Goal: Task Accomplishment & Management: Complete application form

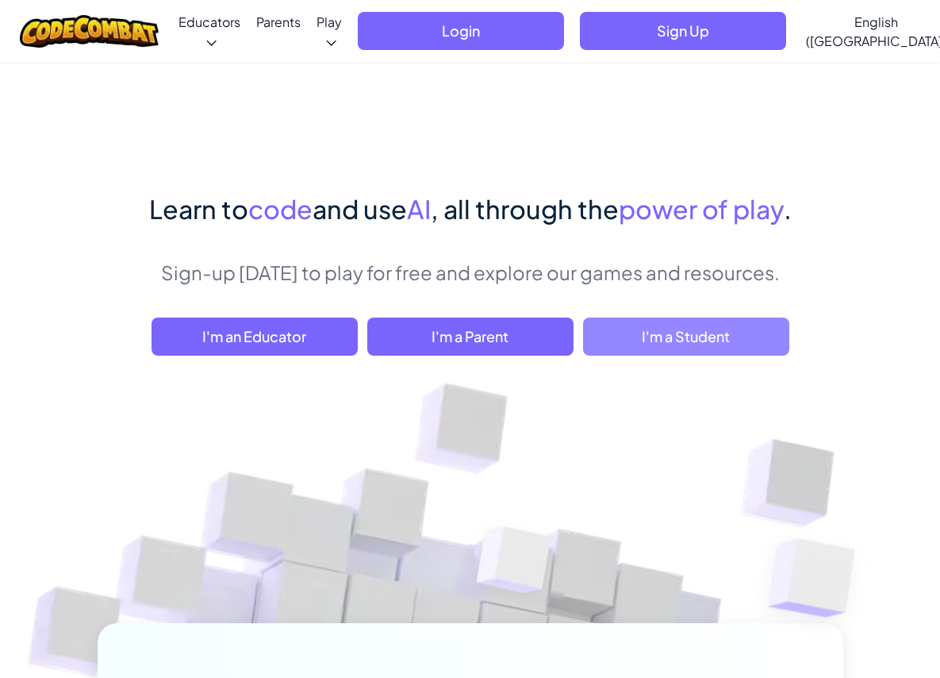
click at [583, 355] on span "I'm a Student" at bounding box center [686, 336] width 206 height 38
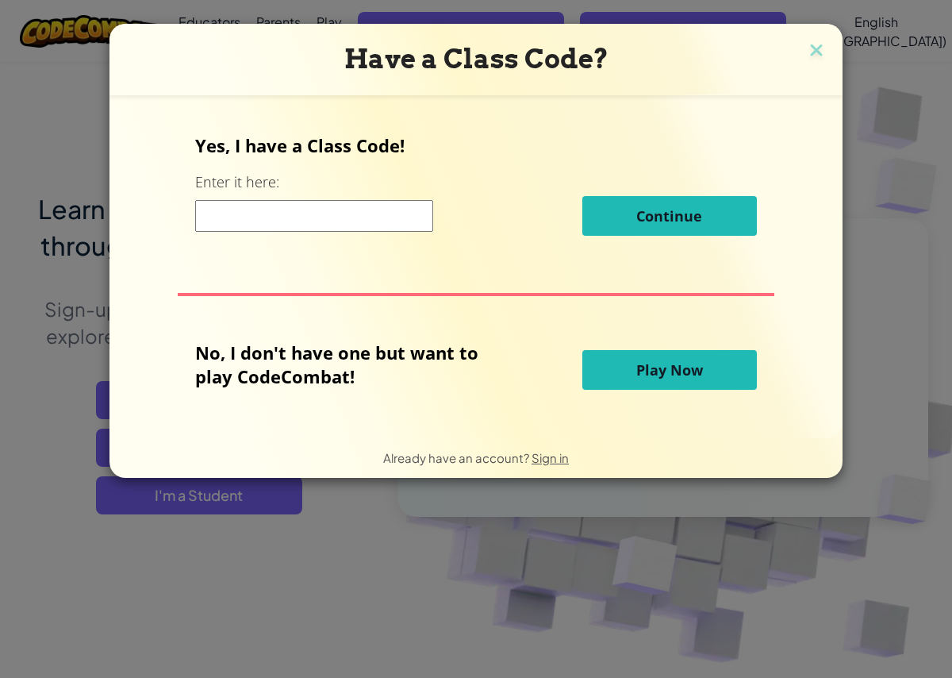
click at [355, 211] on input at bounding box center [314, 216] width 238 height 32
drag, startPoint x: 353, startPoint y: 213, endPoint x: 336, endPoint y: 230, distance: 24.7
click at [336, 225] on input at bounding box center [314, 216] width 238 height 32
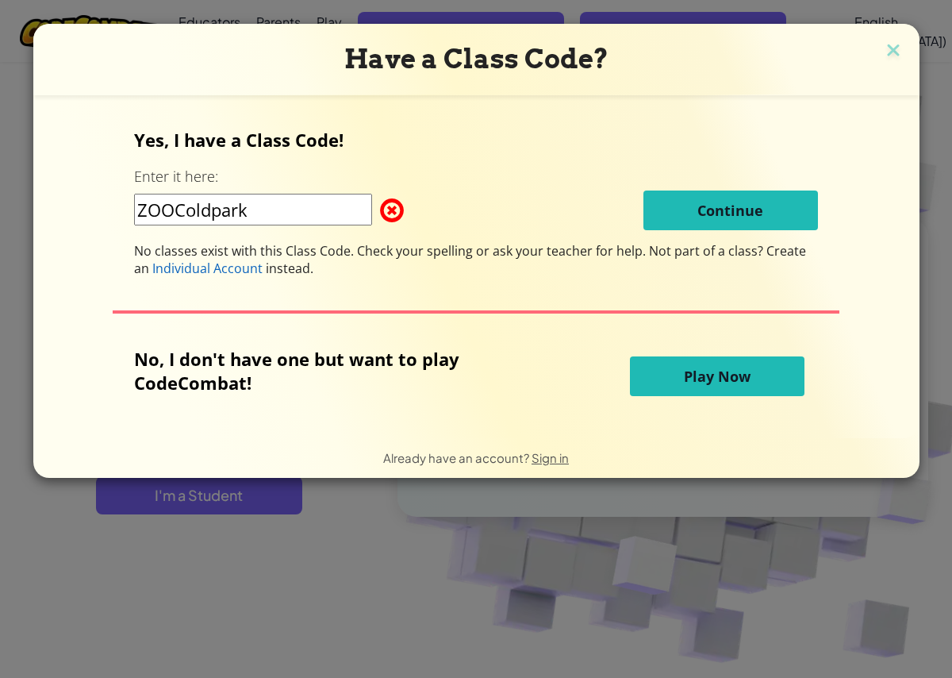
type input "ZOOColdpark"
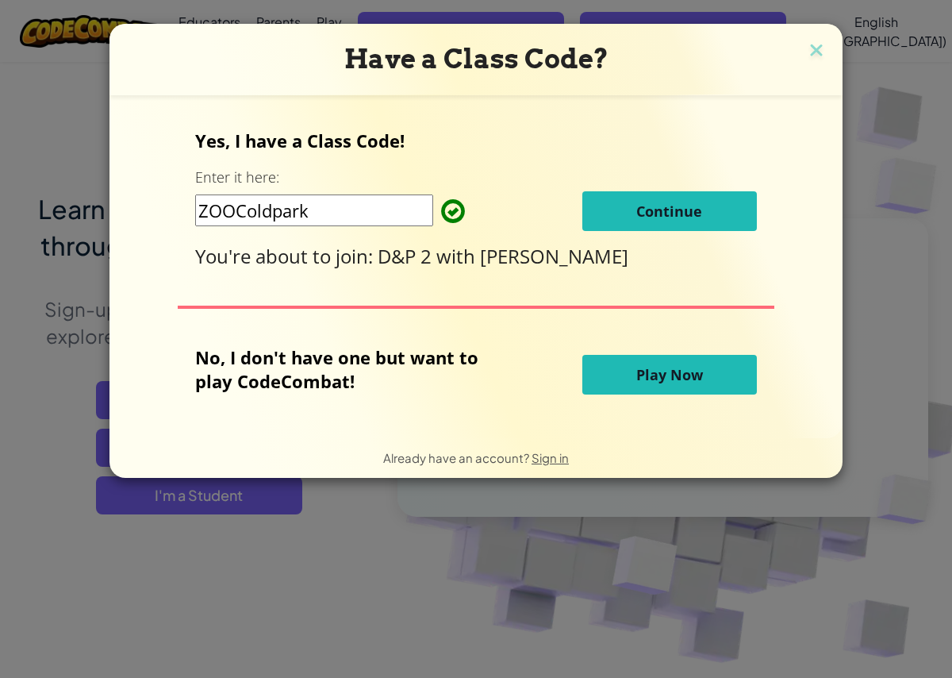
click at [638, 217] on span "Continue" at bounding box center [669, 211] width 66 height 19
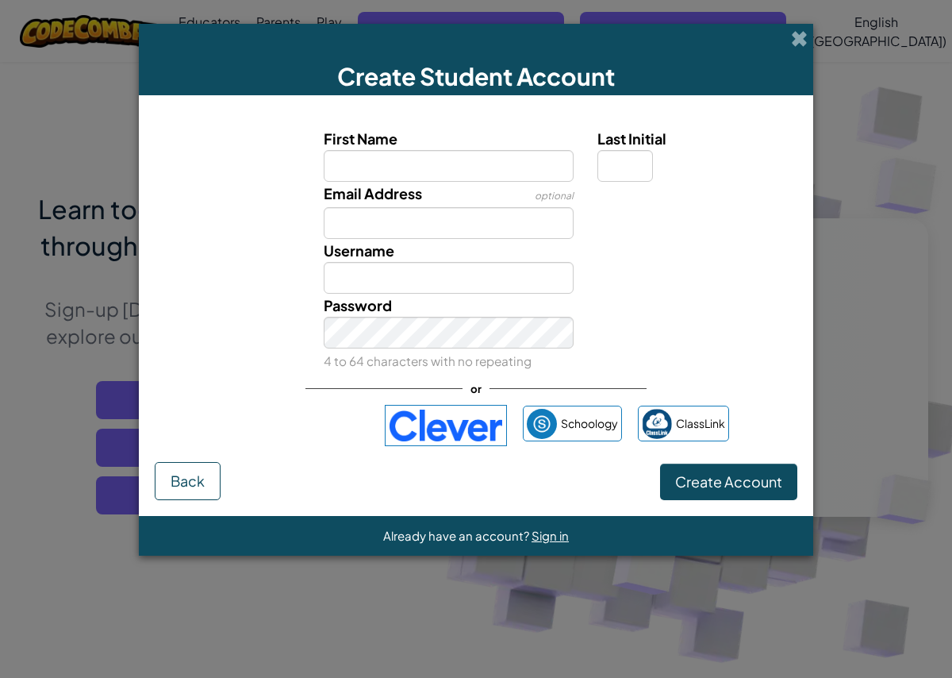
click at [428, 172] on input "First Name" at bounding box center [449, 166] width 251 height 32
type input "jahleil"
type input "Jahleil"
click at [392, 216] on input "Email Address" at bounding box center [449, 223] width 251 height 32
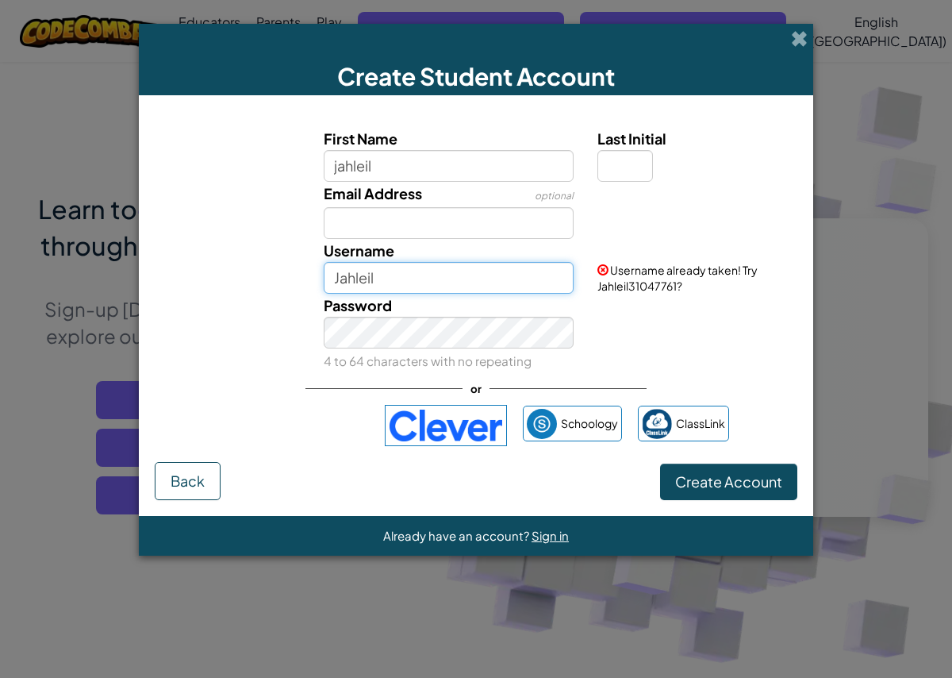
click at [398, 276] on input "Jahleil" at bounding box center [449, 278] width 251 height 32
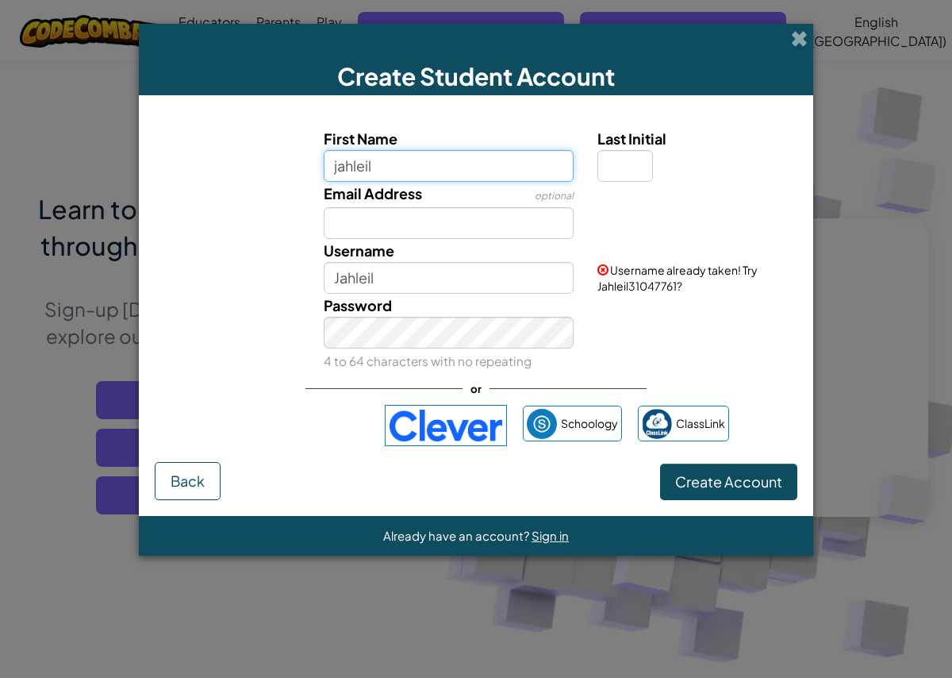
click at [388, 181] on div "First Name jahleil Last Initial Email Address optional Username Jahleil Usernam…" at bounding box center [476, 249] width 635 height 245
drag, startPoint x: 386, startPoint y: 171, endPoint x: 332, endPoint y: 172, distance: 53.2
click at [332, 172] on input "jahleil" at bounding box center [449, 166] width 251 height 32
click at [489, 198] on div "Email Address optional" at bounding box center [449, 210] width 275 height 57
drag, startPoint x: 406, startPoint y: 171, endPoint x: 409, endPoint y: 161, distance: 10.0
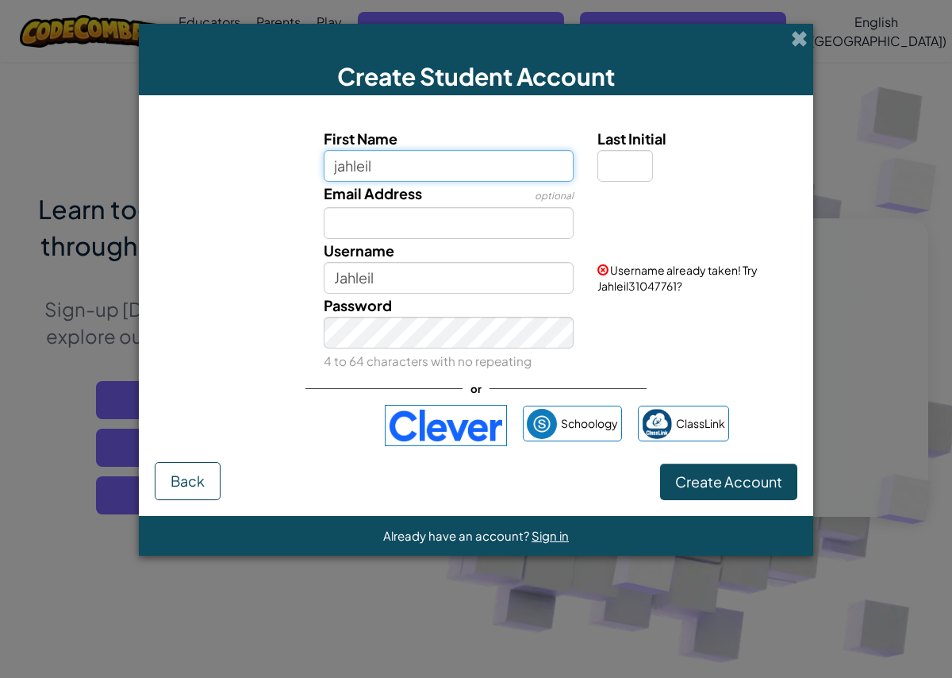
click at [406, 171] on input "jahleil" at bounding box center [449, 166] width 251 height 32
type input "j"
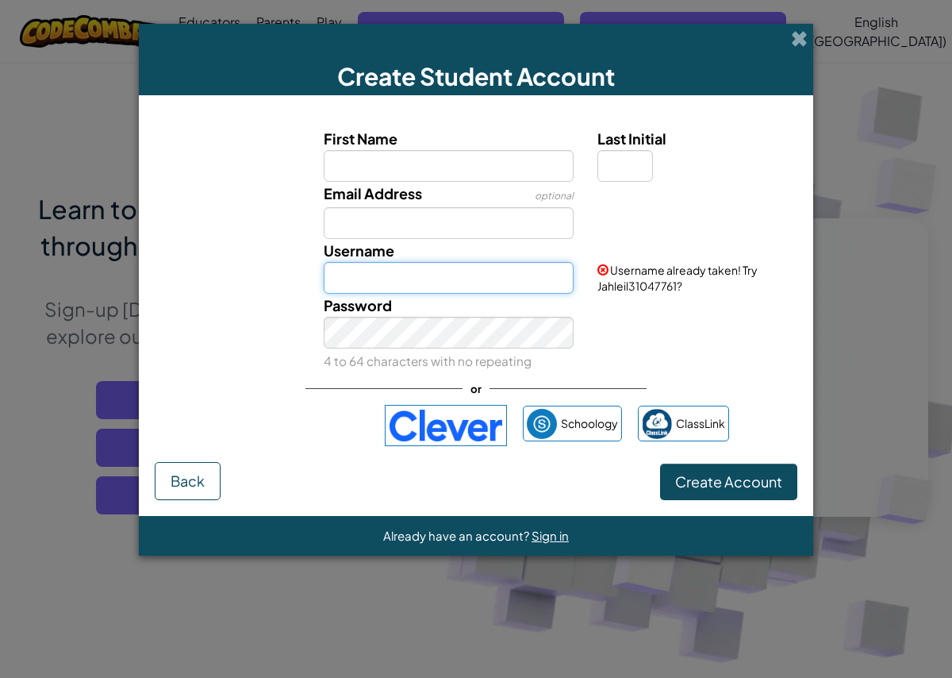
click at [402, 276] on input "Username" at bounding box center [449, 278] width 251 height 32
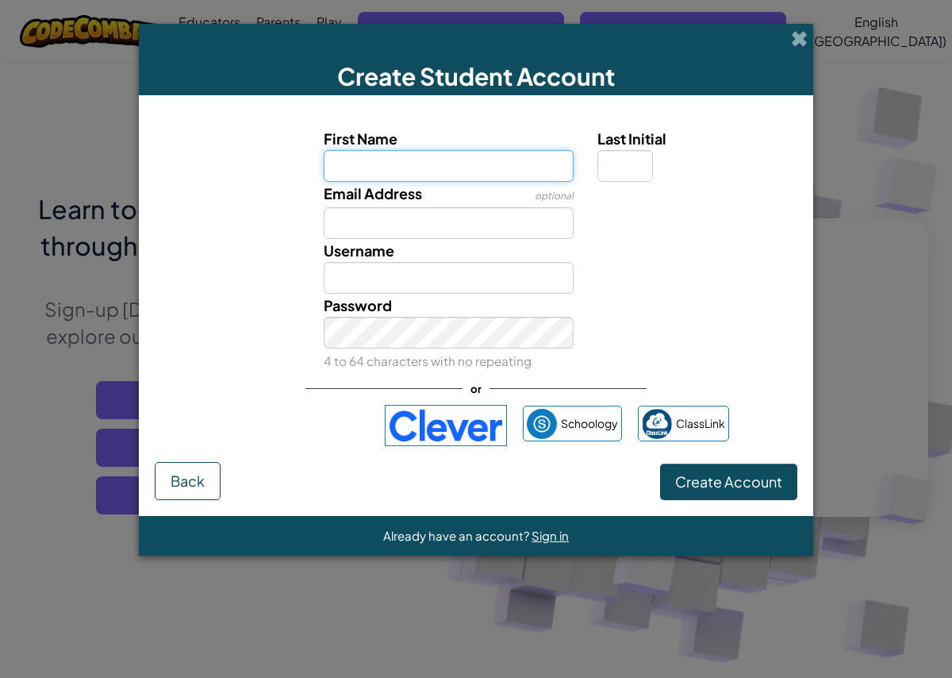
click at [403, 167] on input "First Name" at bounding box center [449, 166] width 251 height 32
type input "jahleilplummer"
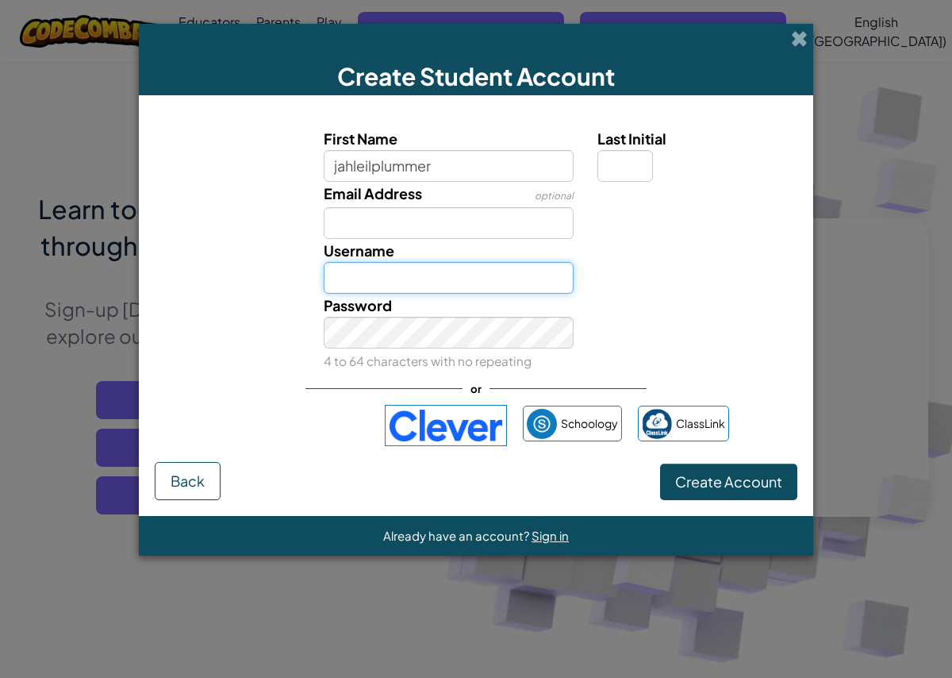
type input "Jahleilplummer"
click at [376, 269] on input "Jahleilplummer" at bounding box center [449, 278] width 251 height 32
click at [410, 281] on input "Jahleilplummer" at bounding box center [449, 278] width 251 height 32
drag, startPoint x: 397, startPoint y: 279, endPoint x: 329, endPoint y: 279, distance: 68.2
click at [329, 279] on input "Jahleilplummer" at bounding box center [449, 278] width 251 height 32
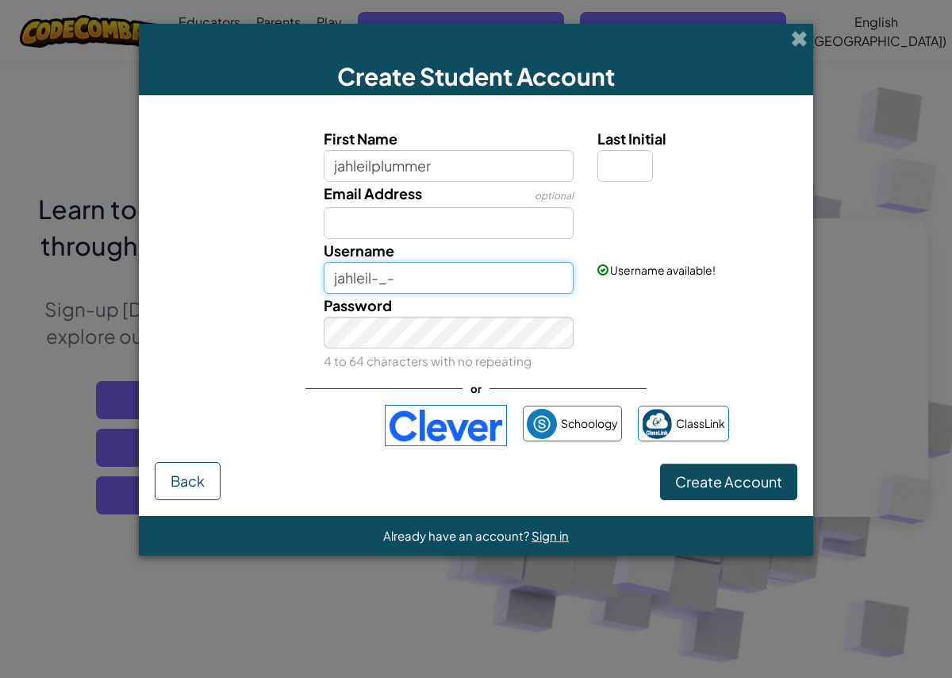
type input "jahleil-_-"
click at [660, 463] on button "Create Account" at bounding box center [728, 481] width 137 height 37
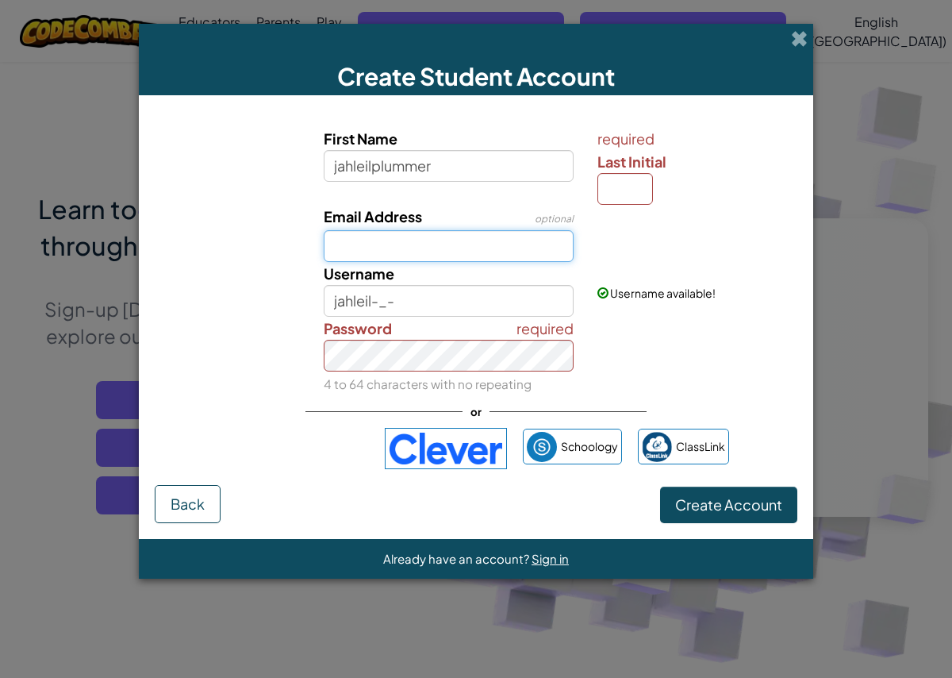
click at [409, 236] on input "Email Address" at bounding box center [449, 246] width 251 height 32
type input "[EMAIL_ADDRESS][PERSON_NAME][DOMAIN_NAME]"
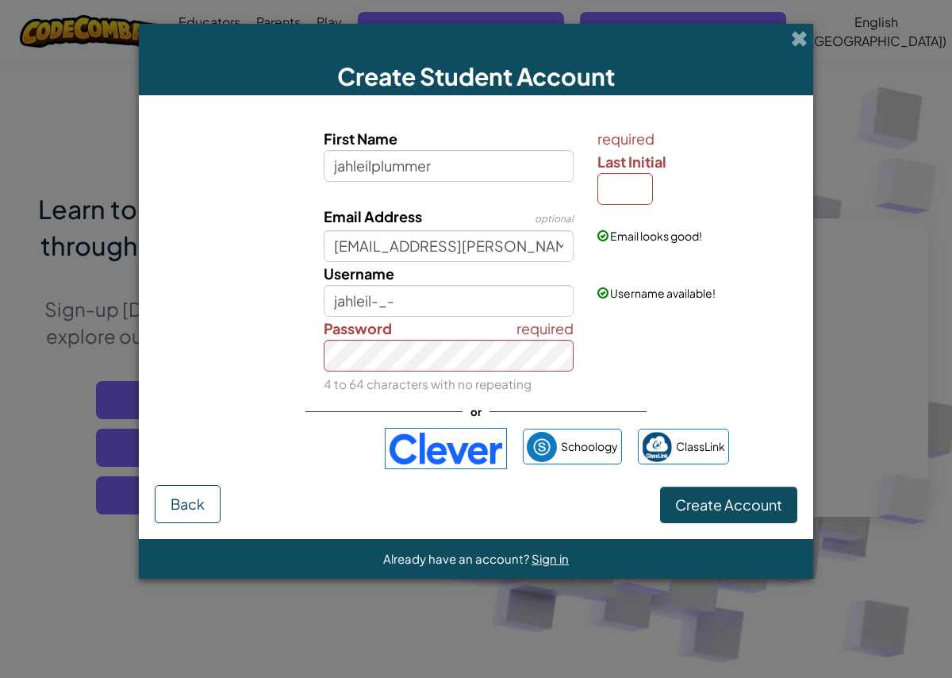
click at [628, 324] on div "required Password 4 to 64 characters with no repeating" at bounding box center [476, 356] width 659 height 79
click at [198, 360] on div "required Password 4 to 64 characters with no repeating" at bounding box center [476, 356] width 659 height 79
click at [632, 199] on input "Last Initial" at bounding box center [626, 189] width 56 height 32
type input "p"
click at [626, 178] on input "p" at bounding box center [626, 189] width 56 height 32
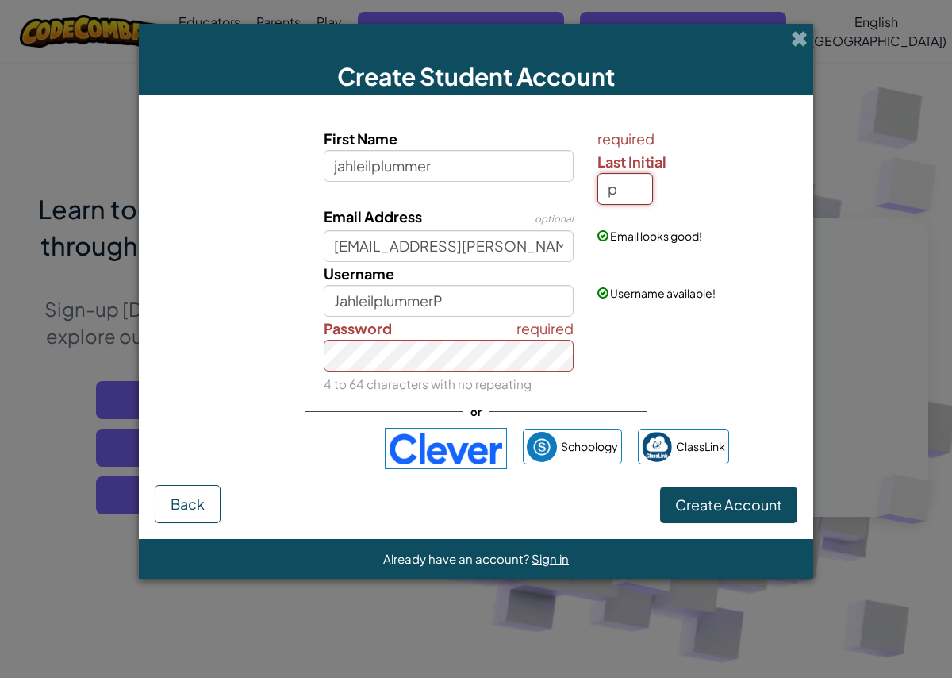
click at [628, 188] on input "p" at bounding box center [626, 189] width 56 height 32
click at [522, 303] on input "JahleilplummerP" at bounding box center [449, 301] width 251 height 32
type input "JahleilplummerP-_-"
click at [301, 355] on div "required Password 4 to 64 characters with no repeating" at bounding box center [476, 356] width 659 height 79
click at [729, 502] on span "Create Account" at bounding box center [728, 504] width 107 height 18
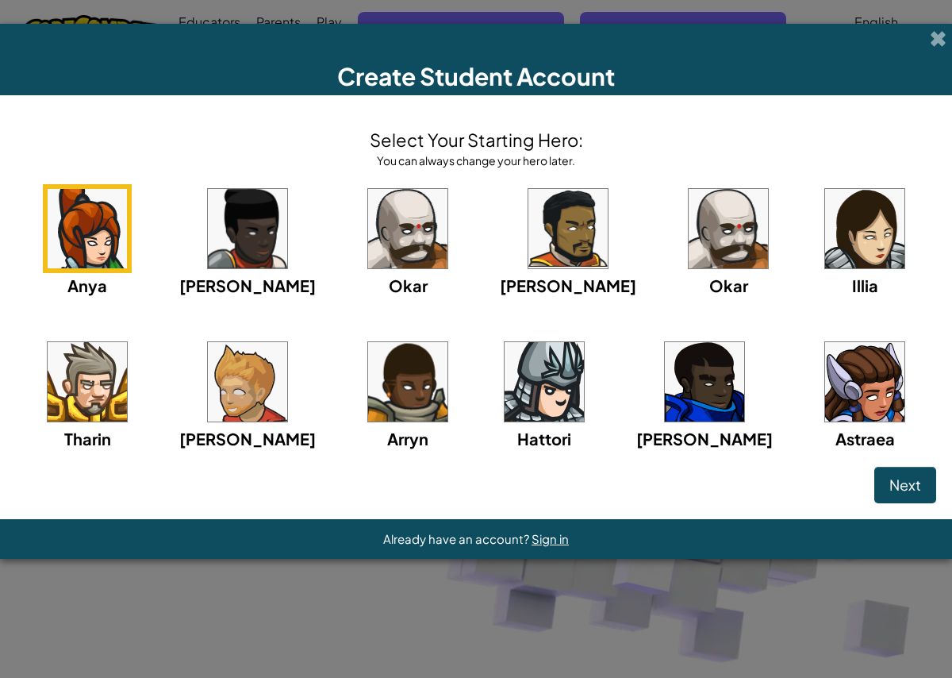
click at [310, 377] on div "[PERSON_NAME] [PERSON_NAME] [PERSON_NAME] Arryn [PERSON_NAME]" at bounding box center [476, 337] width 920 height 306
click at [689, 268] on img at bounding box center [728, 228] width 79 height 79
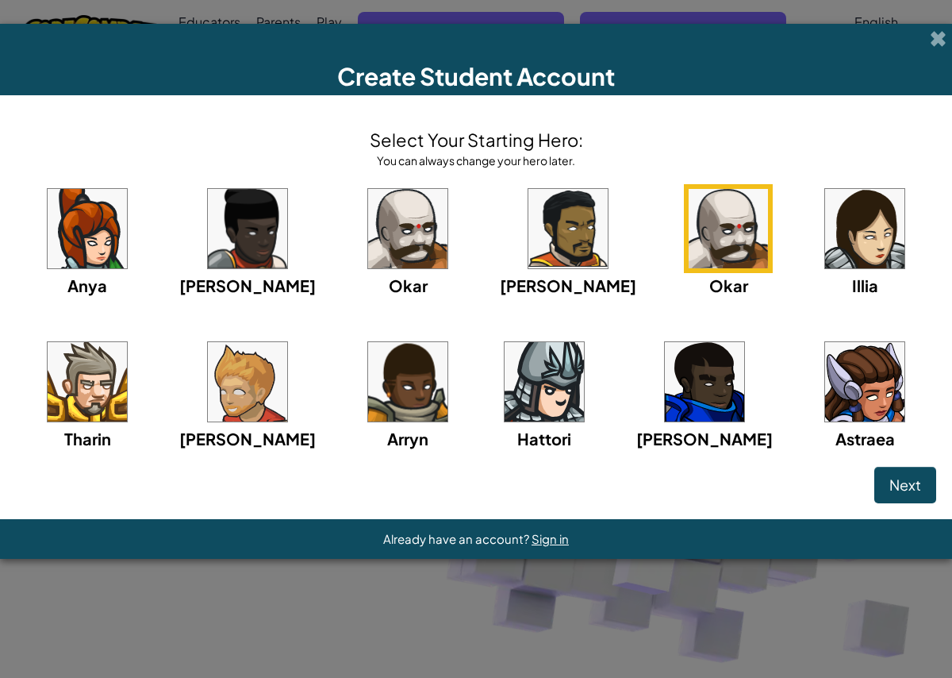
click at [825, 268] on img at bounding box center [864, 228] width 79 height 79
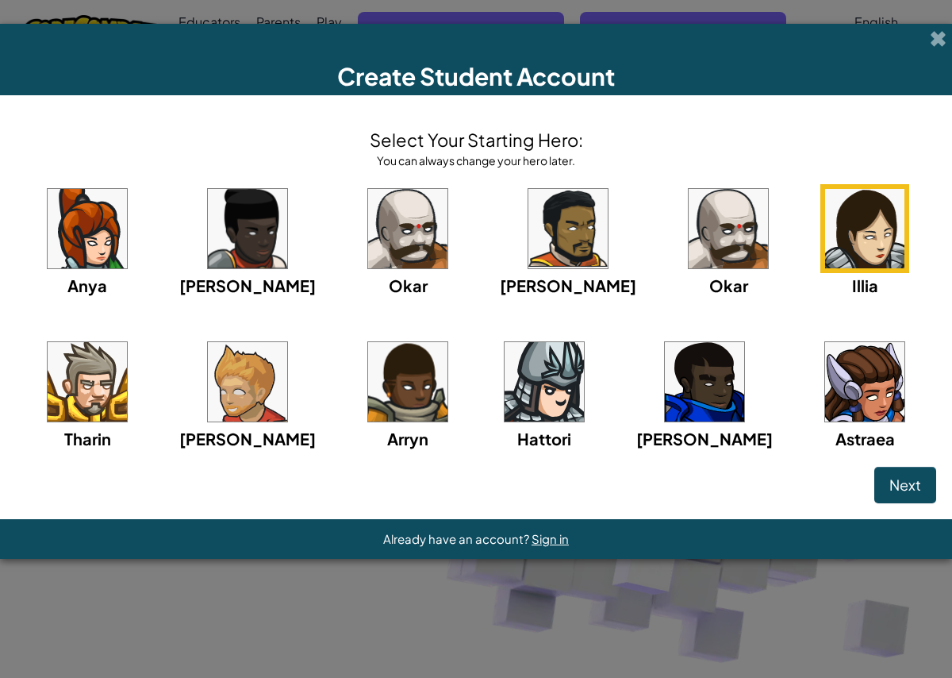
click at [448, 244] on img at bounding box center [407, 228] width 79 height 79
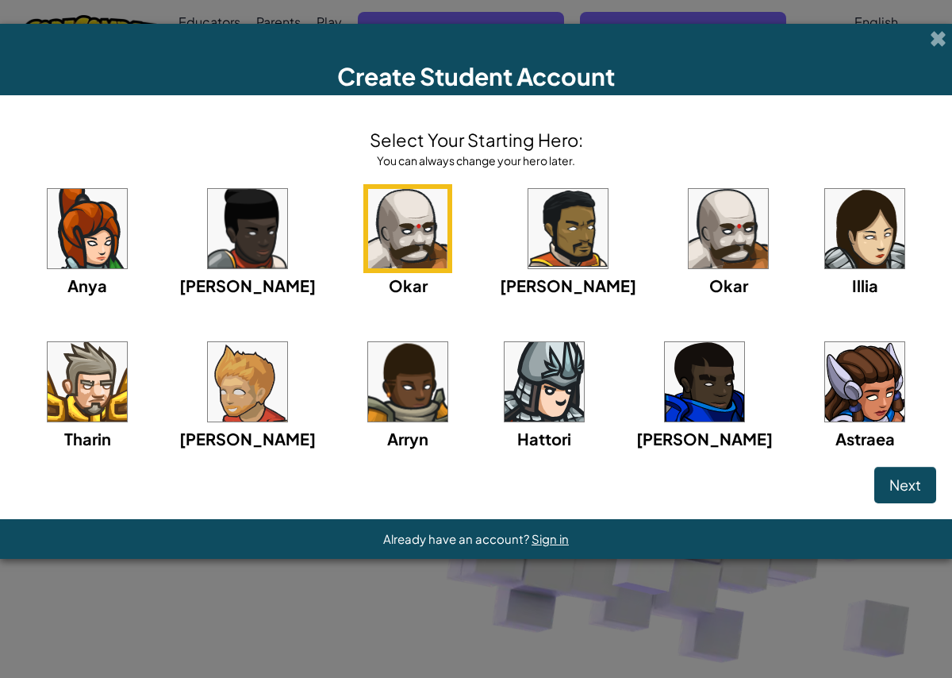
click at [127, 367] on img at bounding box center [87, 381] width 79 height 79
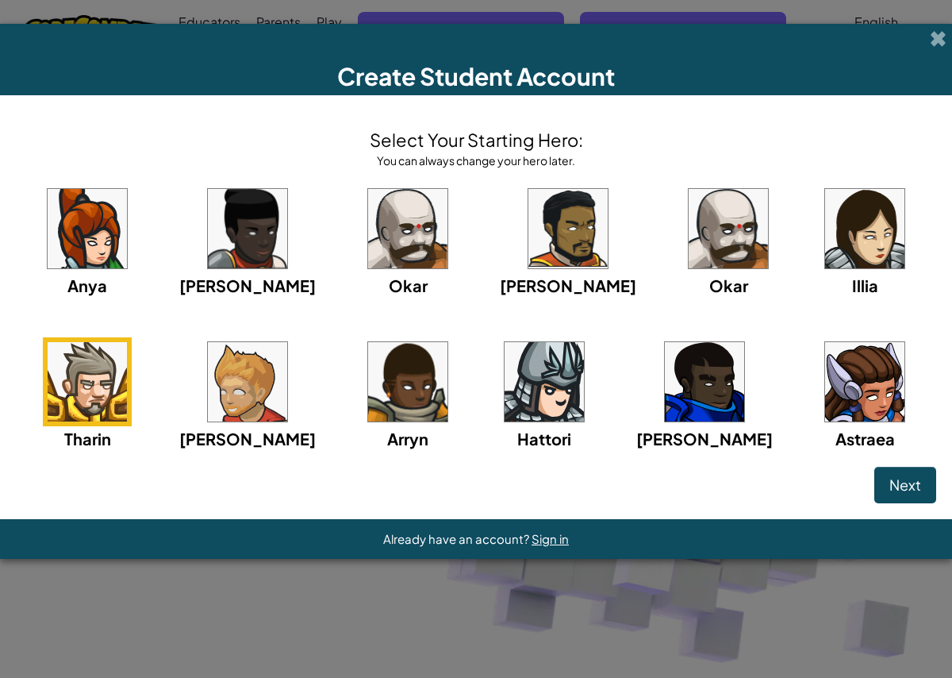
click at [825, 268] on img at bounding box center [864, 228] width 79 height 79
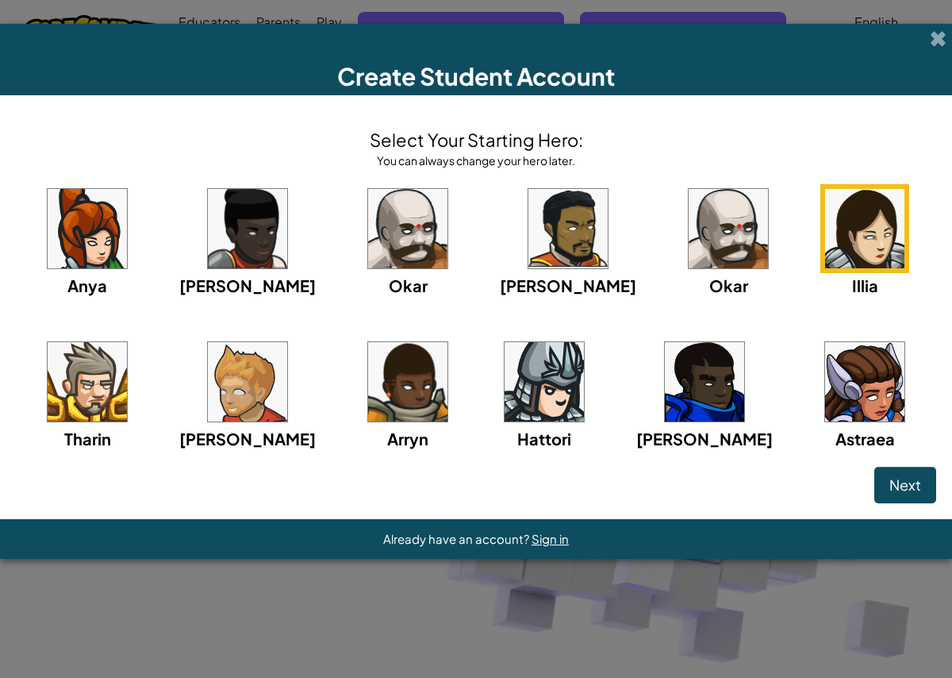
scroll to position [21, 0]
click at [505, 421] on img at bounding box center [544, 381] width 79 height 79
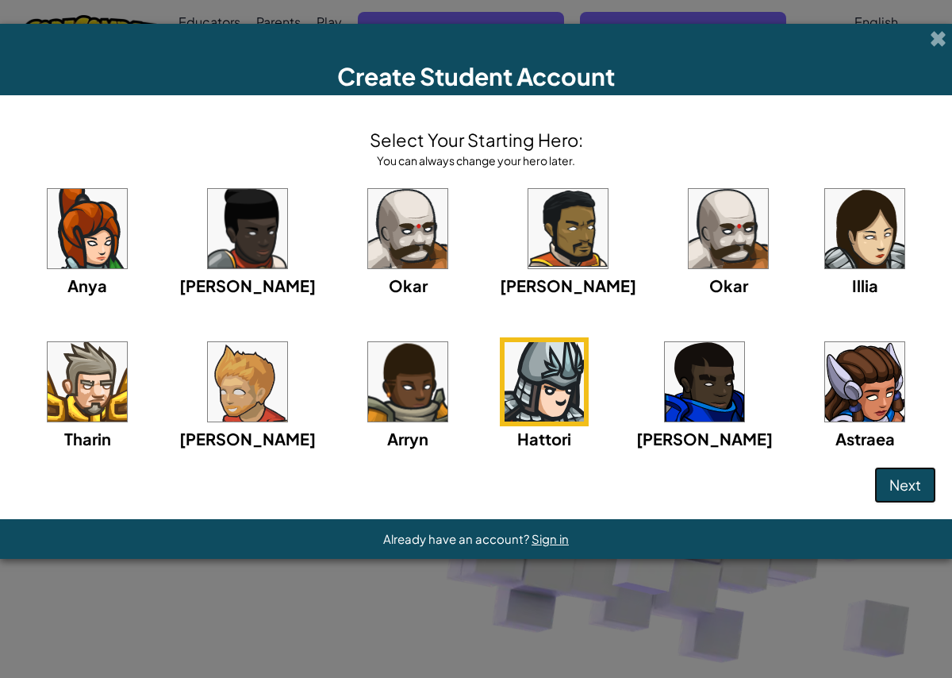
click at [890, 494] on span "Next" at bounding box center [906, 484] width 32 height 18
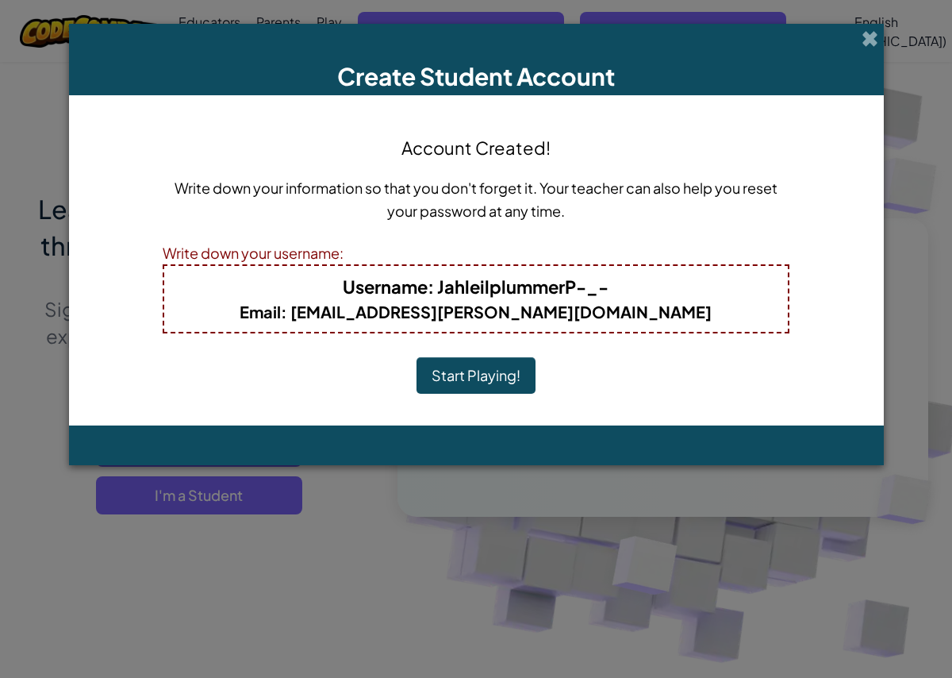
click at [475, 383] on button "Start Playing!" at bounding box center [476, 375] width 119 height 37
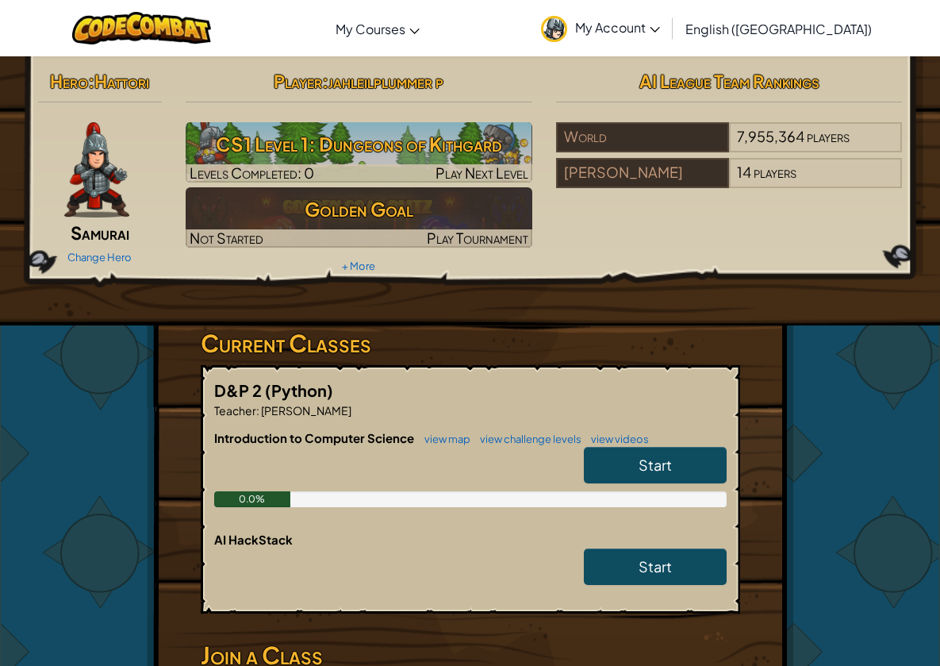
click at [90, 177] on img at bounding box center [96, 169] width 65 height 95
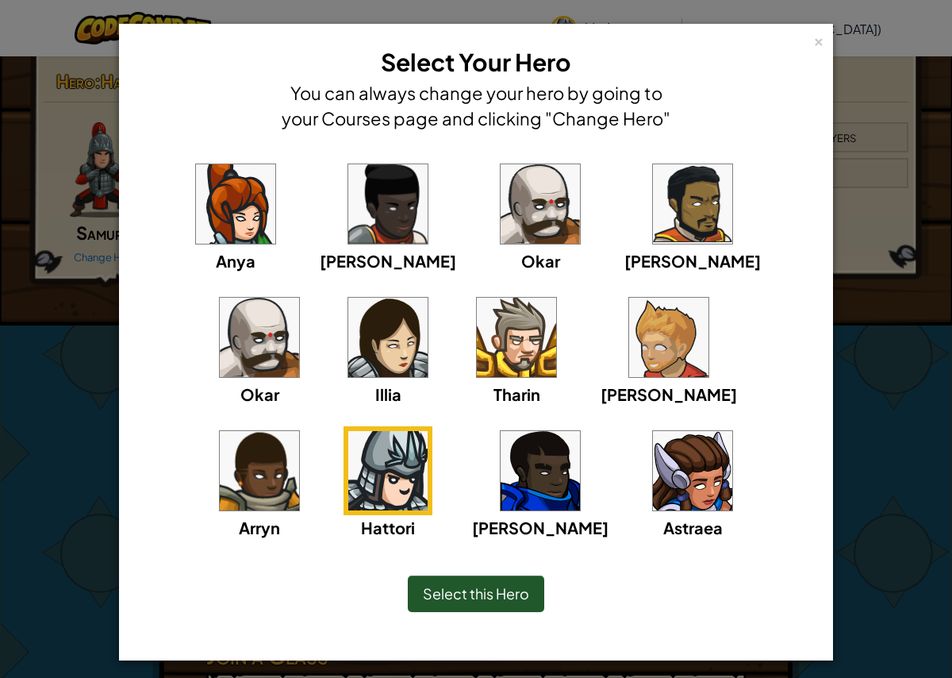
click at [653, 463] on img at bounding box center [692, 470] width 79 height 79
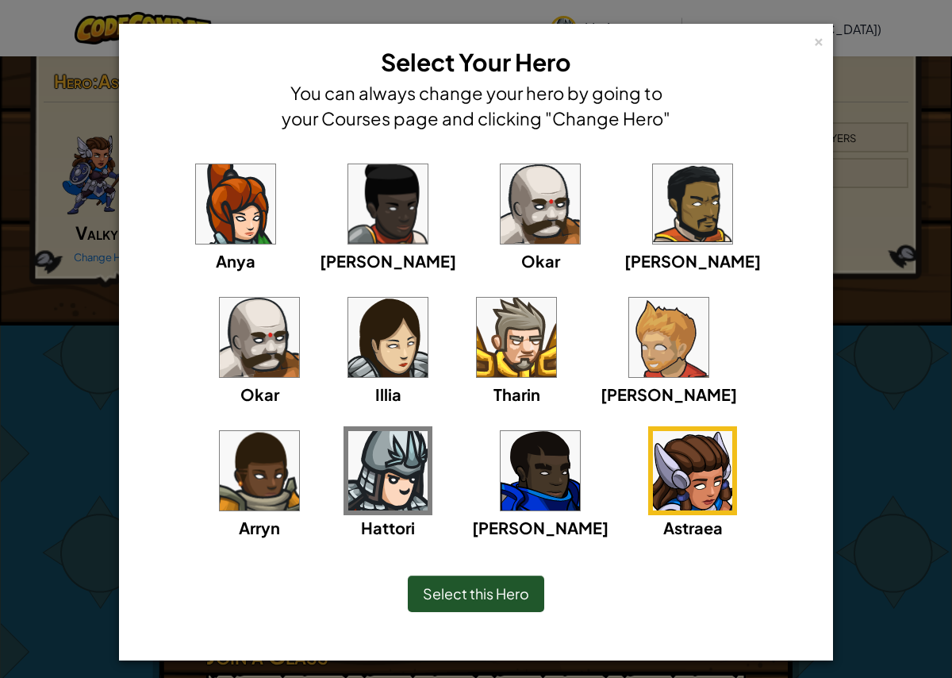
click at [601, 345] on div "[PERSON_NAME]" at bounding box center [669, 349] width 136 height 113
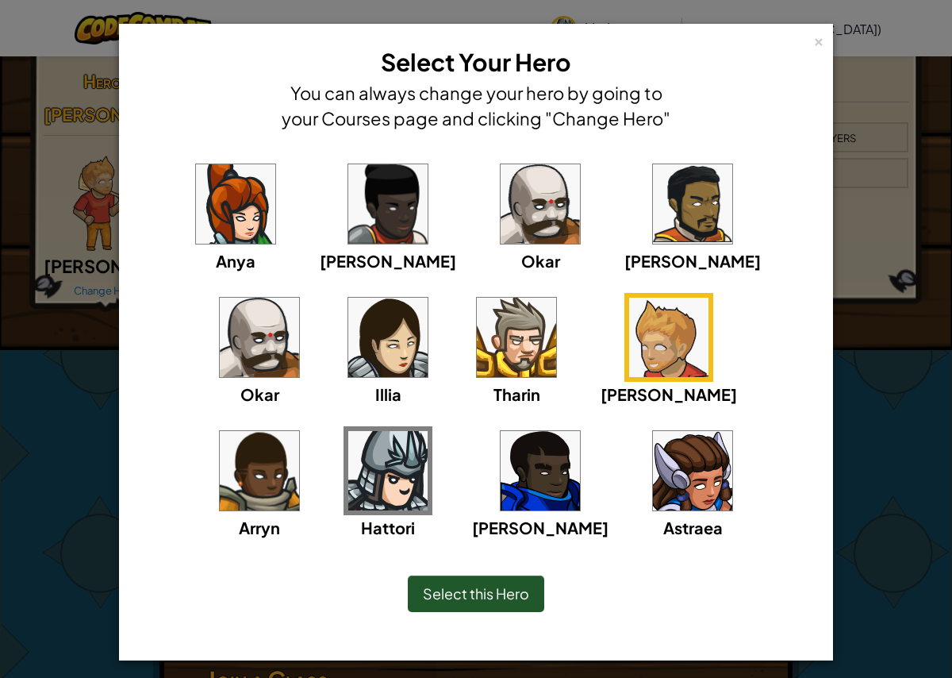
click at [503, 584] on span "Select this Hero" at bounding box center [476, 593] width 106 height 18
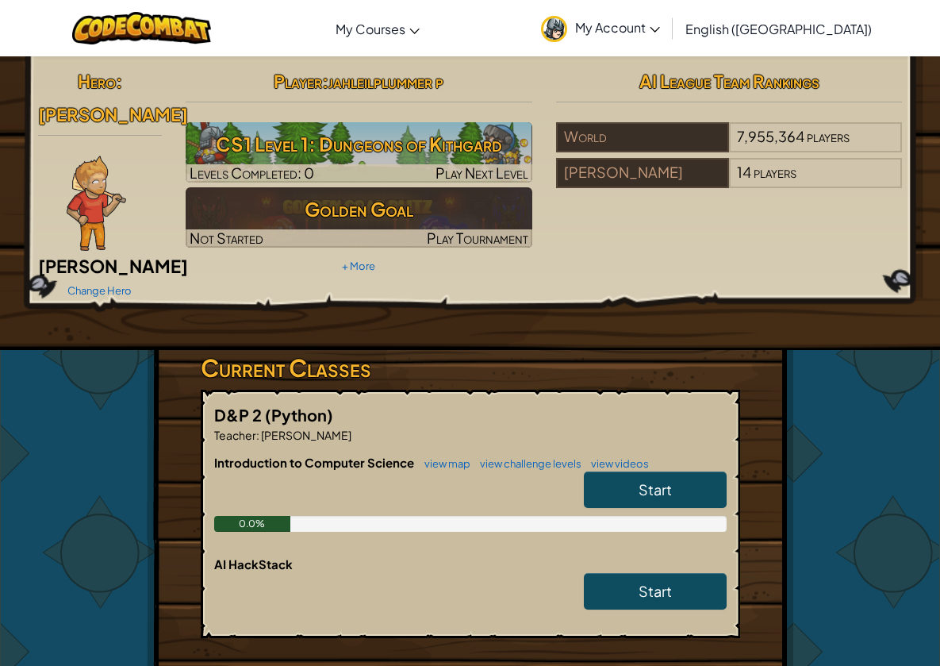
click at [79, 176] on img at bounding box center [97, 203] width 60 height 95
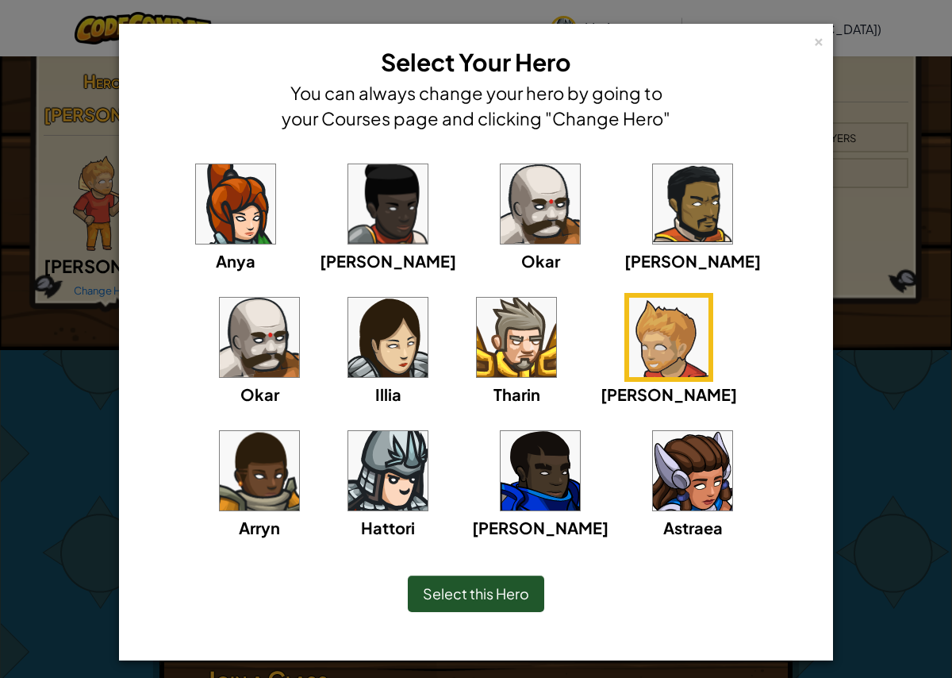
click at [501, 210] on img at bounding box center [540, 203] width 79 height 79
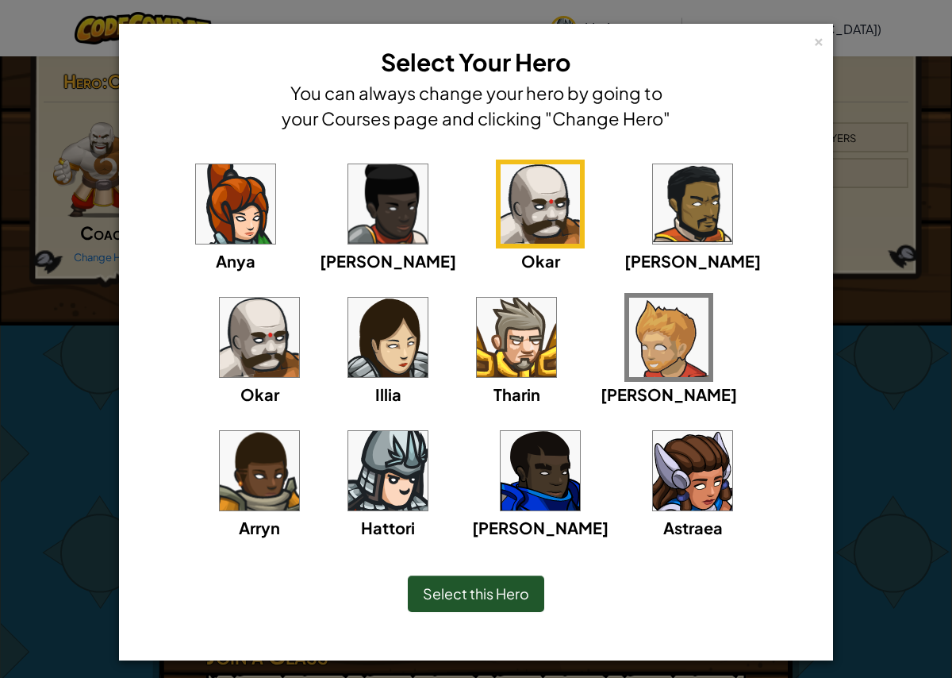
click at [299, 298] on img at bounding box center [259, 337] width 79 height 79
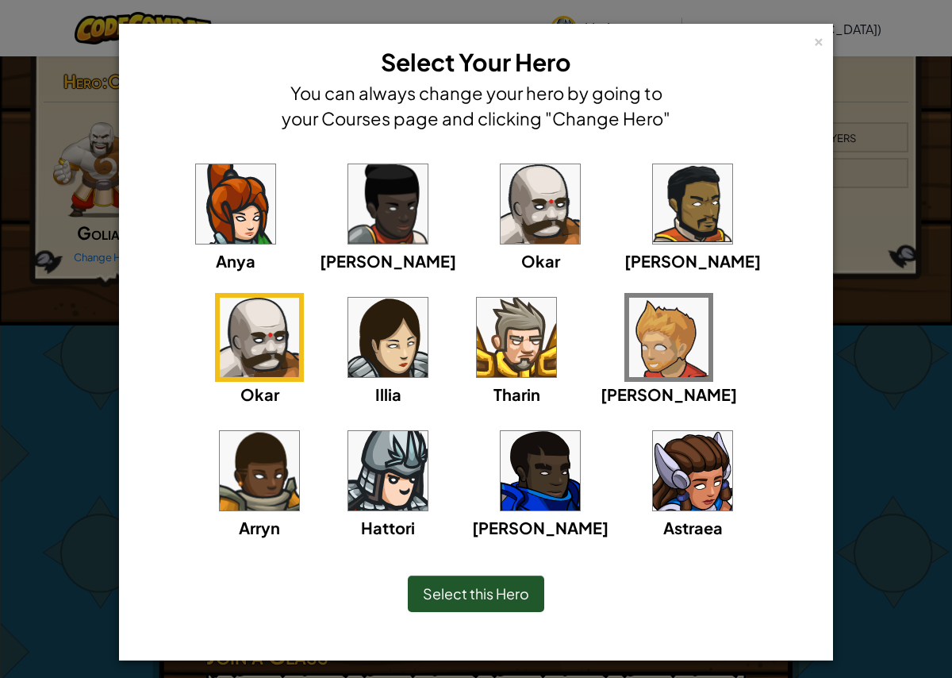
click at [501, 212] on img at bounding box center [540, 203] width 79 height 79
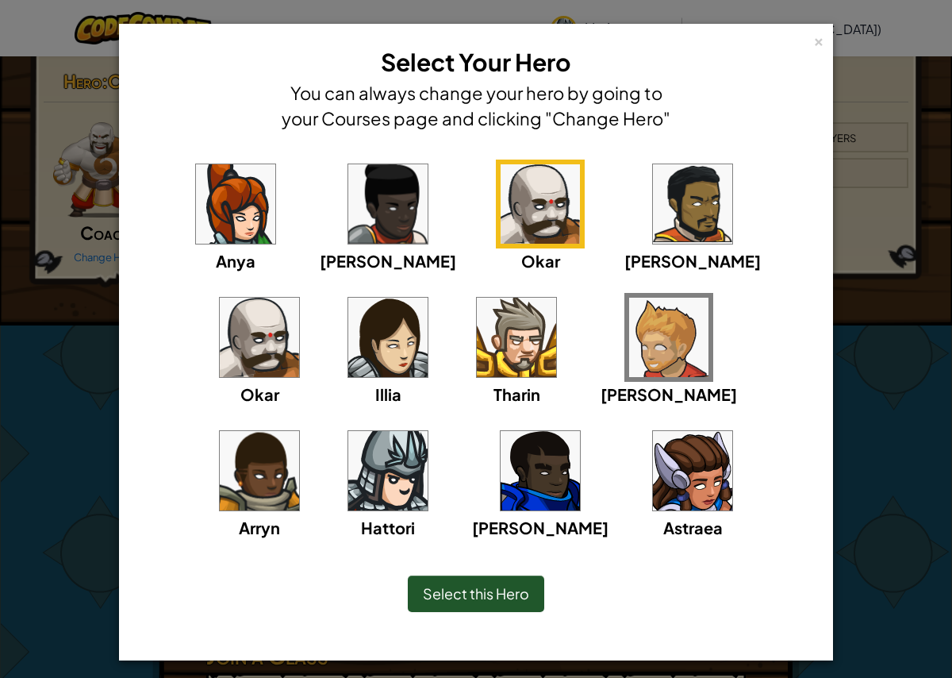
click at [502, 597] on span "Select this Hero" at bounding box center [476, 593] width 106 height 18
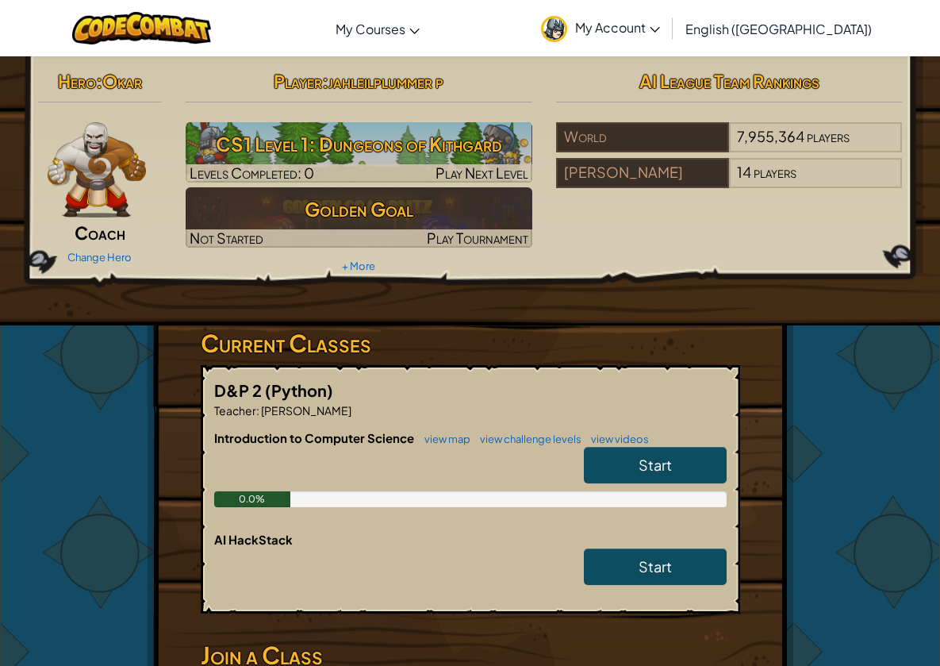
click at [115, 180] on img at bounding box center [97, 169] width 99 height 95
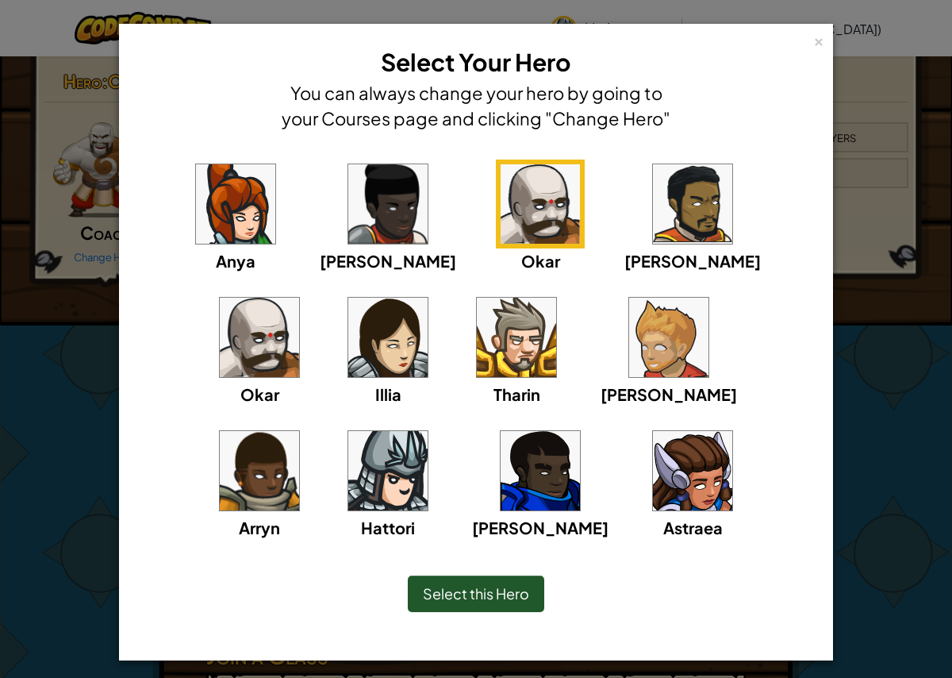
click at [299, 298] on img at bounding box center [259, 337] width 79 height 79
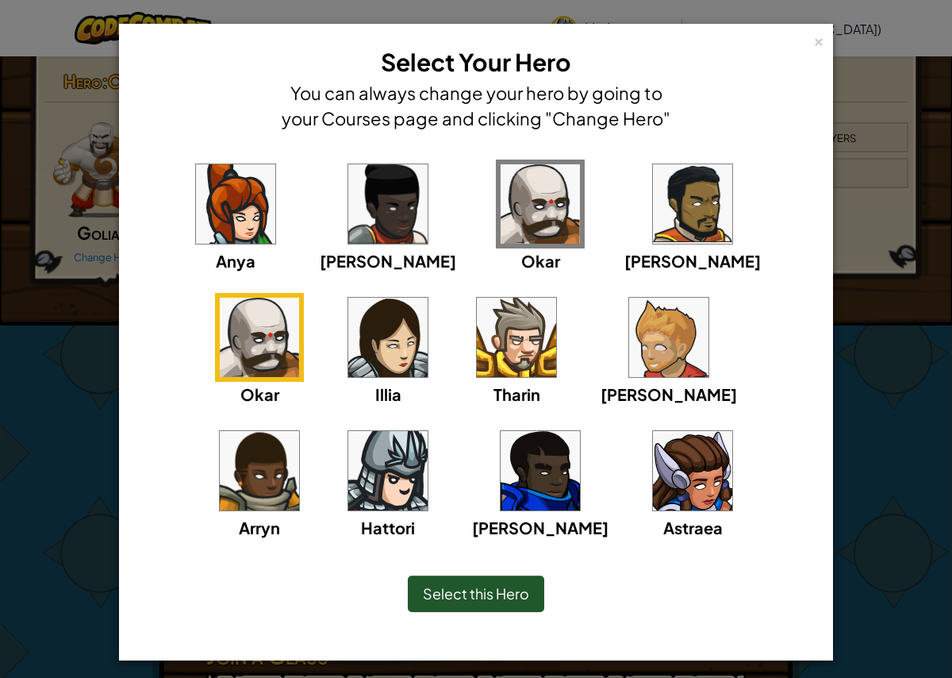
click at [513, 593] on span "Select this Hero" at bounding box center [476, 593] width 106 height 18
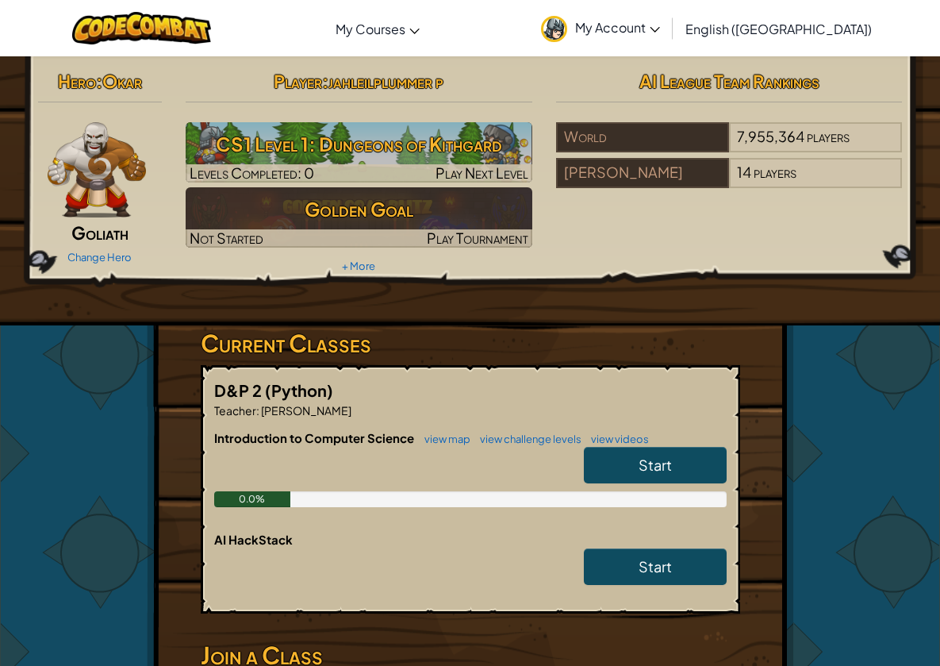
click at [89, 183] on img at bounding box center [97, 169] width 99 height 95
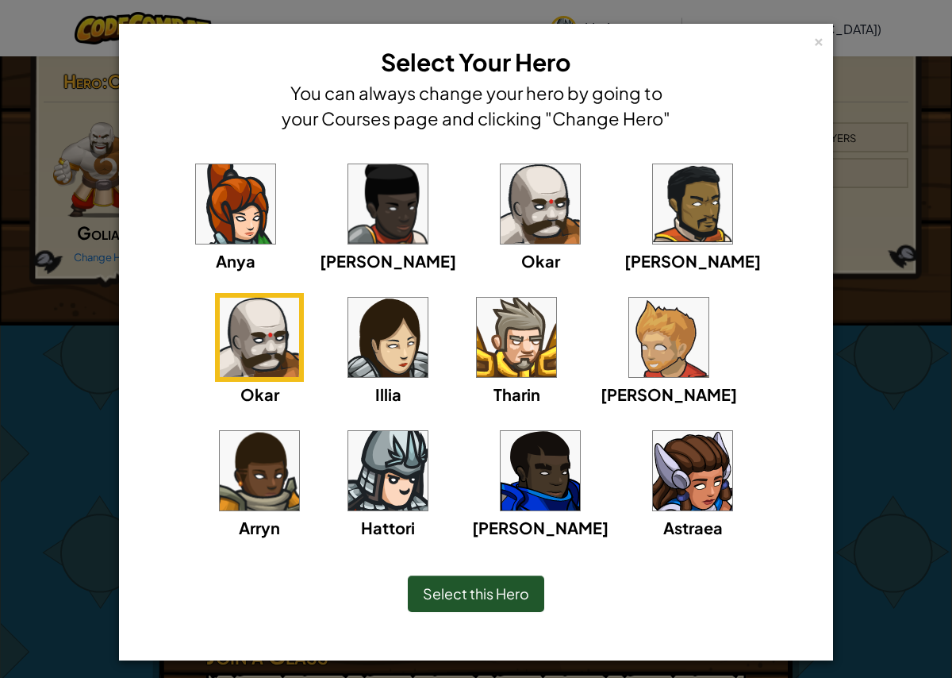
click at [428, 431] on img at bounding box center [387, 470] width 79 height 79
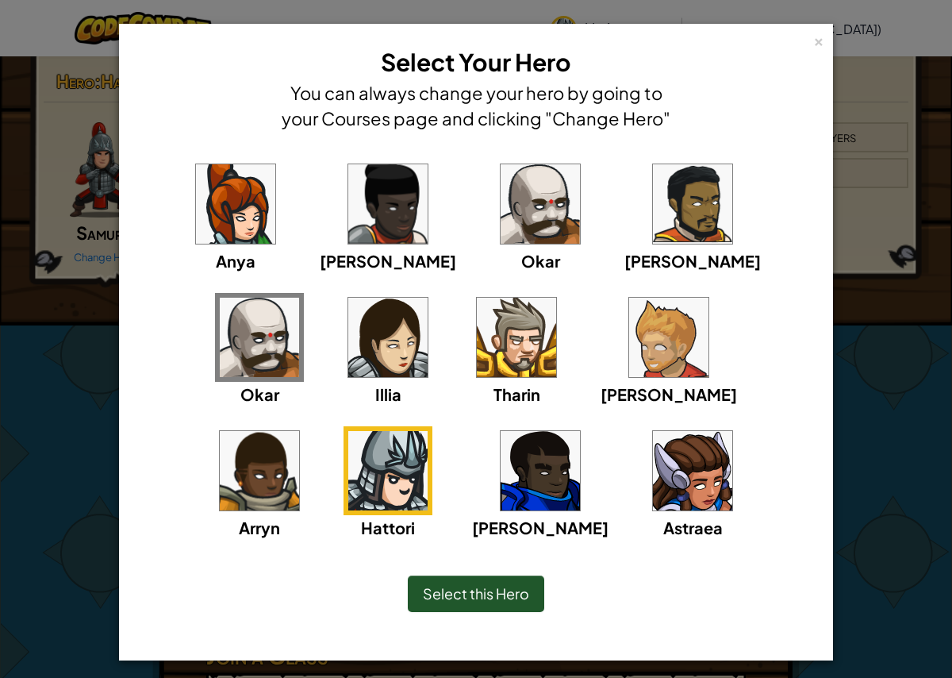
click at [477, 339] on img at bounding box center [516, 337] width 79 height 79
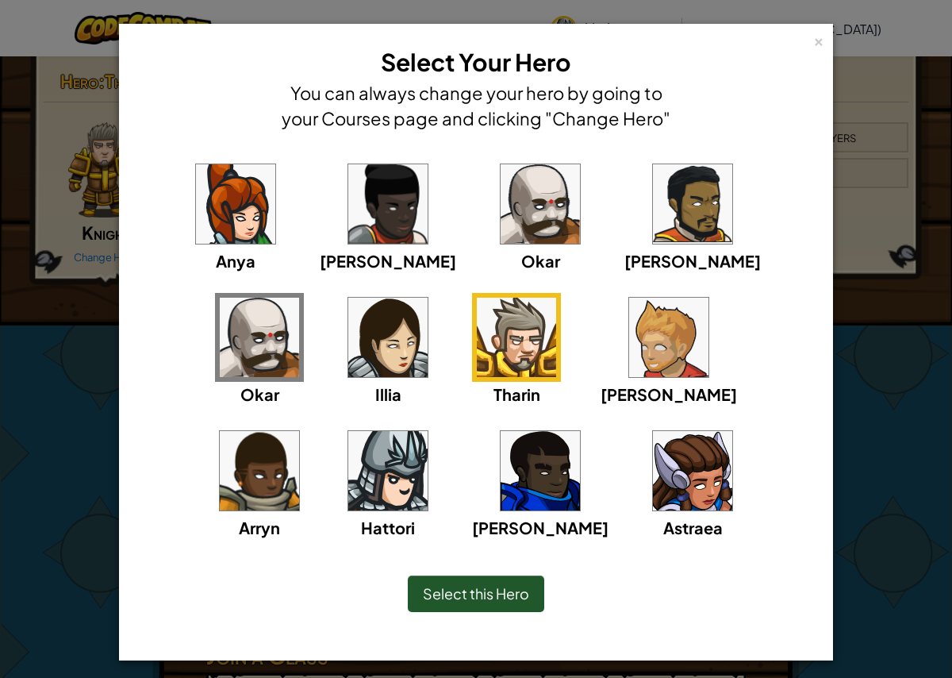
click at [234, 250] on div "Anya" at bounding box center [235, 215] width 89 height 113
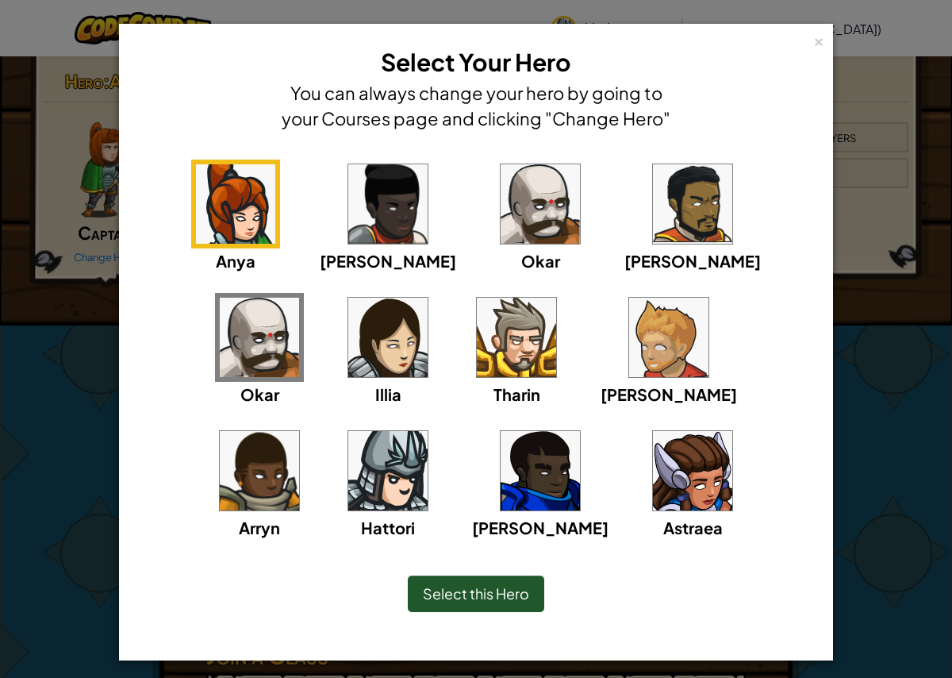
click at [229, 224] on img at bounding box center [235, 203] width 79 height 79
click at [348, 227] on img at bounding box center [387, 203] width 79 height 79
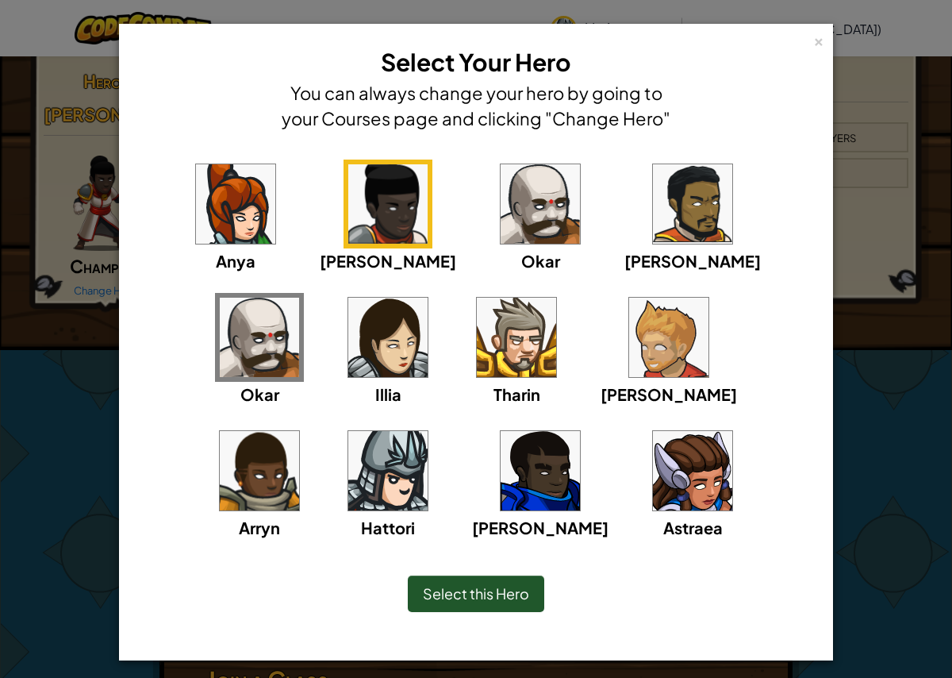
click at [348, 341] on img at bounding box center [387, 337] width 79 height 79
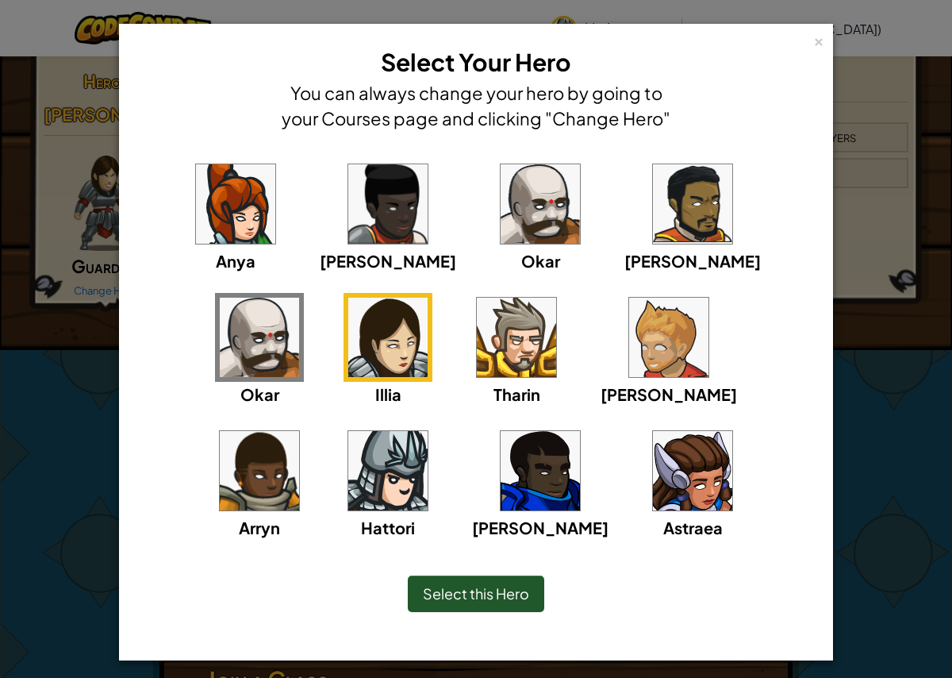
drag, startPoint x: 657, startPoint y: 334, endPoint x: 682, endPoint y: 340, distance: 26.2
click at [657, 335] on div "[PERSON_NAME] [PERSON_NAME] [PERSON_NAME] Arryn [PERSON_NAME]" at bounding box center [476, 359] width 665 height 400
click at [428, 431] on img at bounding box center [387, 470] width 79 height 79
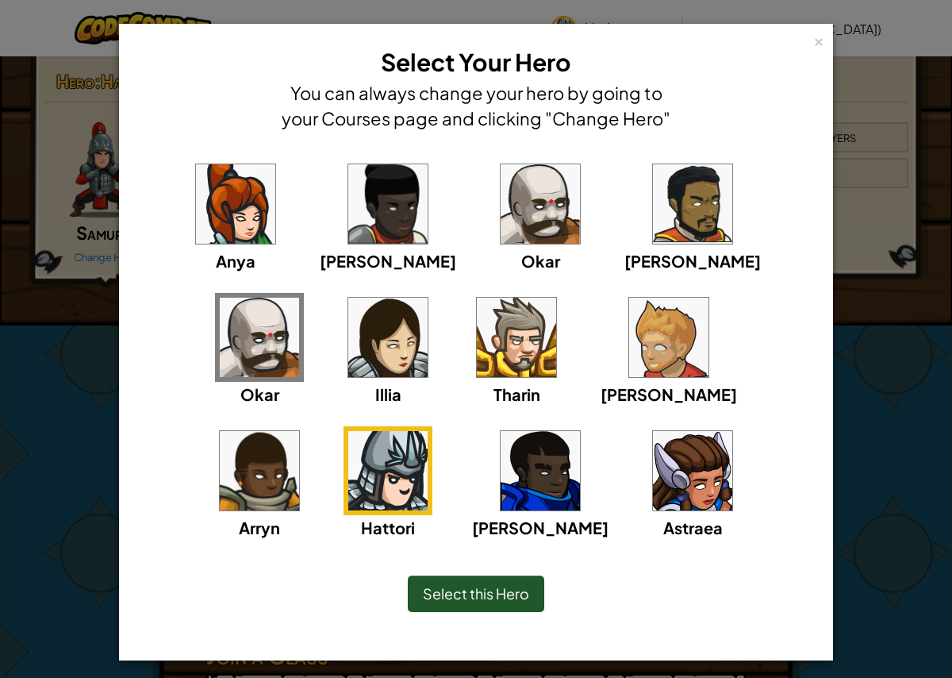
click at [463, 585] on span "Select this Hero" at bounding box center [476, 593] width 106 height 18
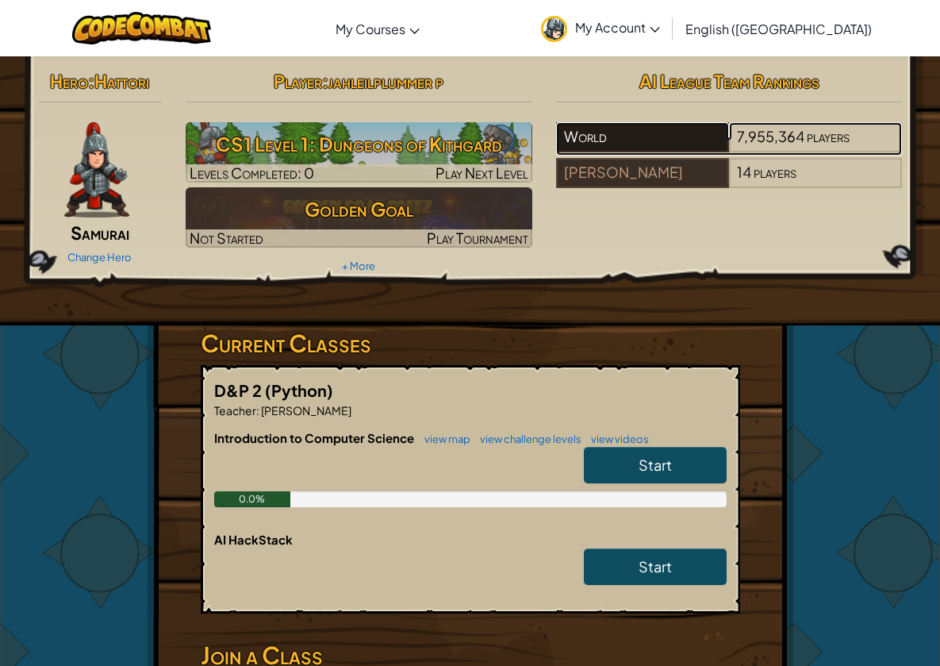
click at [601, 136] on div "World" at bounding box center [642, 137] width 173 height 30
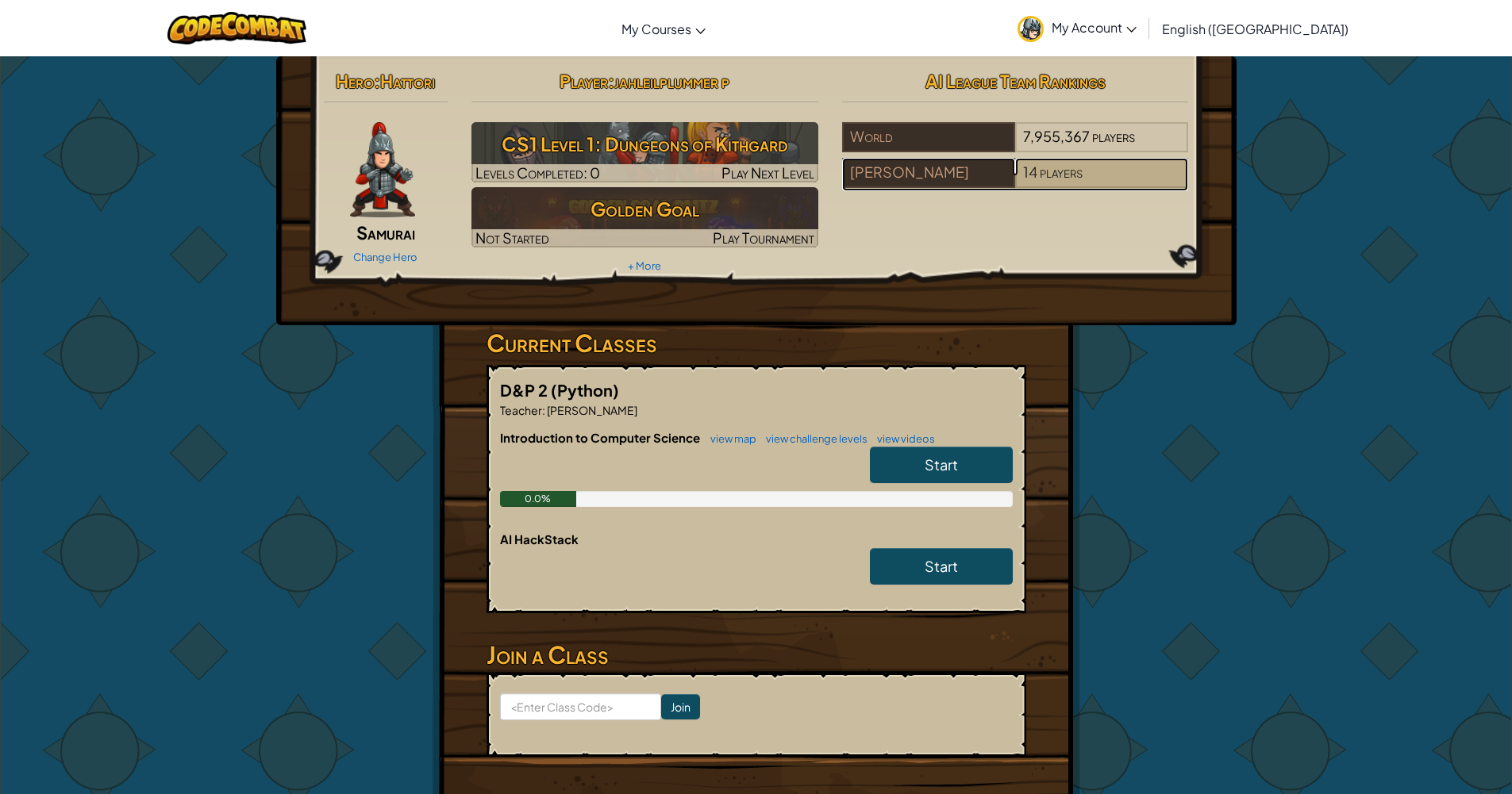
click at [940, 164] on span "players" at bounding box center [1061, 172] width 43 height 18
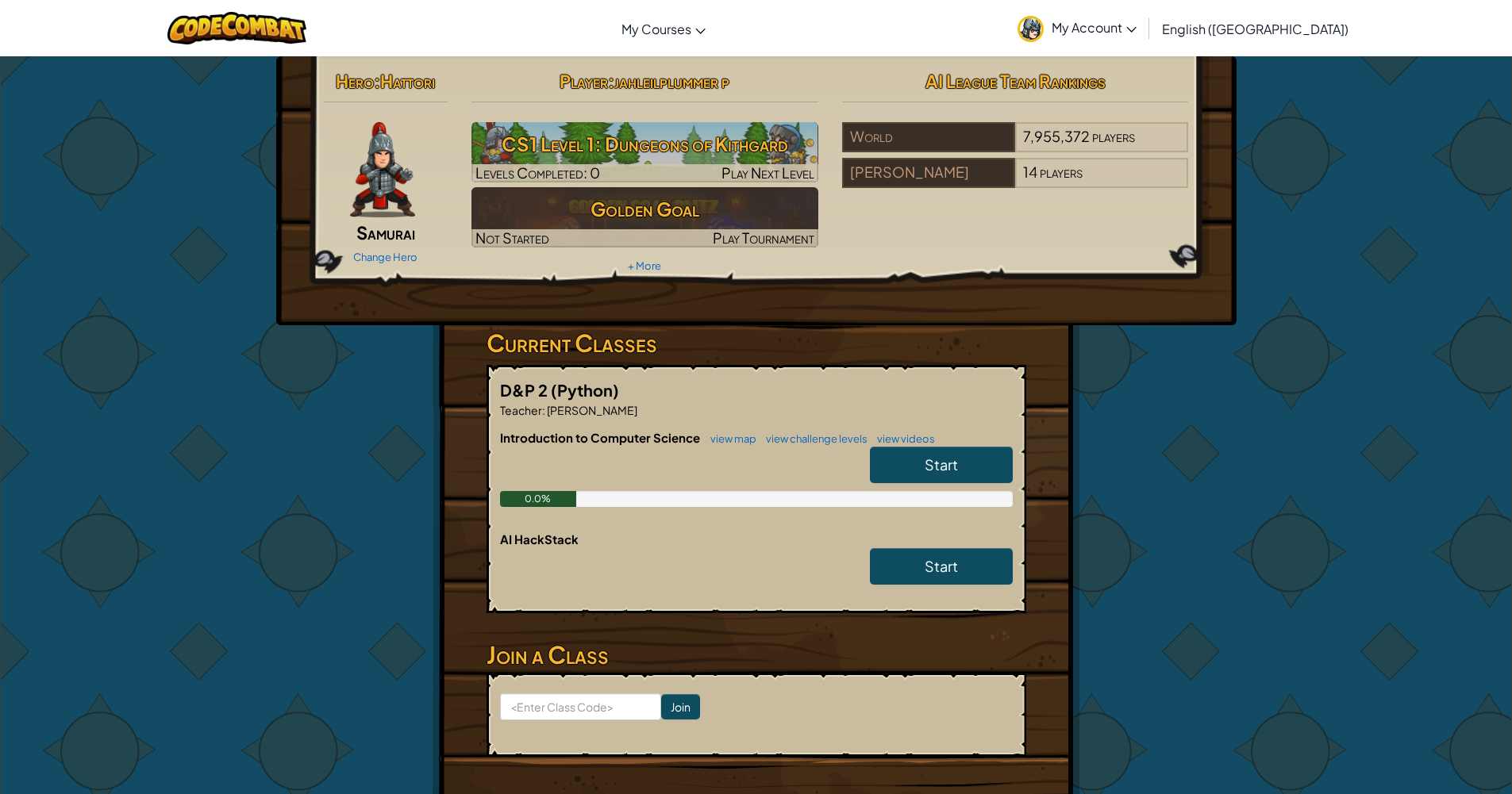
click at [940, 25] on span "My Account" at bounding box center [1093, 27] width 85 height 17
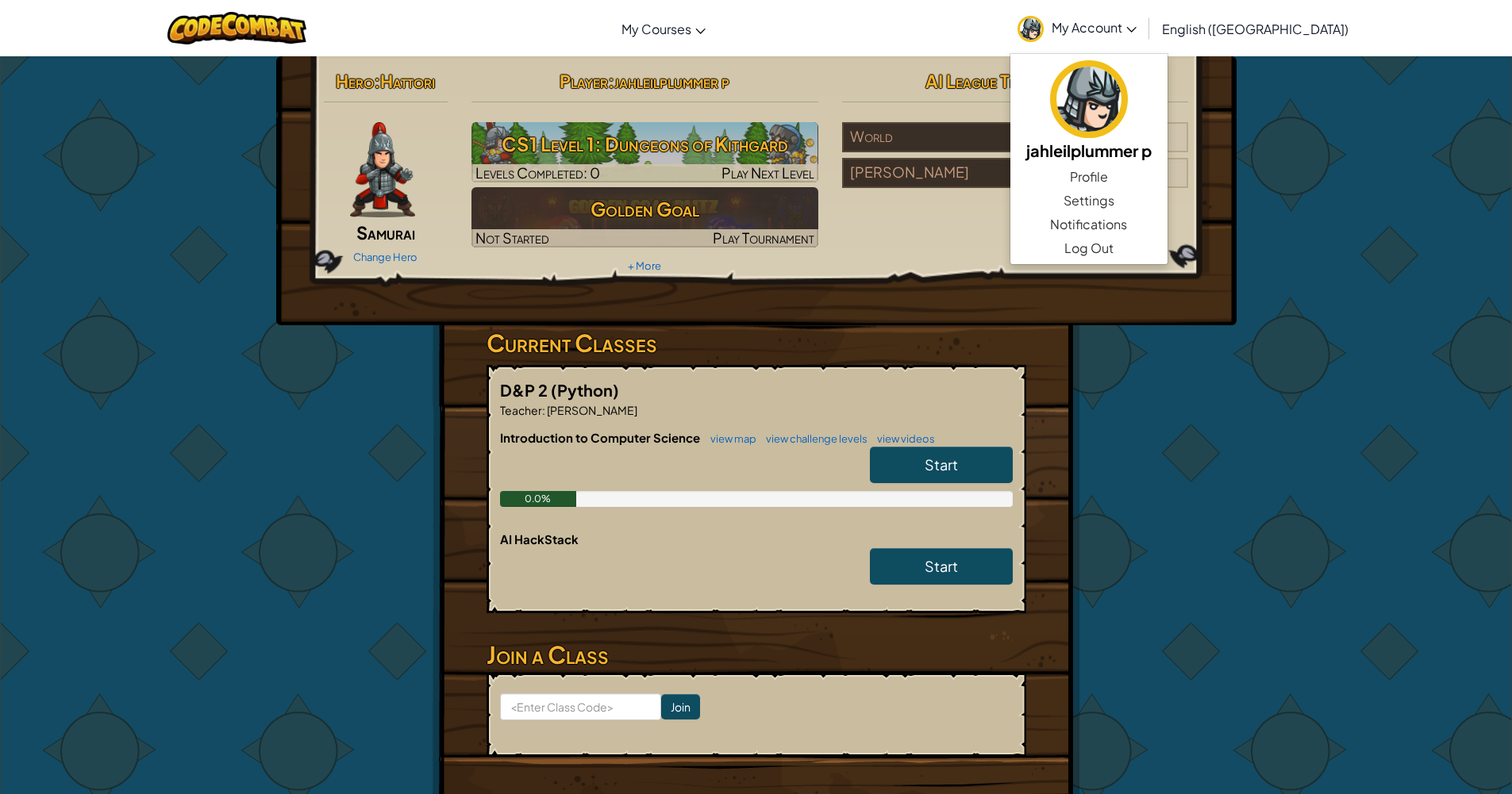
click at [940, 29] on span "My Account" at bounding box center [1093, 27] width 85 height 17
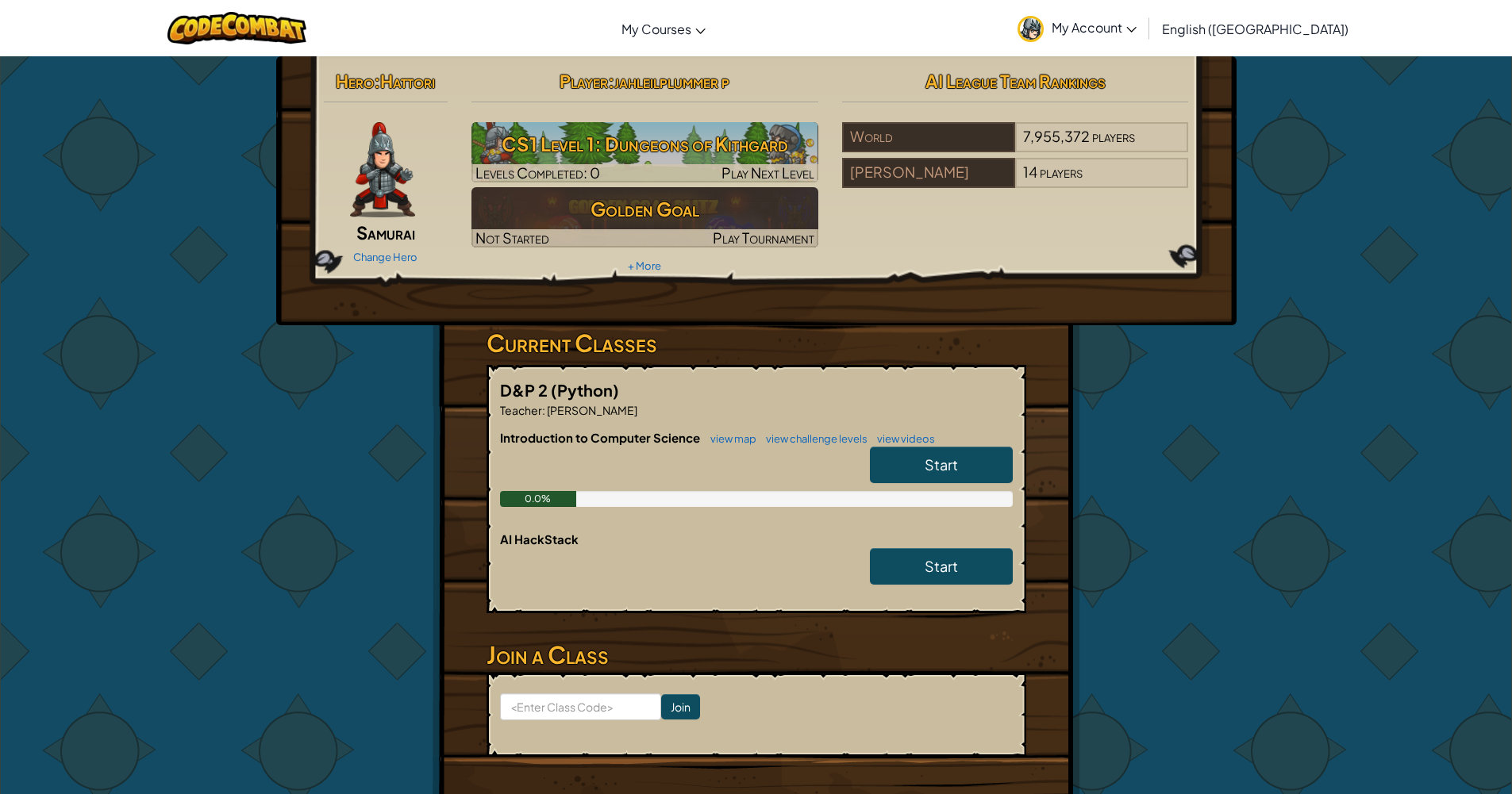
click at [940, 37] on link "My Account" at bounding box center [1076, 28] width 135 height 50
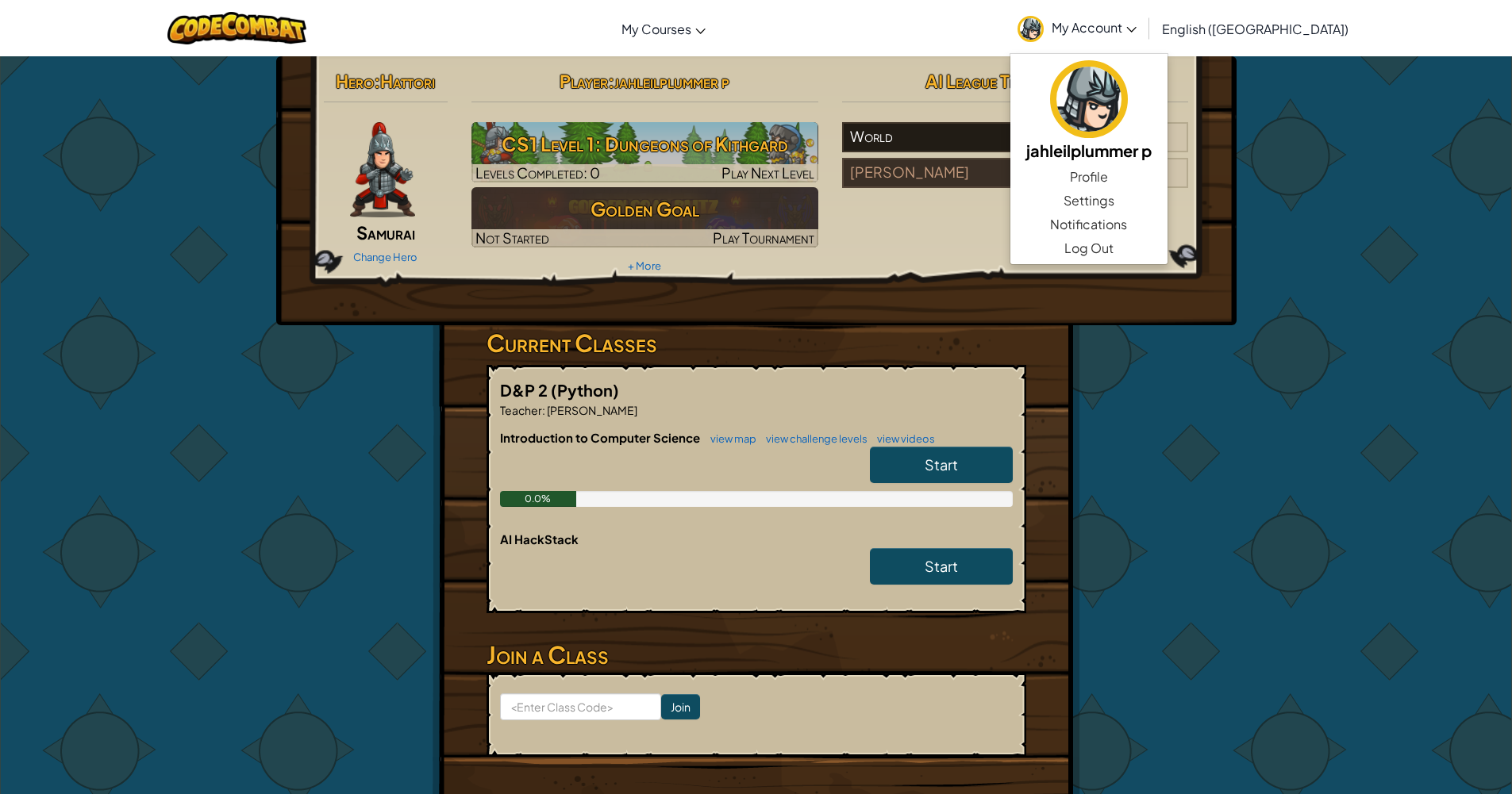
drag, startPoint x: 1149, startPoint y: 40, endPoint x: 949, endPoint y: 142, distance: 224.6
click at [940, 40] on link "My Account" at bounding box center [1076, 28] width 135 height 50
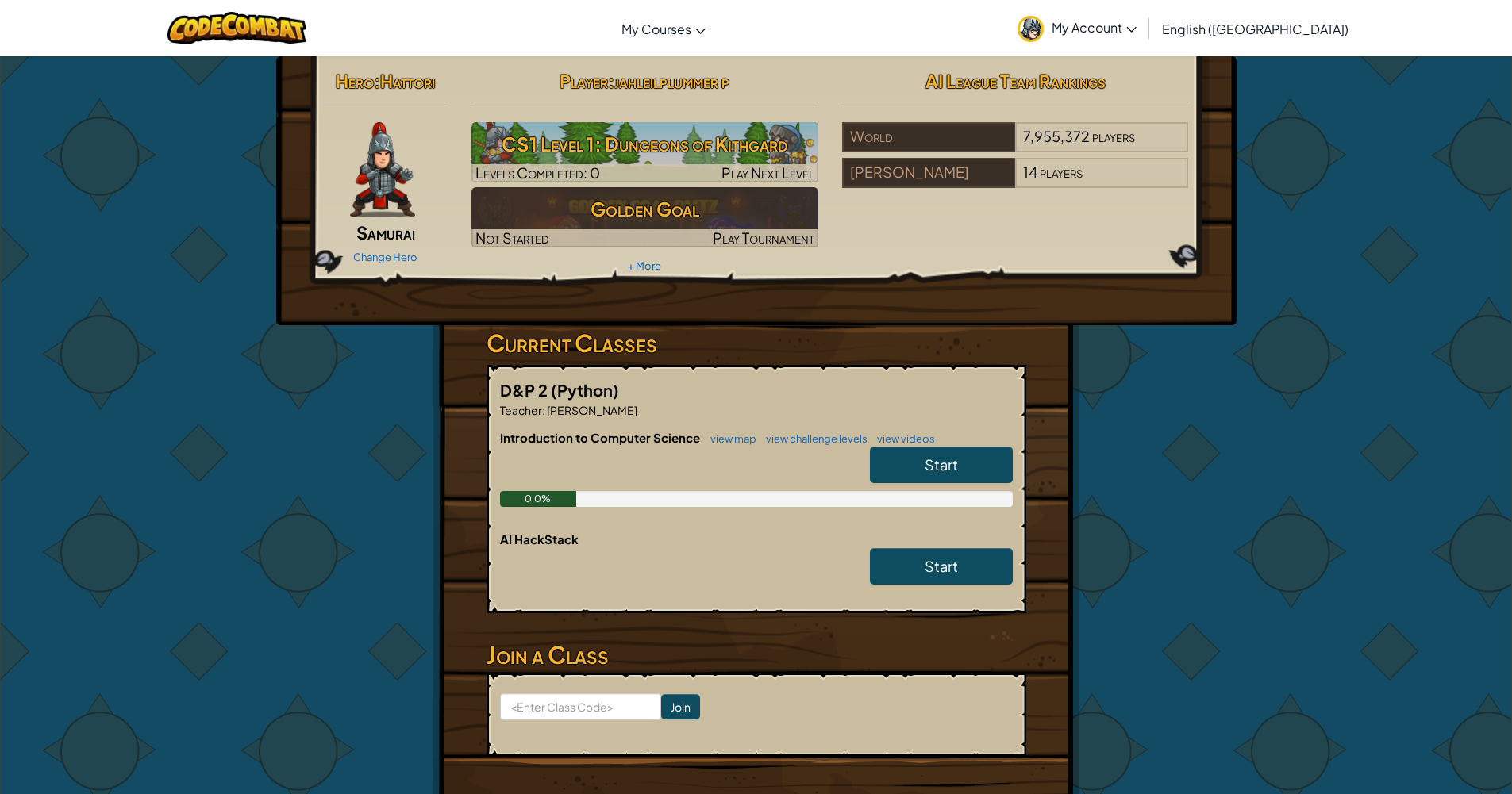
click at [940, 29] on span "My Account" at bounding box center [1093, 27] width 85 height 17
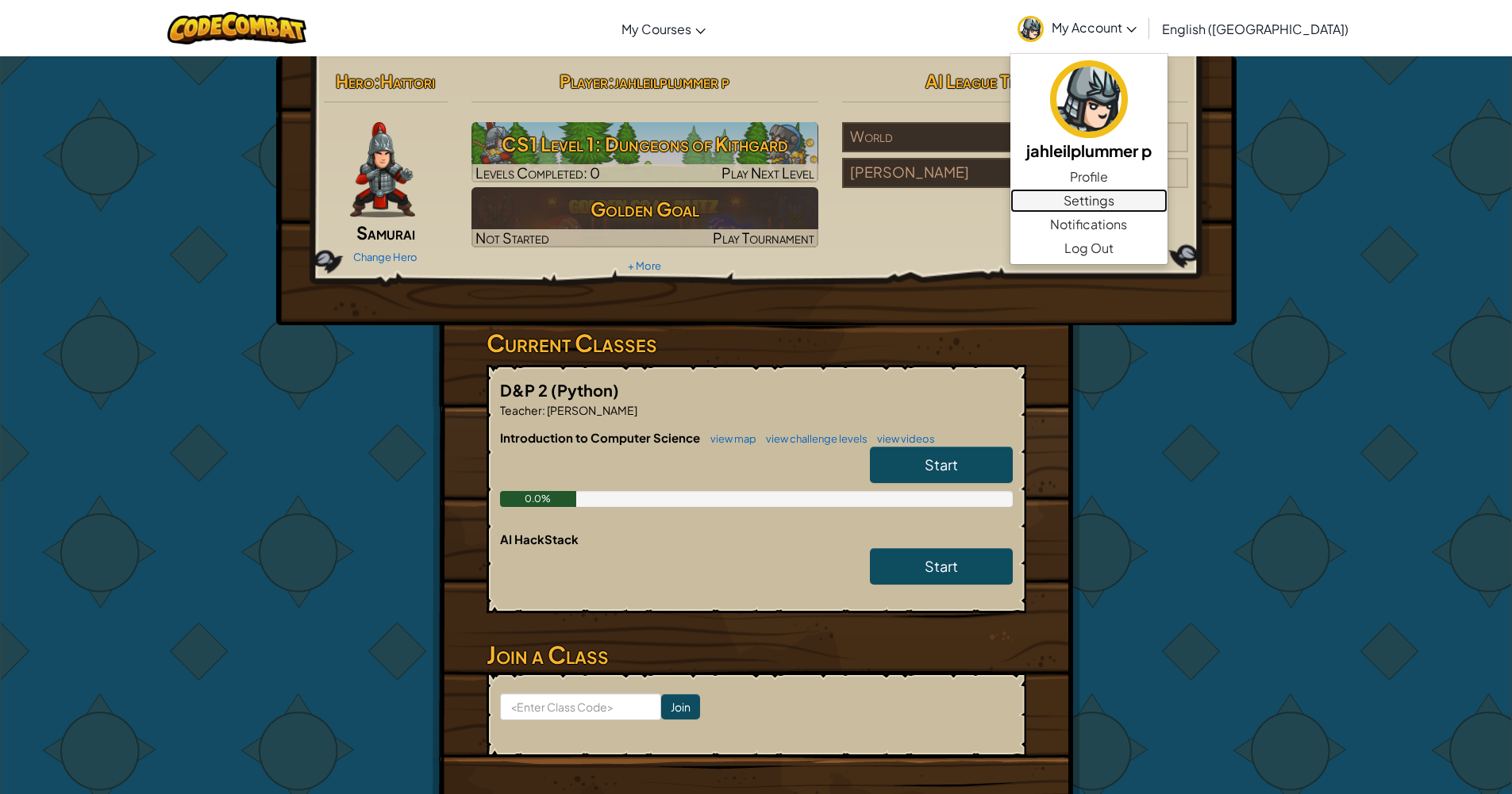
click at [940, 200] on link "Settings" at bounding box center [1088, 201] width 157 height 24
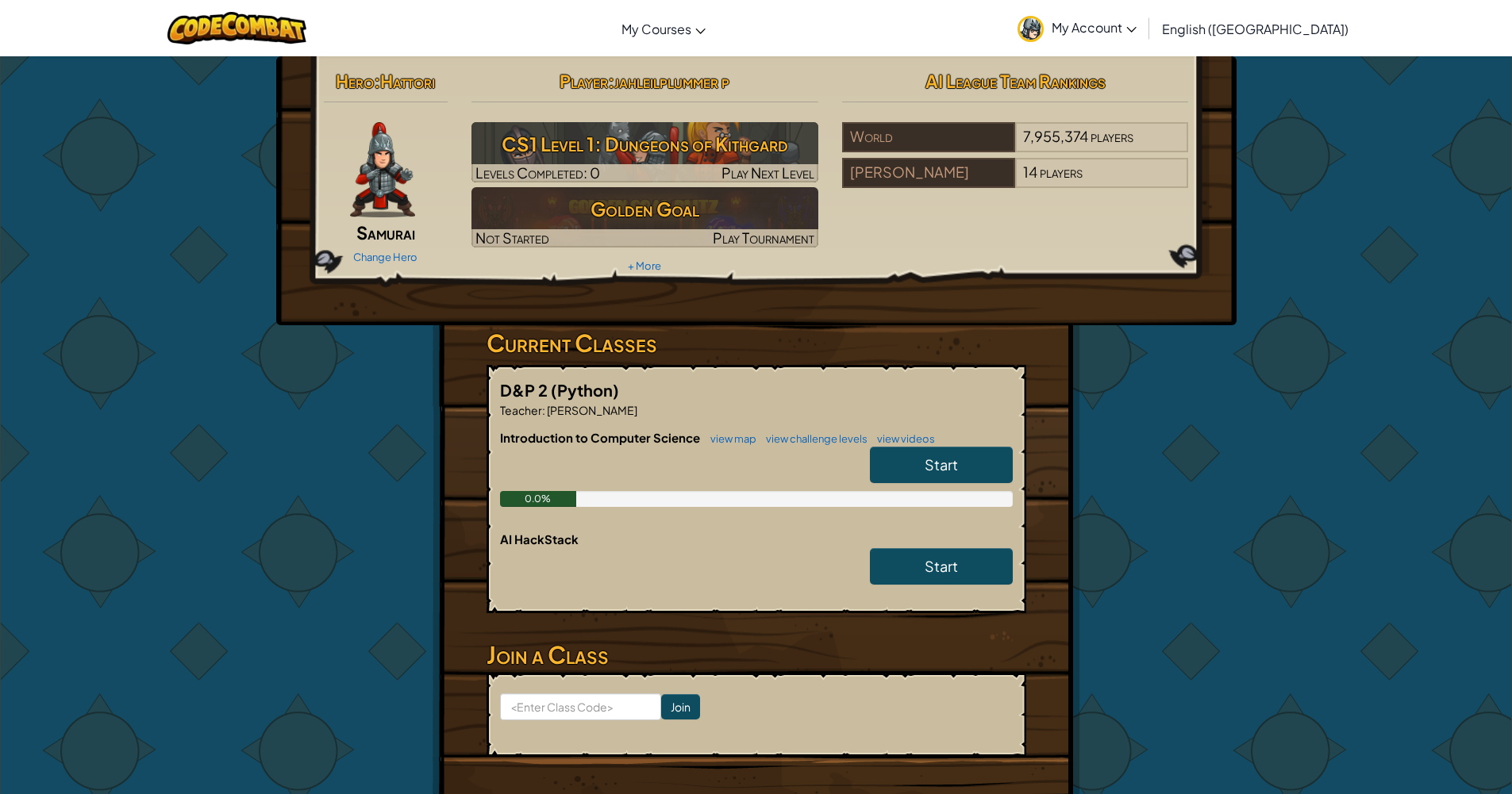
click at [928, 467] on span "Start" at bounding box center [940, 464] width 33 height 18
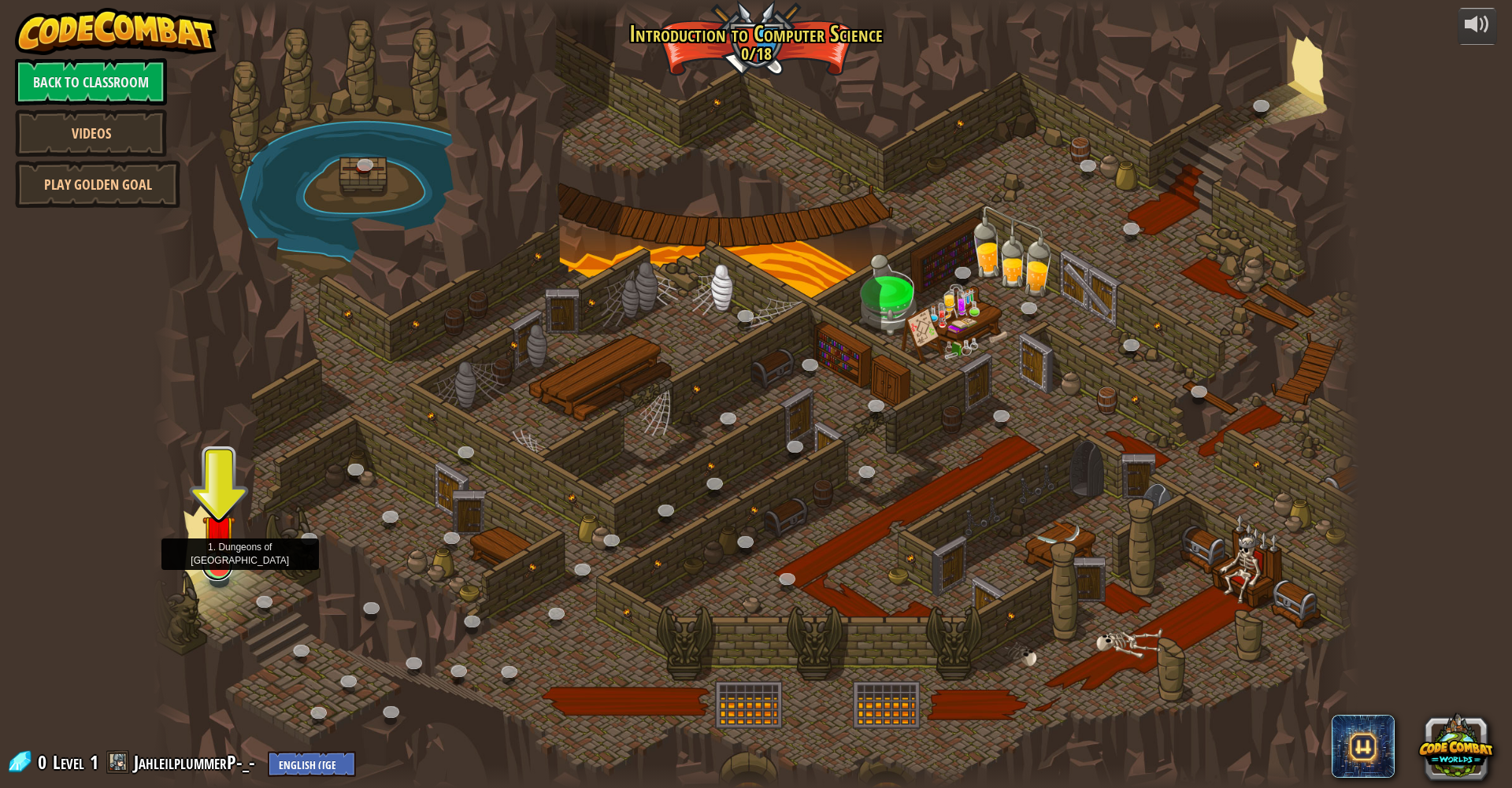
click at [212, 571] on link at bounding box center [217, 566] width 32 height 32
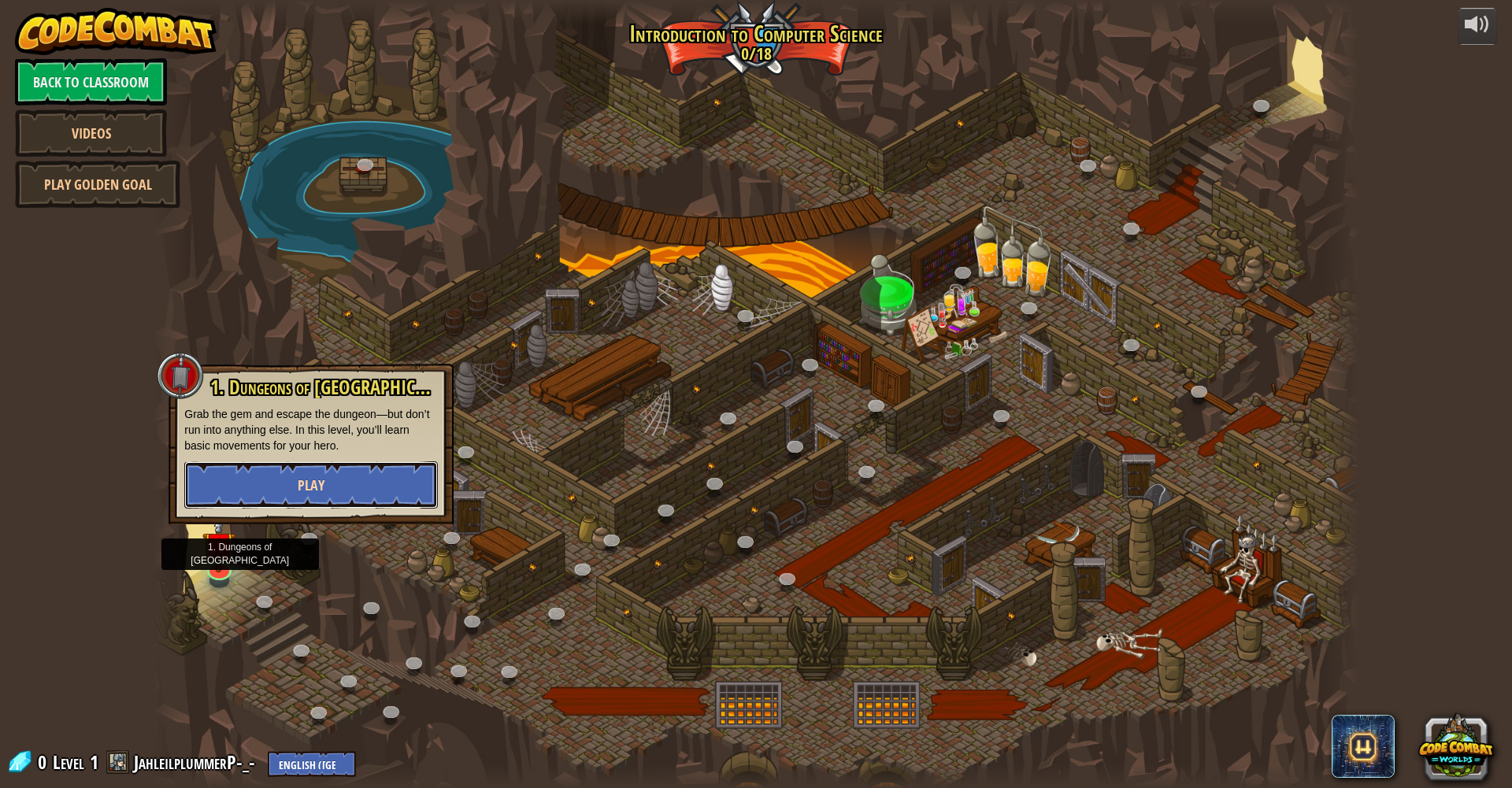
click at [326, 485] on button "Play" at bounding box center [312, 485] width 254 height 48
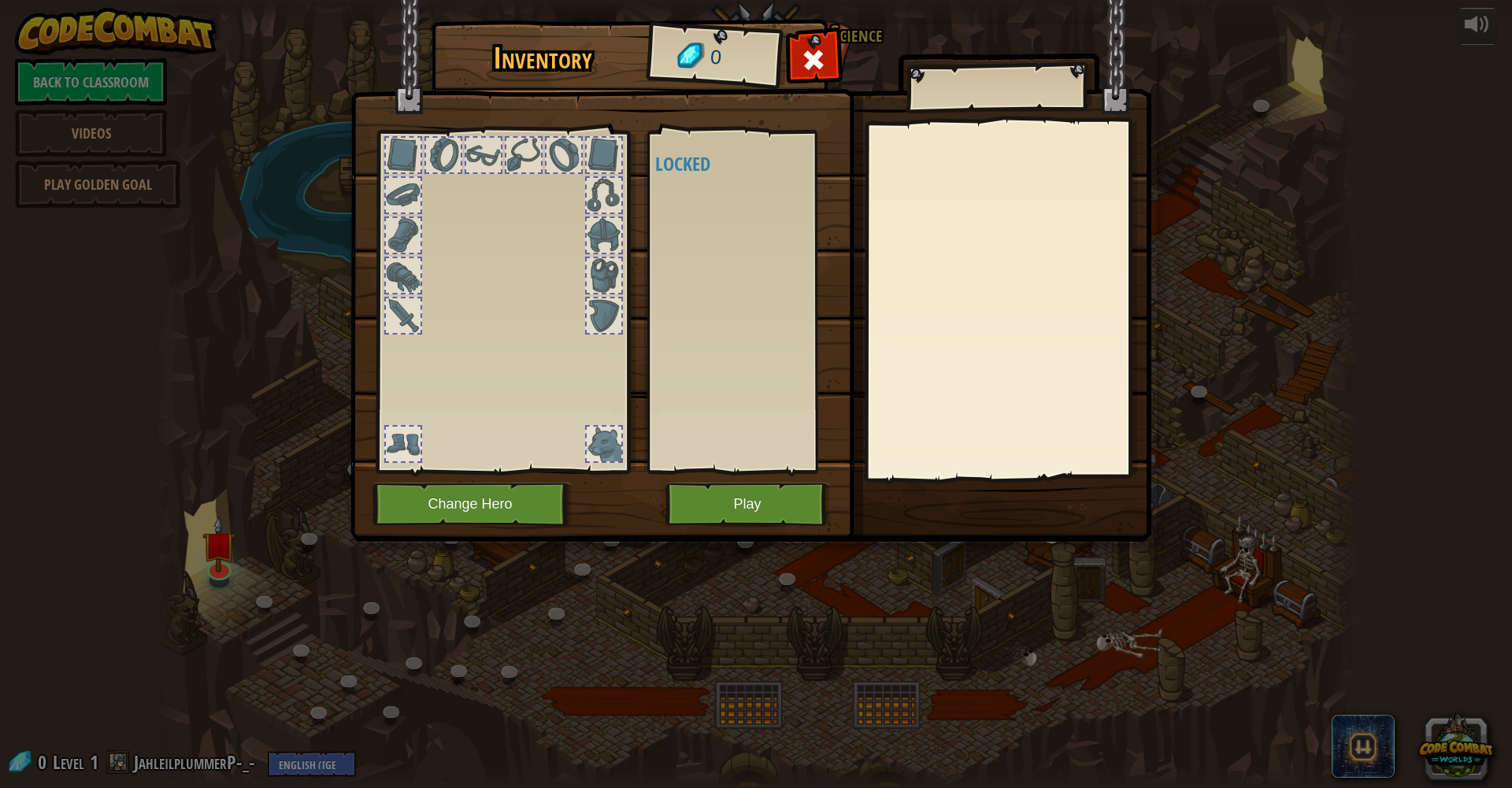
click at [601, 212] on div at bounding box center [604, 196] width 38 height 38
click at [598, 230] on div at bounding box center [603, 235] width 35 height 35
click at [608, 188] on div at bounding box center [603, 195] width 35 height 35
click at [612, 158] on div at bounding box center [603, 155] width 35 height 35
click at [721, 498] on button "Play" at bounding box center [748, 504] width 165 height 44
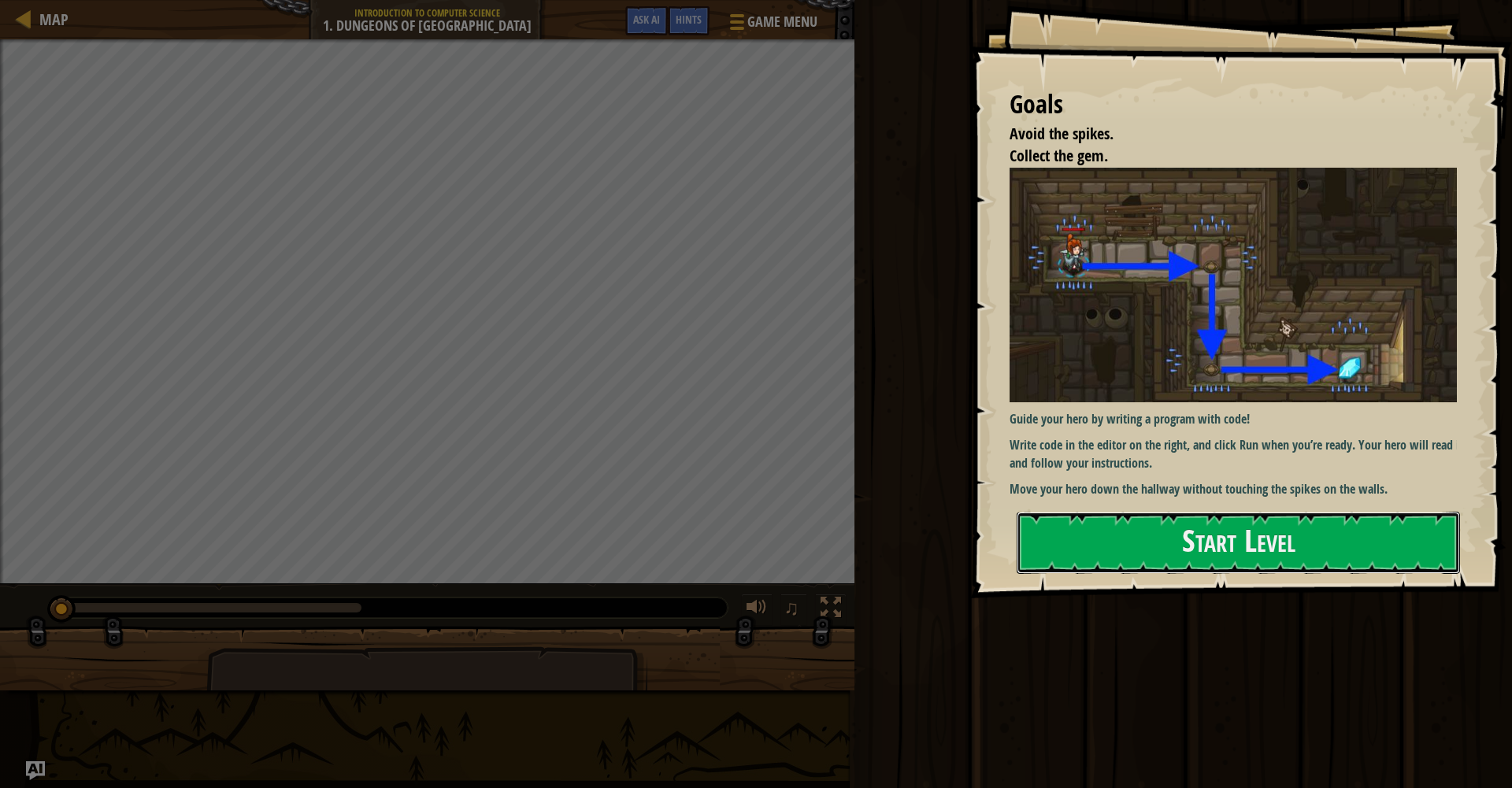
click at [933, 532] on button "Start Level" at bounding box center [1237, 543] width 443 height 63
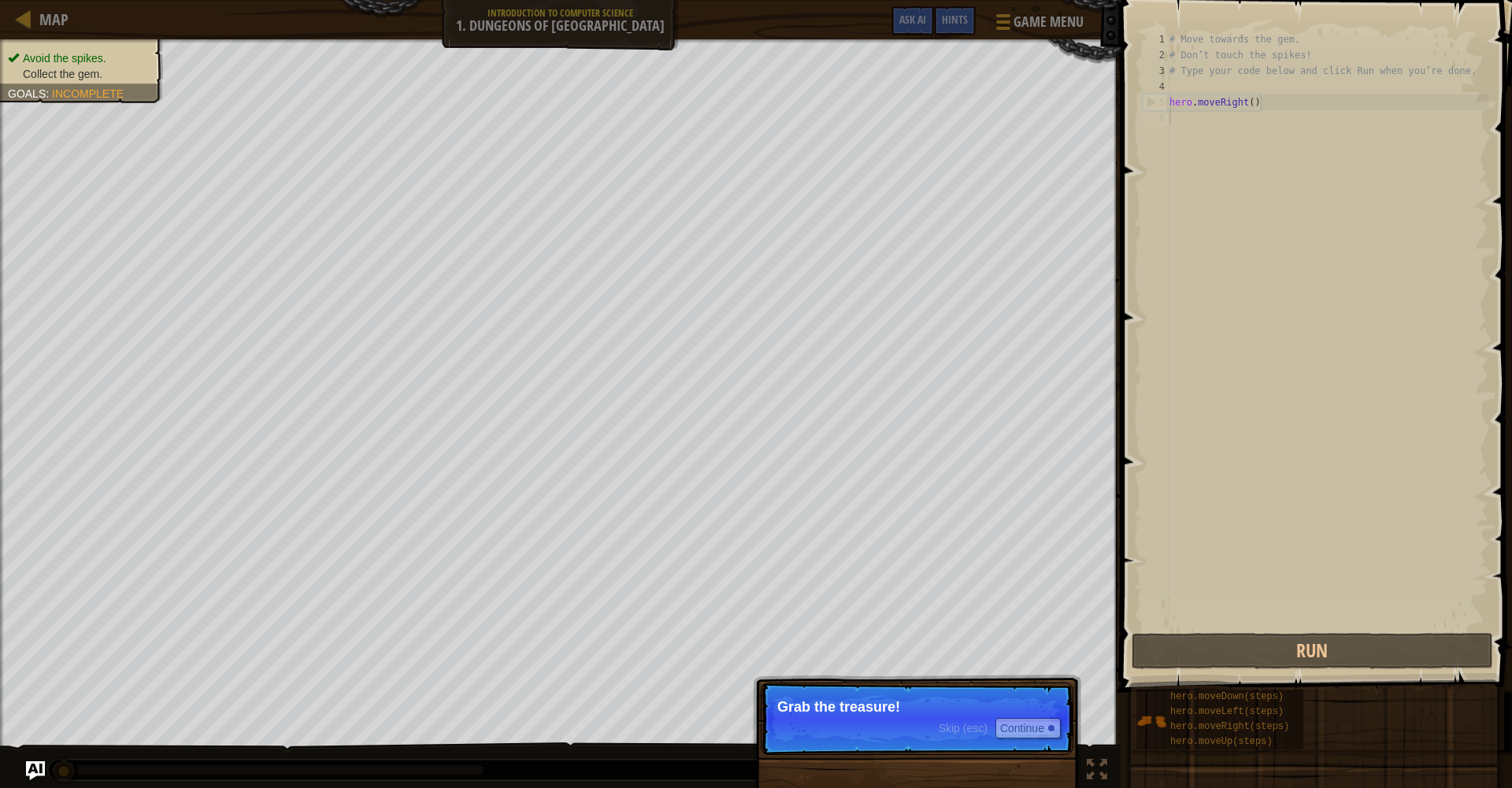
click at [829, 672] on p "Grab the treasure!" at bounding box center [917, 708] width 280 height 16
click at [933, 672] on span "Skip (esc)" at bounding box center [962, 728] width 49 height 13
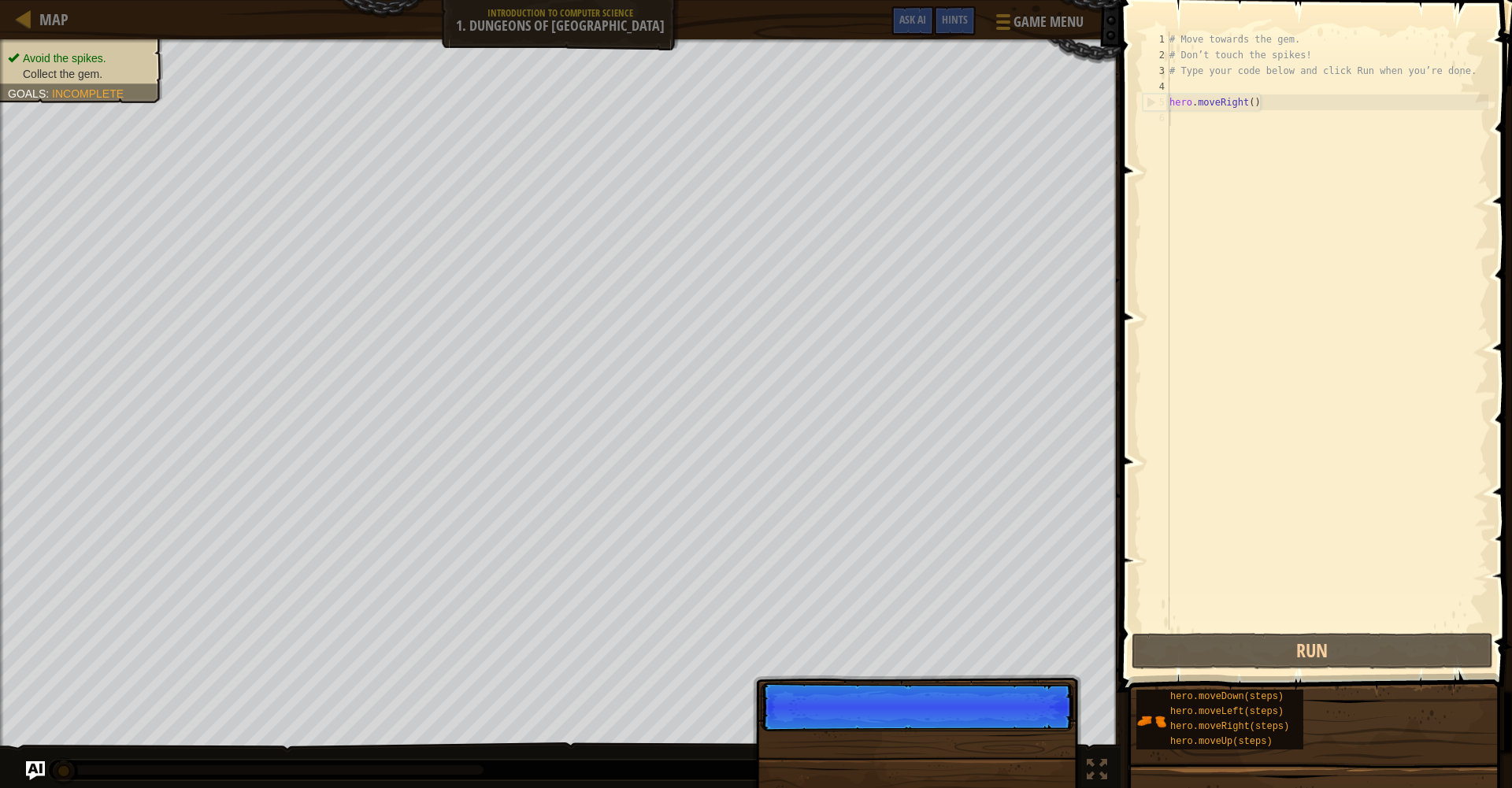
scroll to position [7, 0]
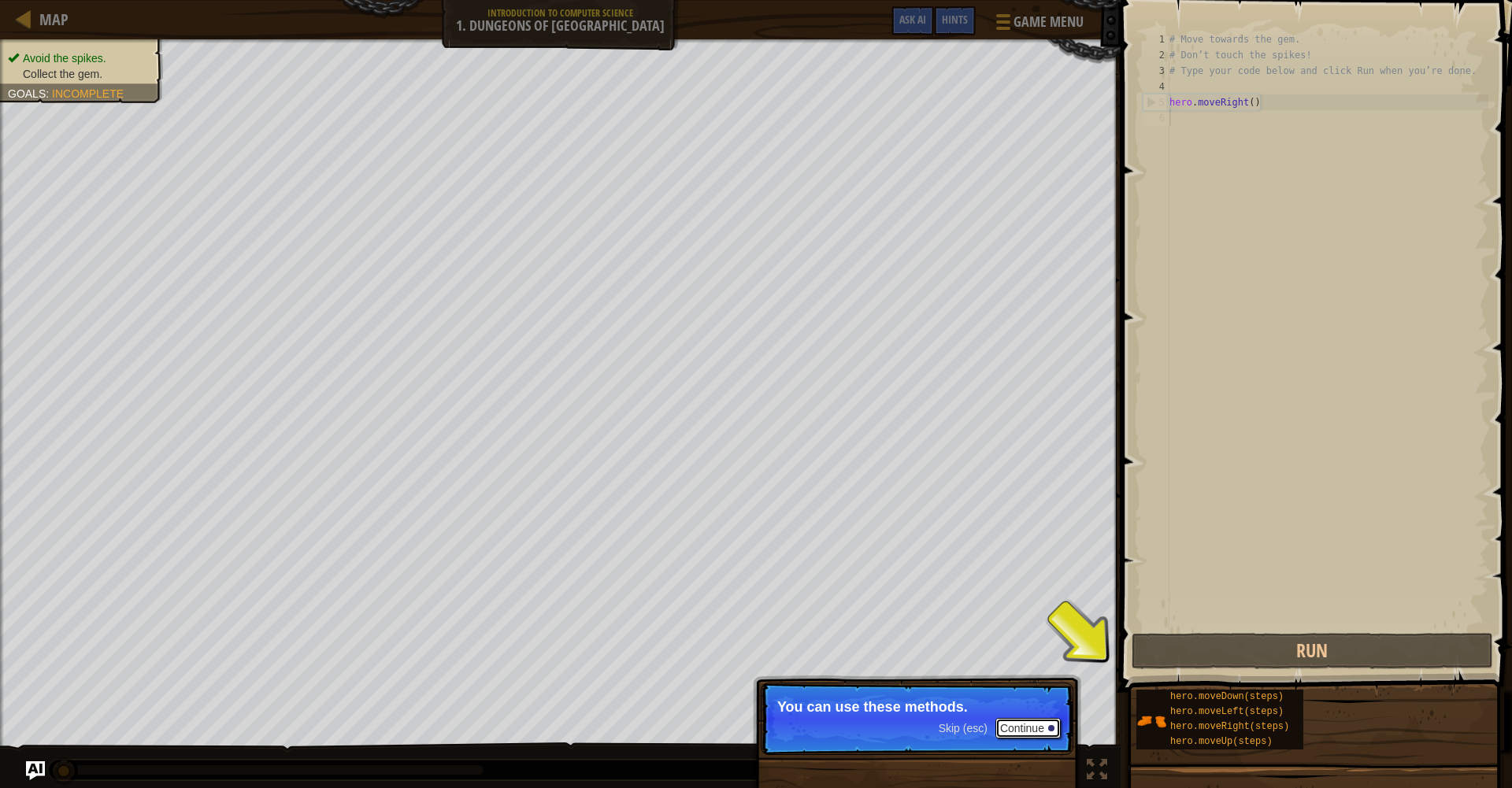
click at [933, 672] on button "Continue" at bounding box center [1028, 728] width 65 height 21
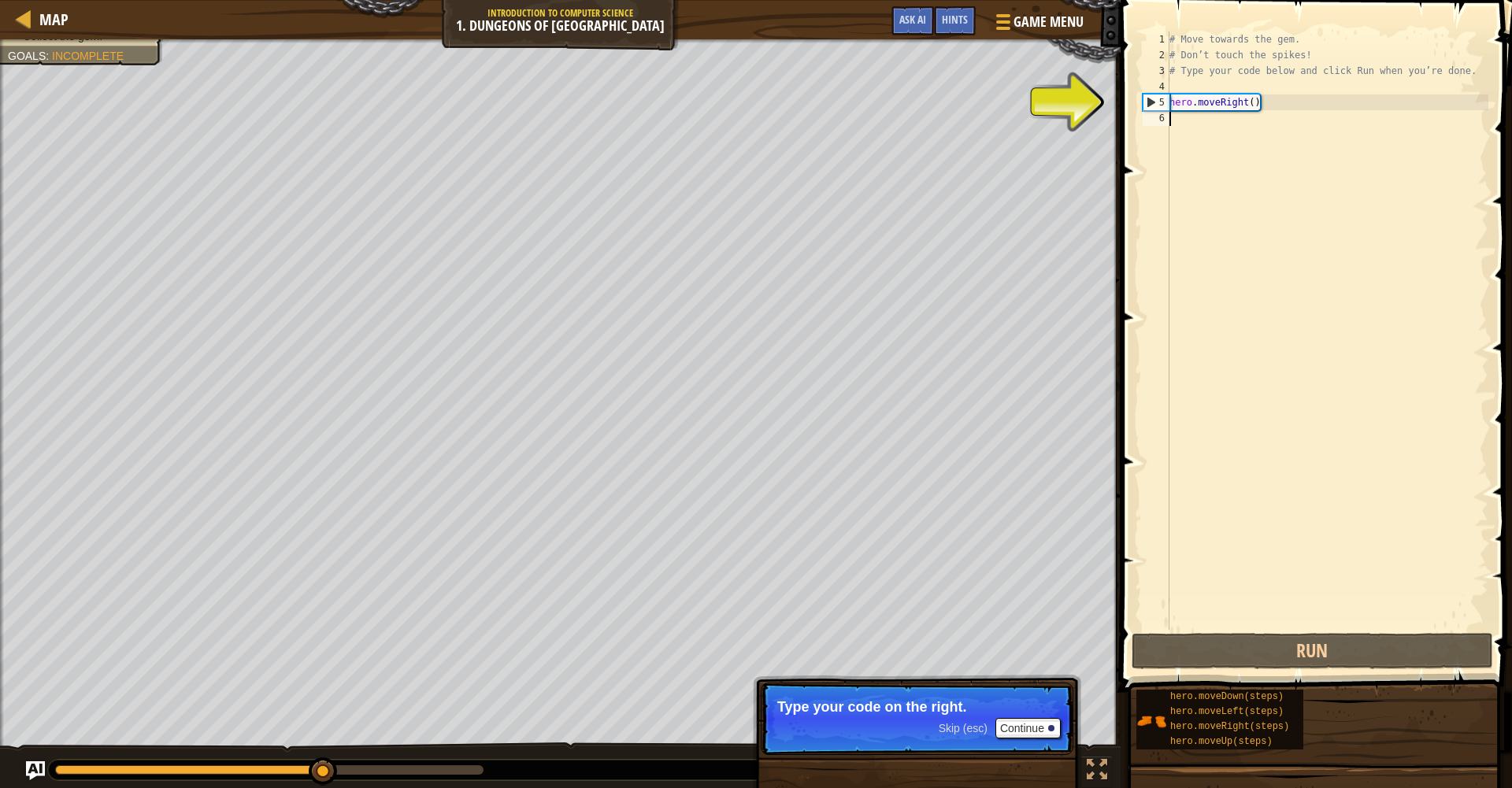
click at [933, 110] on div "# Move towards the gem. # Don’t touch the spikes! # Type your code below and cl…" at bounding box center [1326, 346] width 322 height 630
click at [933, 101] on div "# Move towards the gem. # Don’t touch the spikes! # Type your code below and cl…" at bounding box center [1326, 346] width 322 height 630
type textarea "hero.moveRight()"
click at [933, 105] on div "# Move towards the gem. # Don’t touch the spikes! # Type your code below and cl…" at bounding box center [1326, 346] width 322 height 630
click at [933, 122] on div "# Move towards the gem. # Don’t touch the spikes! # Type your code below and cl…" at bounding box center [1326, 346] width 322 height 630
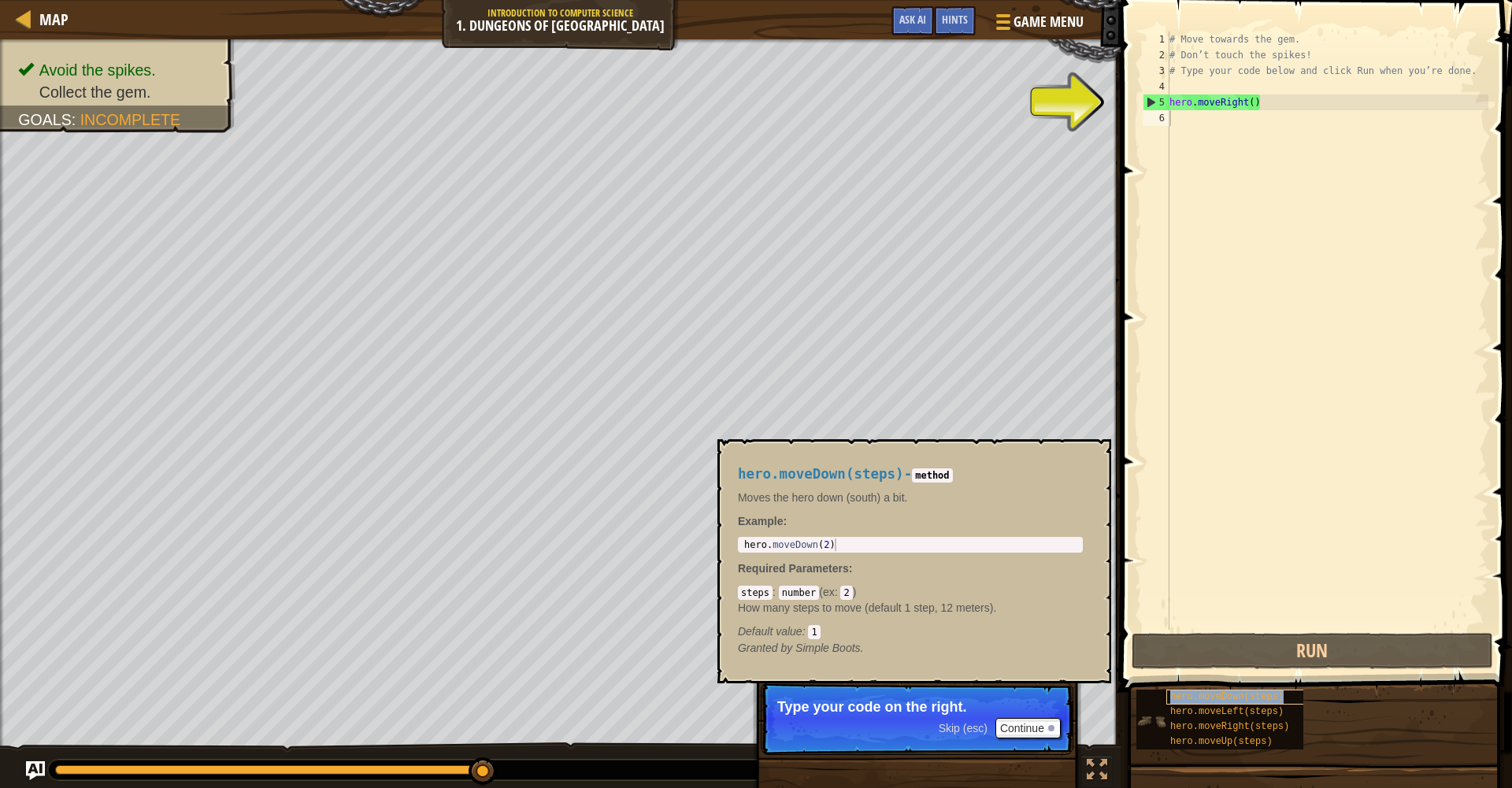
click at [933, 672] on span "hero.moveDown(steps)" at bounding box center [1226, 697] width 113 height 11
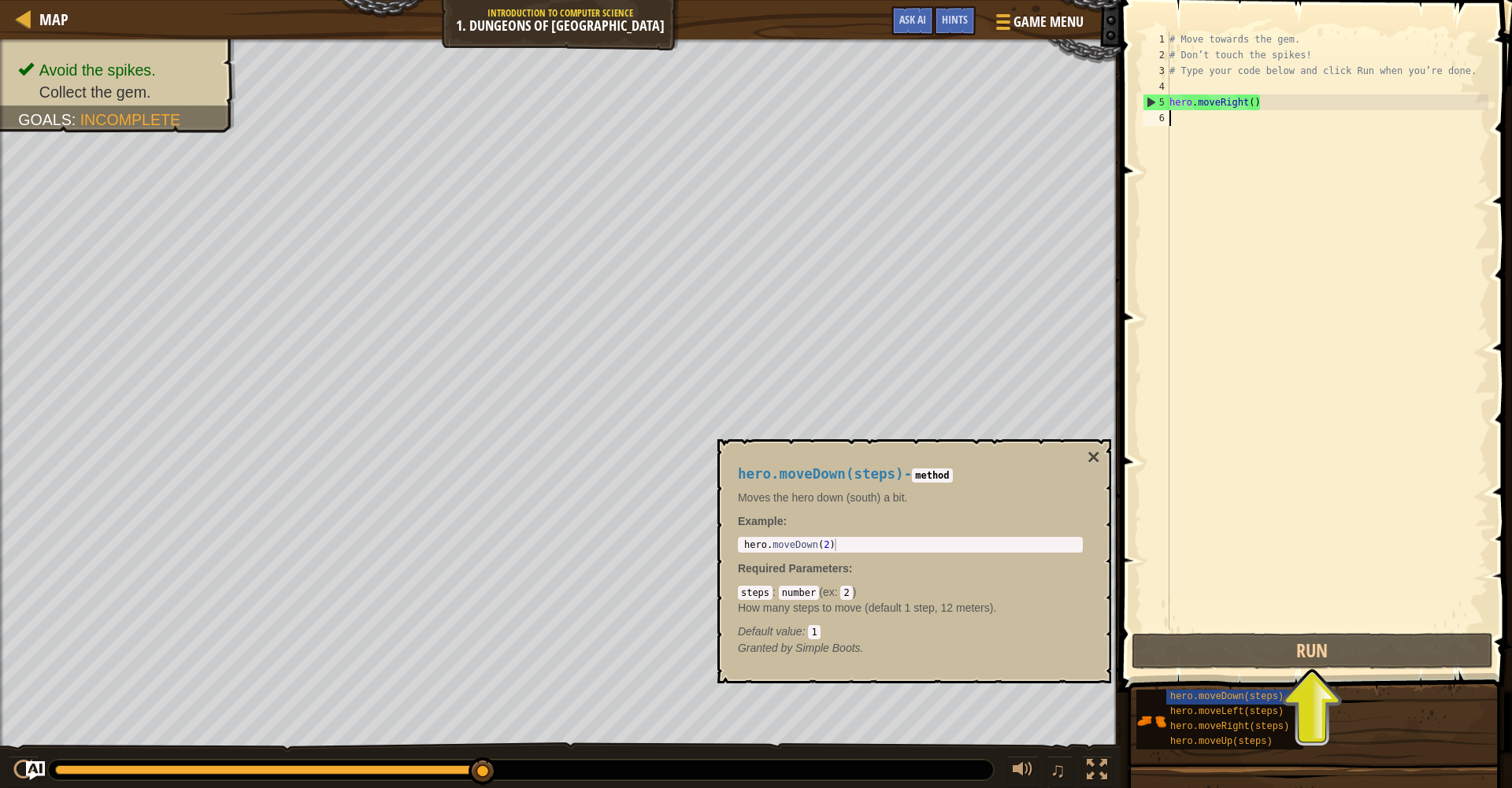
type textarea "hero.moveDown(2)"
drag, startPoint x: 960, startPoint y: 544, endPoint x: 1023, endPoint y: 535, distance: 63.6
click at [933, 535] on div "hero.moveDown(steps) - method Moves the hero down (south) a bit. Example : hero…" at bounding box center [910, 561] width 367 height 219
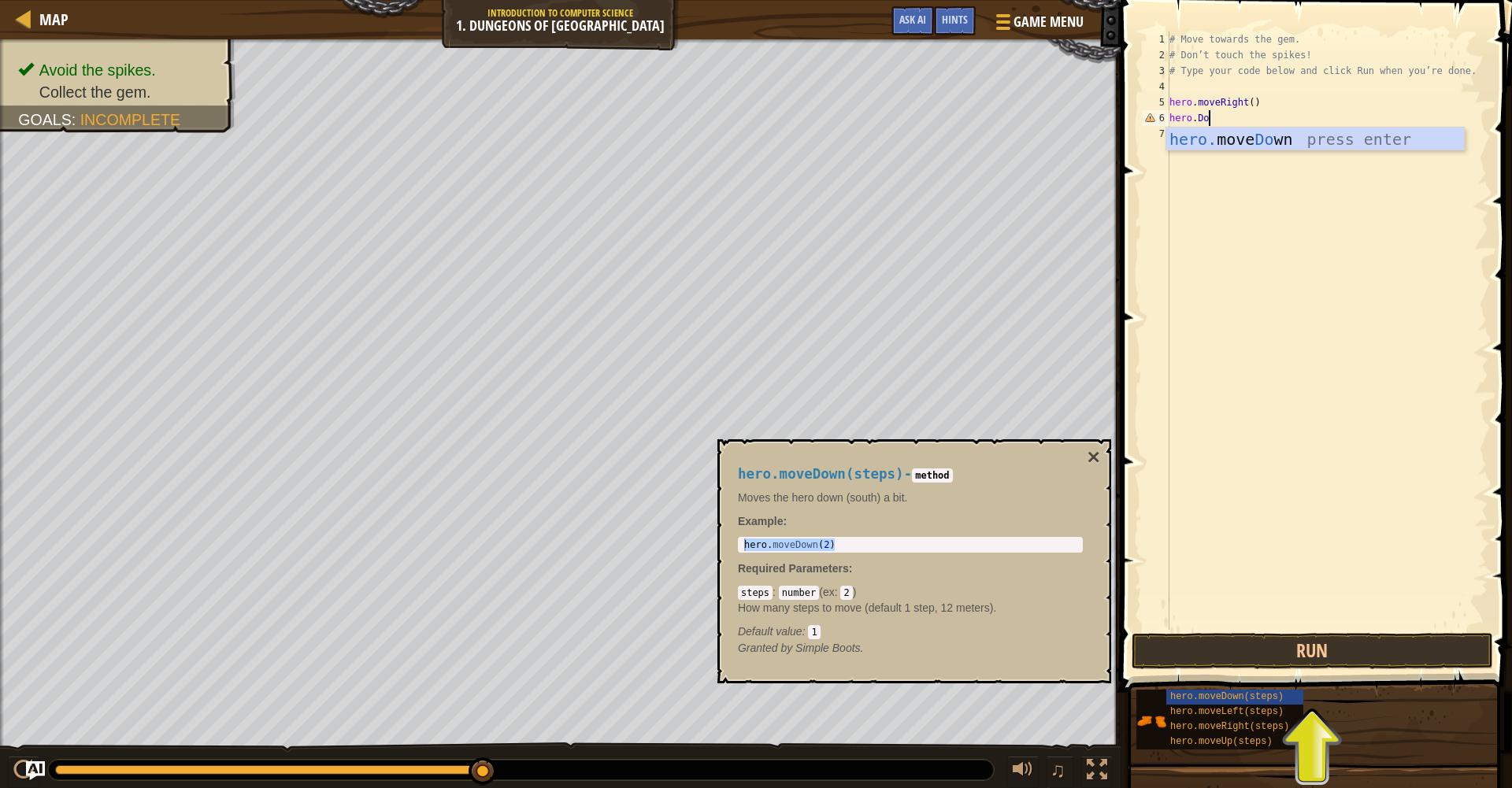
scroll to position [7, 3]
type textarea "hero.Down"
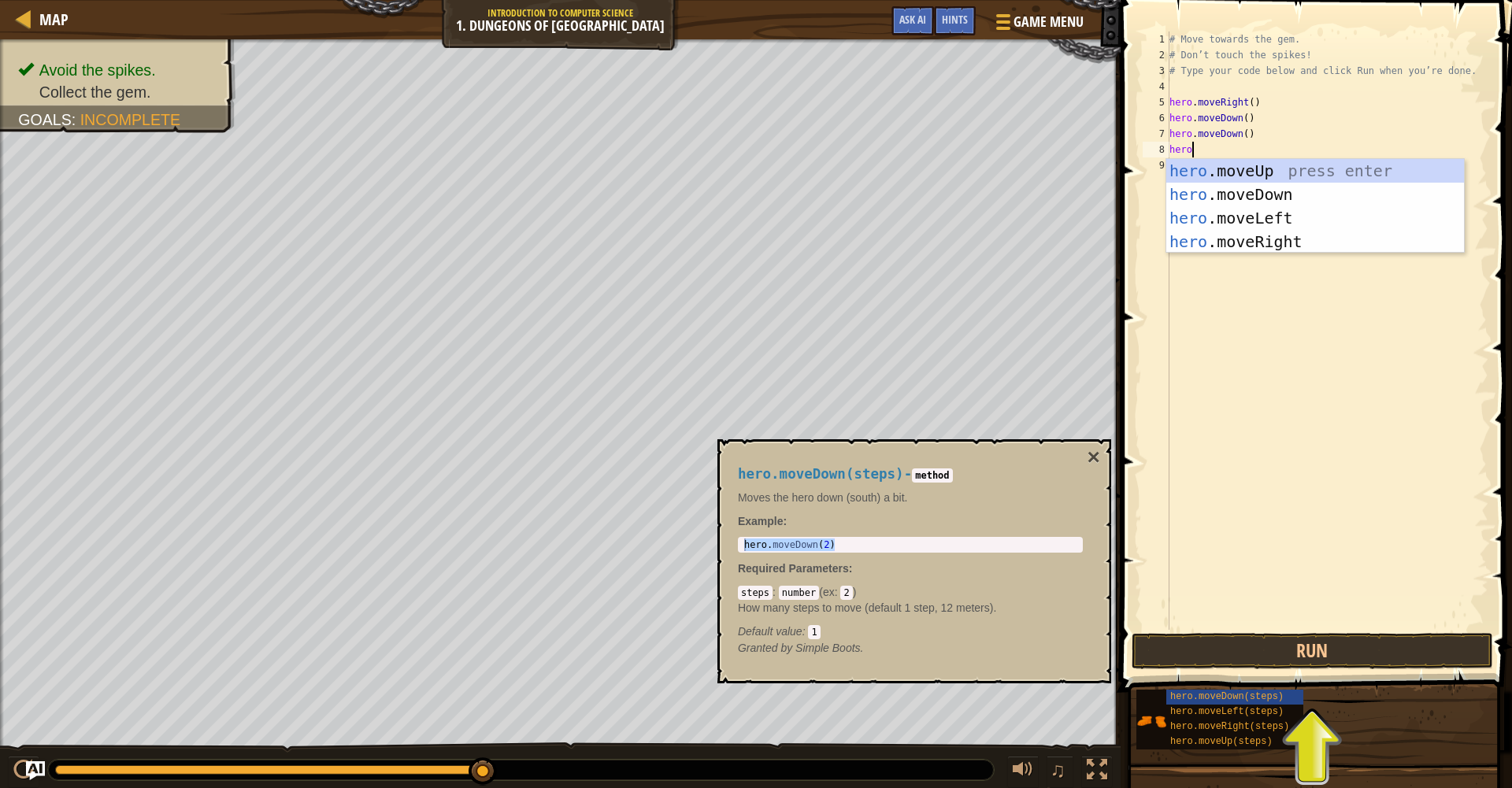
scroll to position [7, 2]
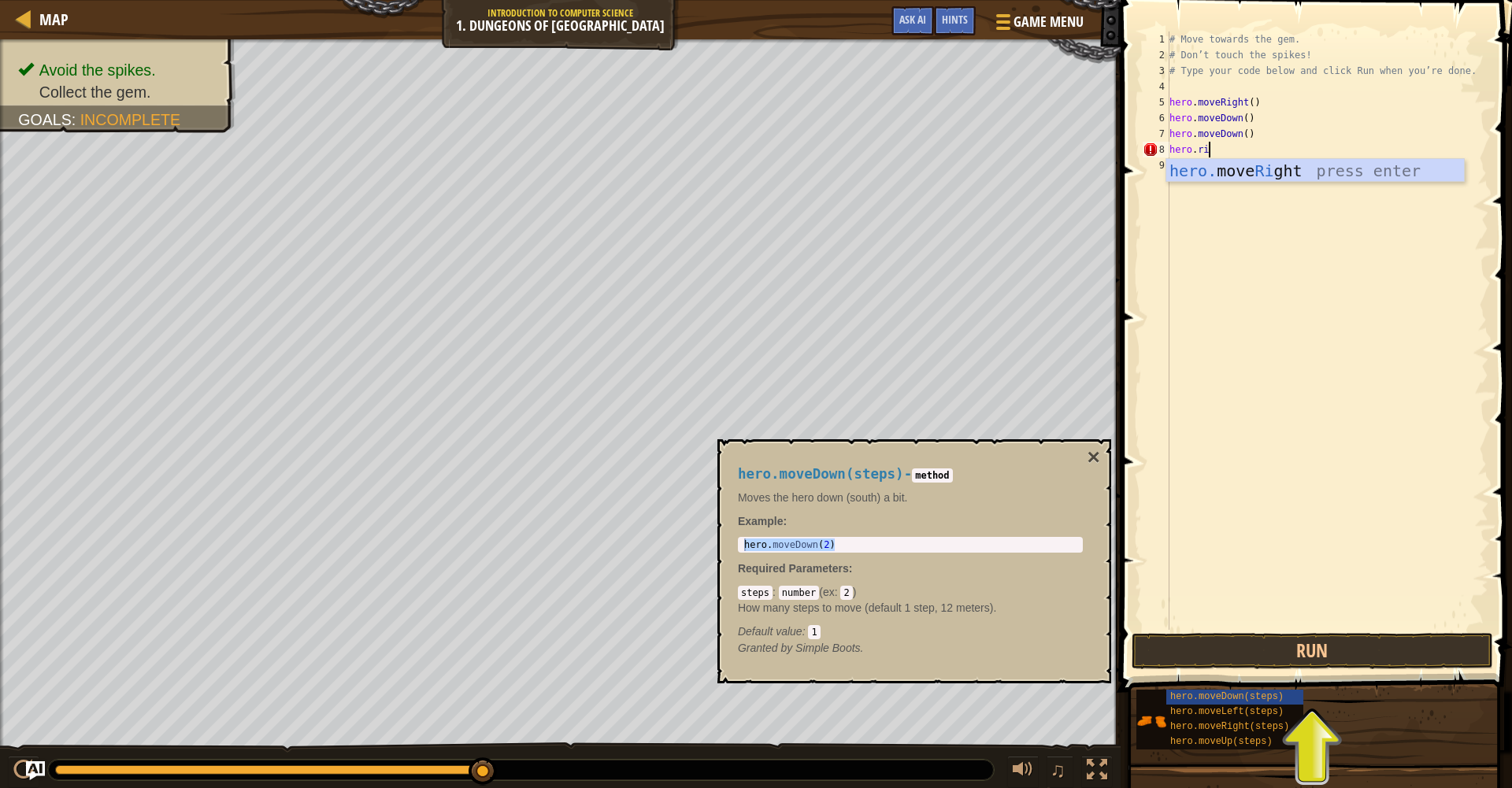
type textarea "hero.right"
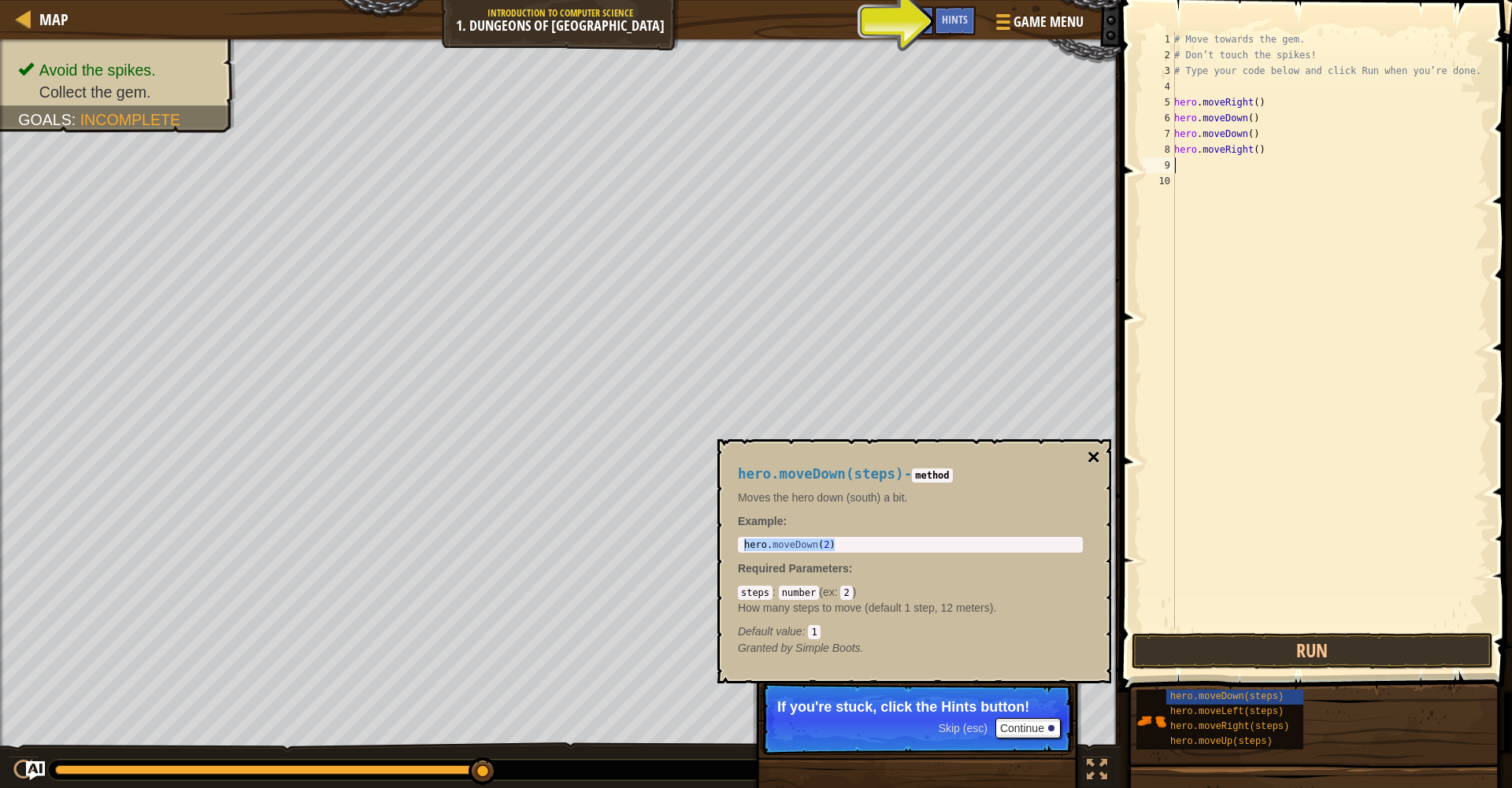
click at [933, 461] on button "×" at bounding box center [1093, 458] width 13 height 22
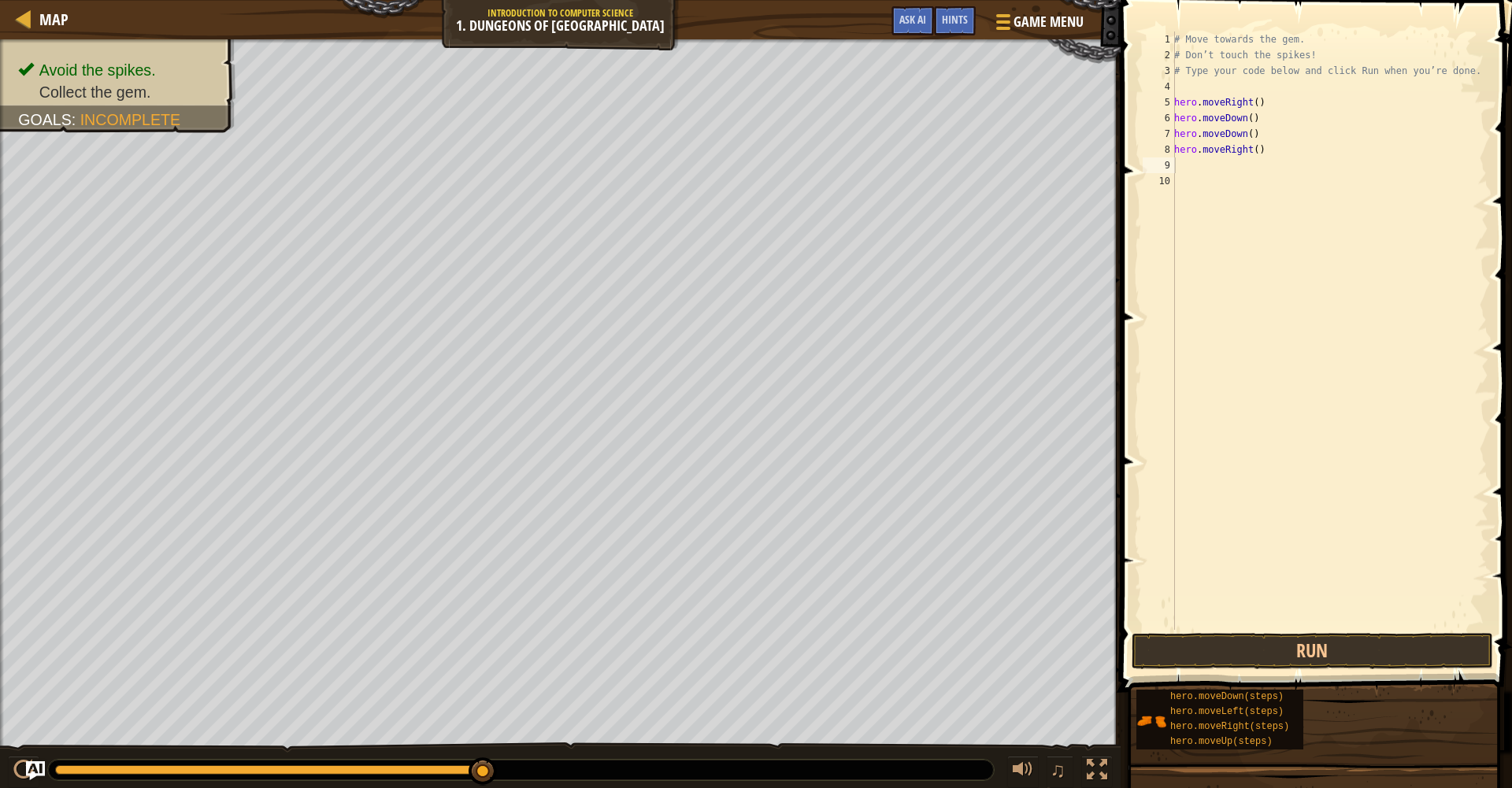
click at [933, 186] on div "# Move towards the gem. # Don’t touch the spikes! # Type your code below and cl…" at bounding box center [1329, 346] width 317 height 630
type textarea "hero.right"
type textarea "hero.moveRight()"
click at [933, 185] on div "# Move towards the gem. # Don’t touch the spikes! # Type your code below and cl…" at bounding box center [1329, 346] width 317 height 630
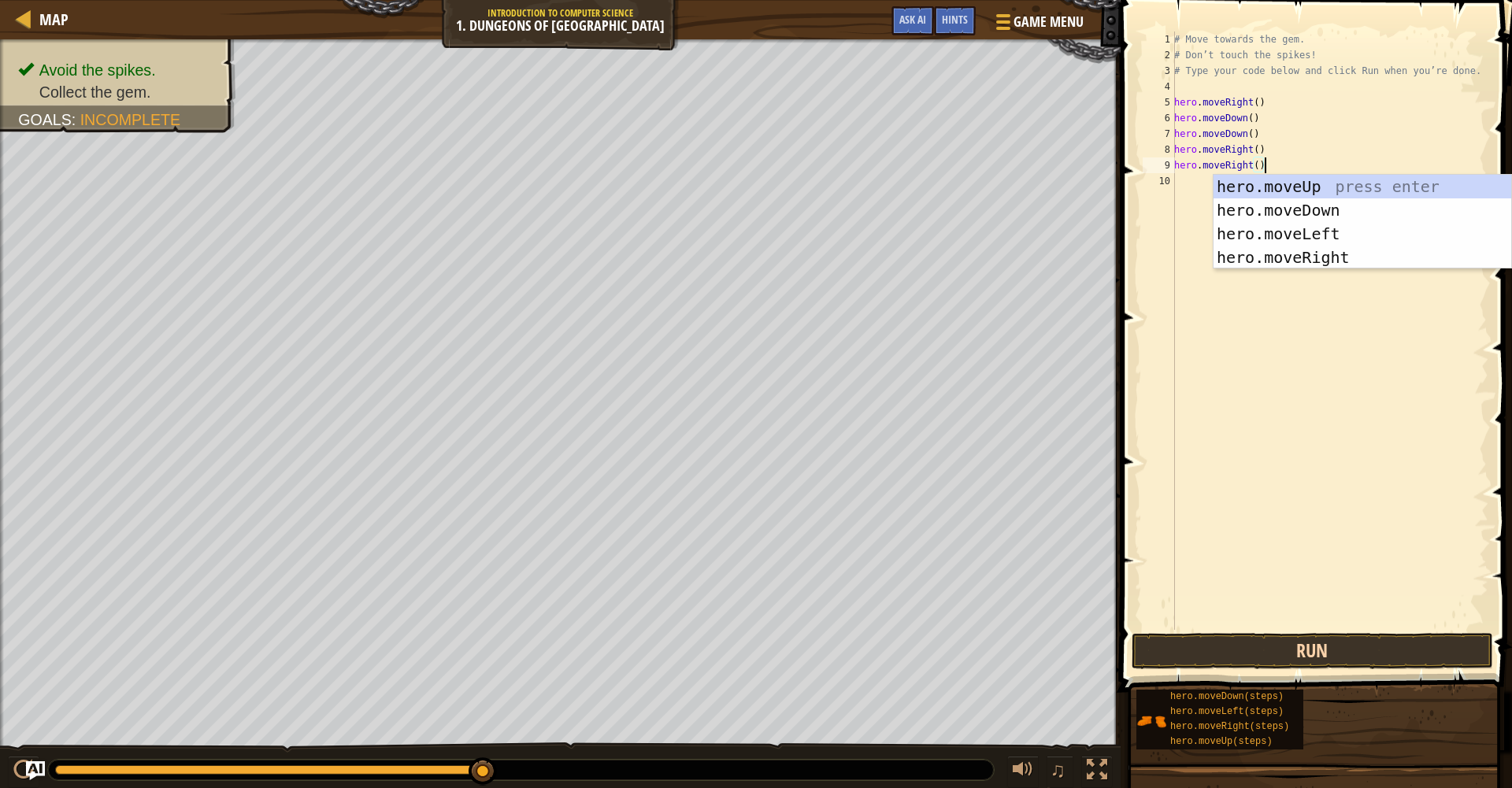
type textarea "hero.moveRight()"
click at [933, 641] on button "Run" at bounding box center [1312, 651] width 361 height 37
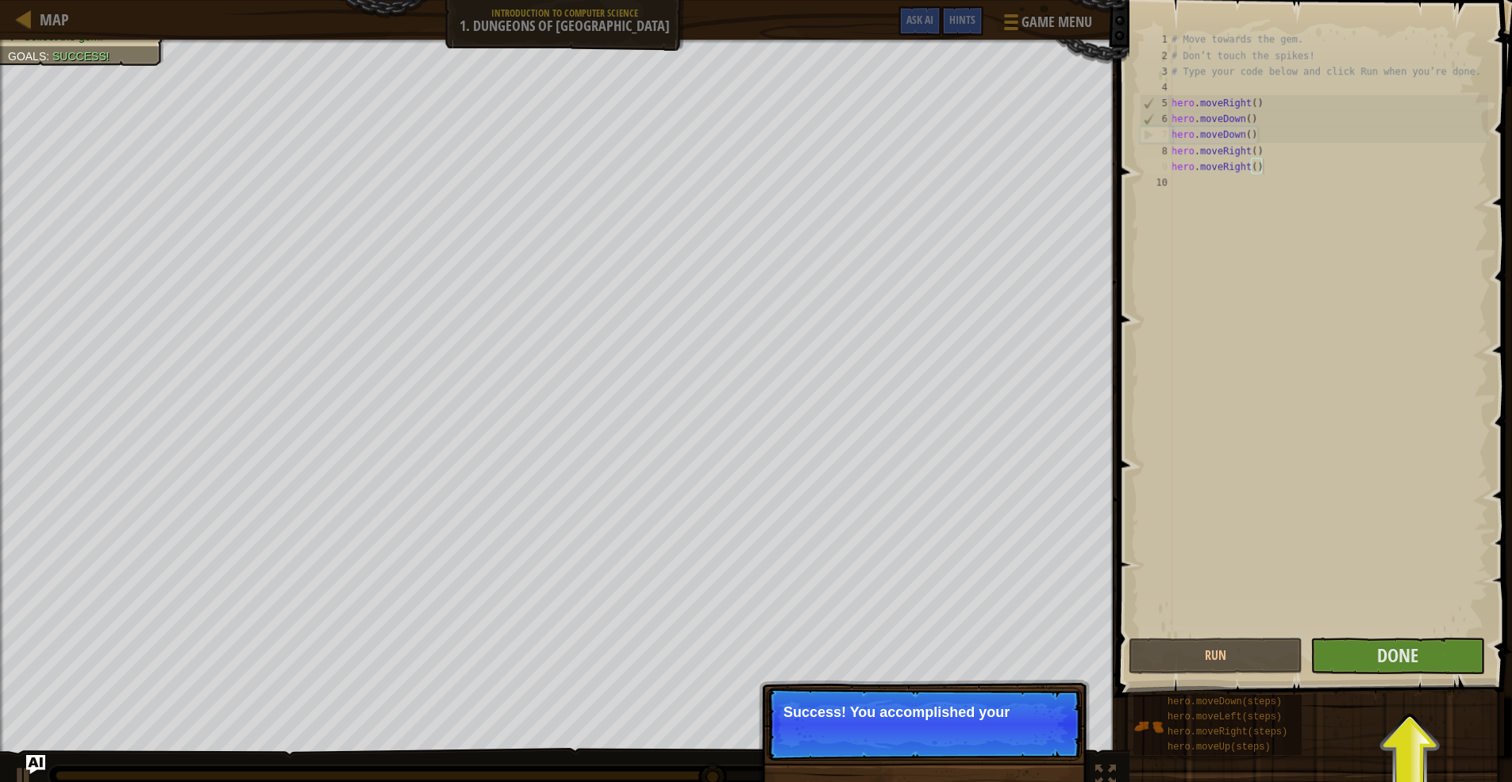
click at [854, 677] on p "Success! You accomplished your" at bounding box center [924, 724] width 315 height 73
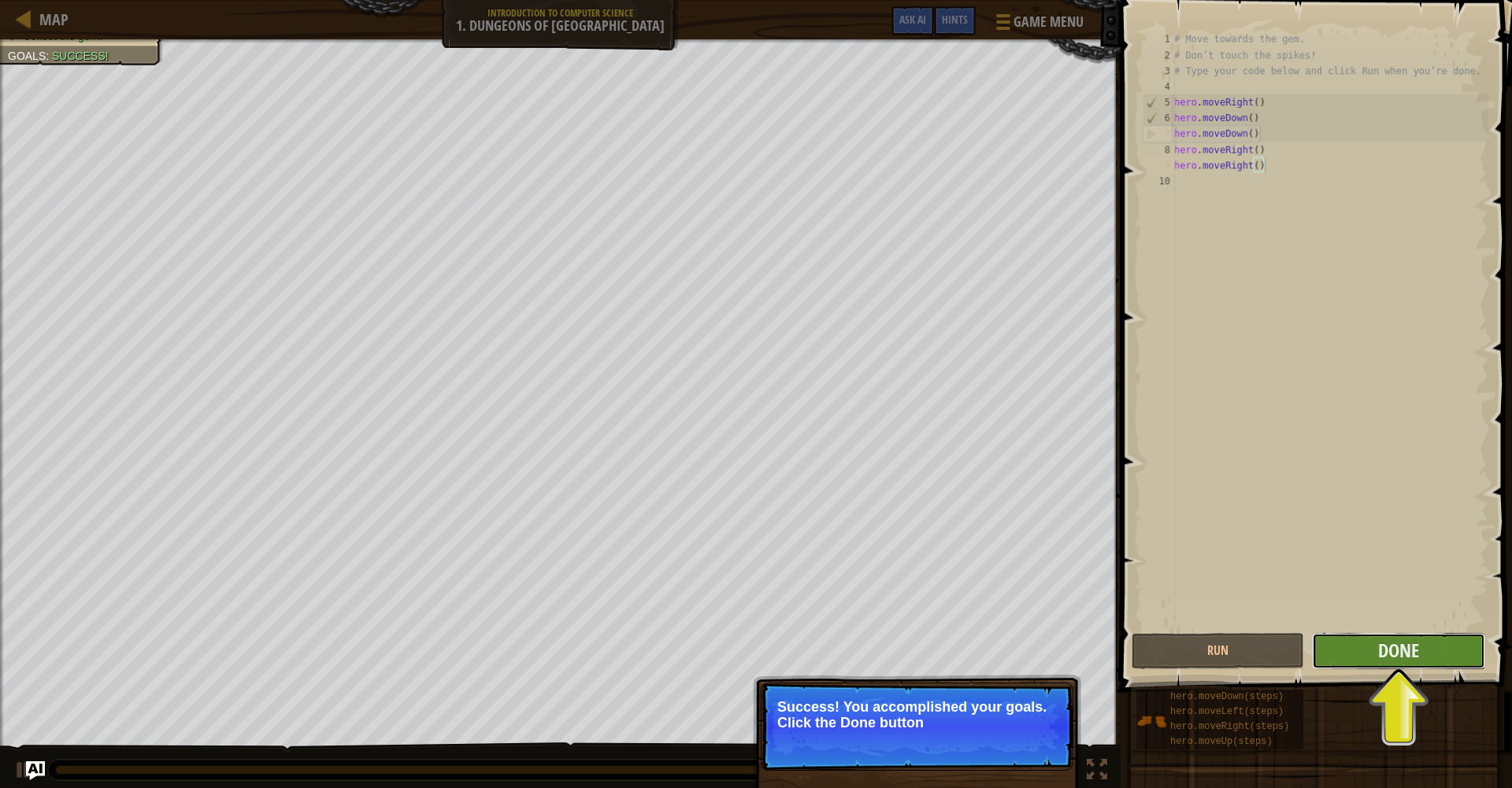
click at [933, 667] on button "Done" at bounding box center [1398, 651] width 173 height 37
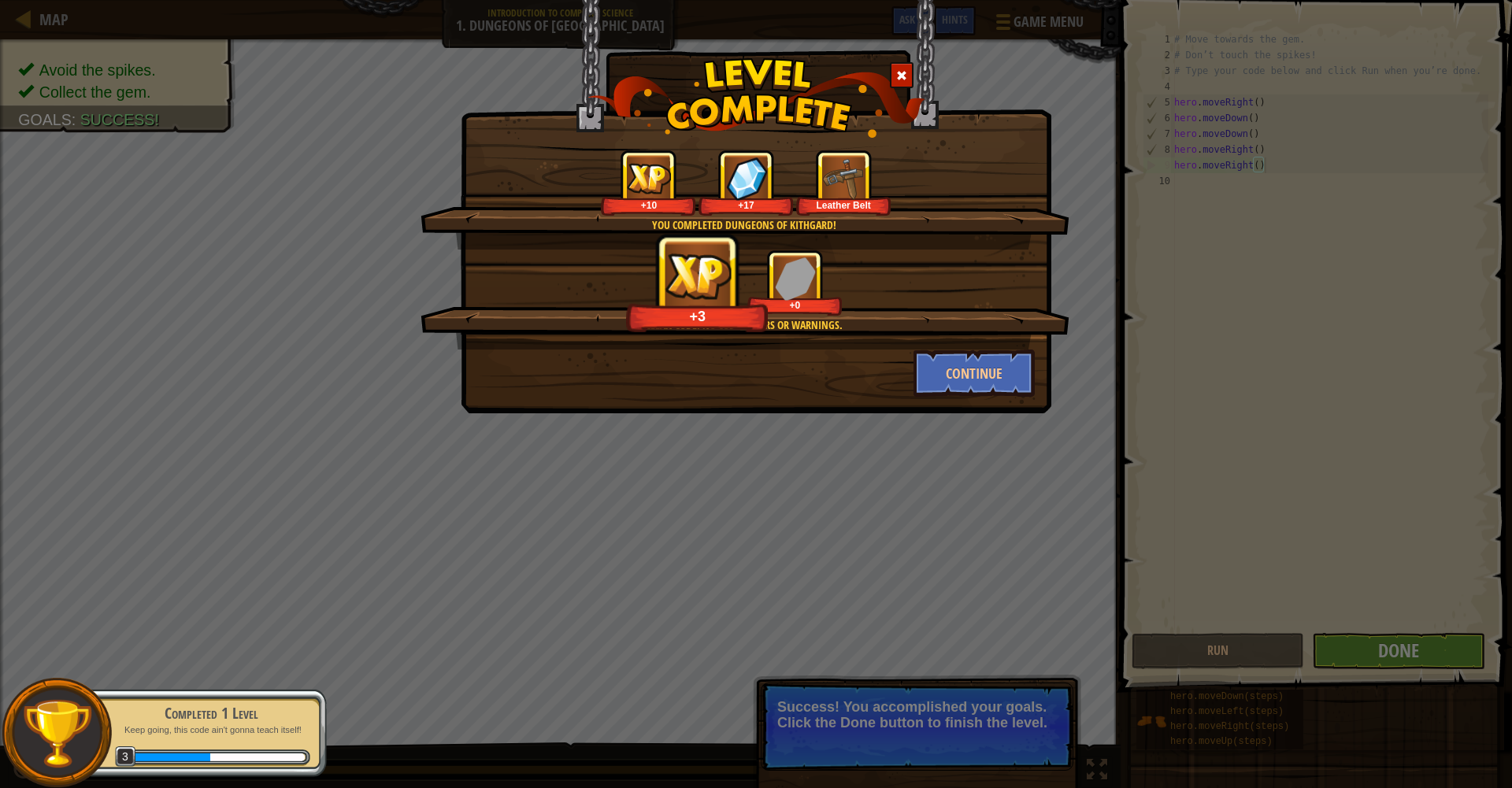
click at [893, 204] on div "+10 +17 Leather Belt" at bounding box center [746, 183] width 611 height 66
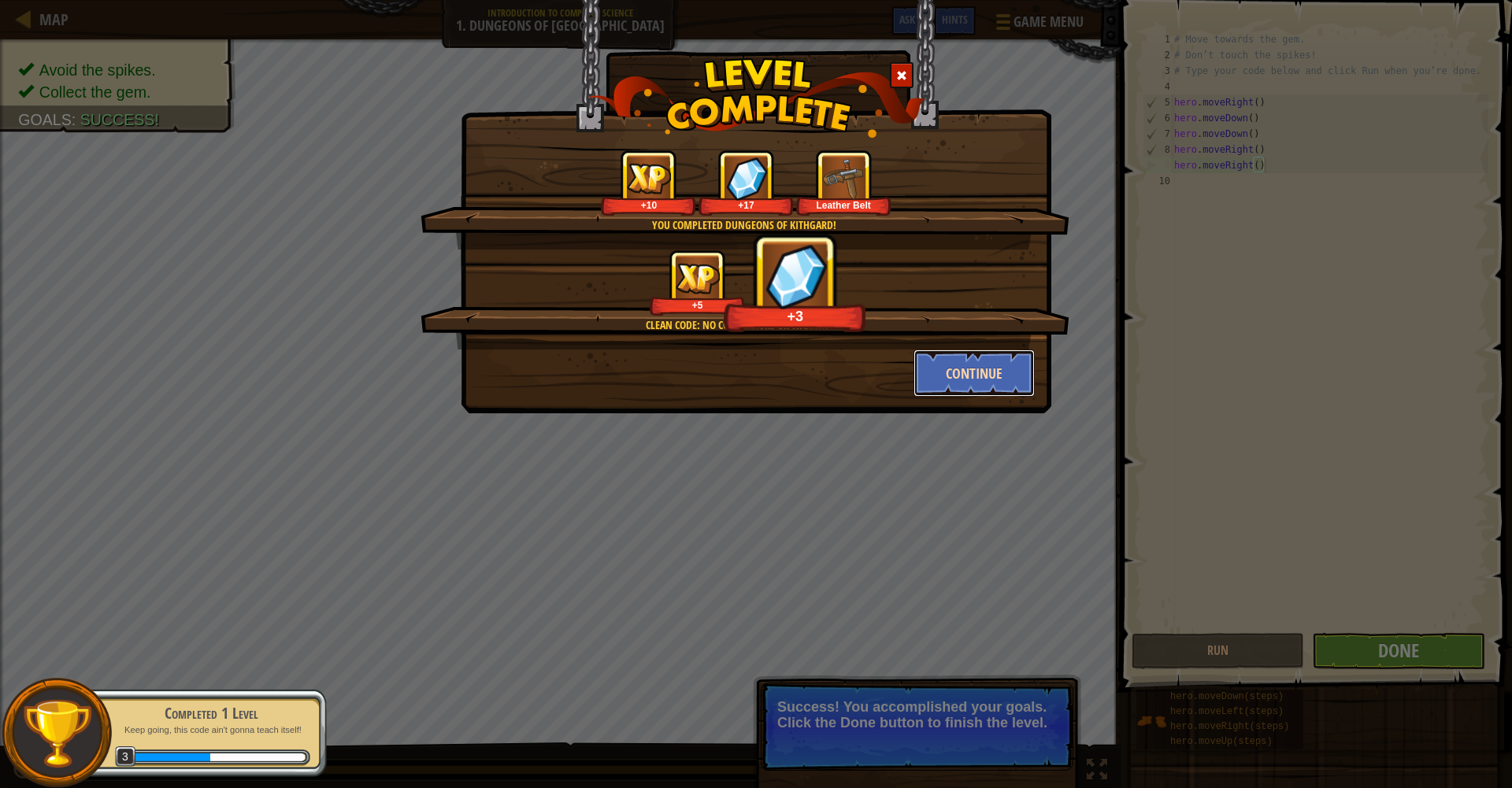
click at [933, 372] on button "Continue" at bounding box center [973, 373] width 122 height 48
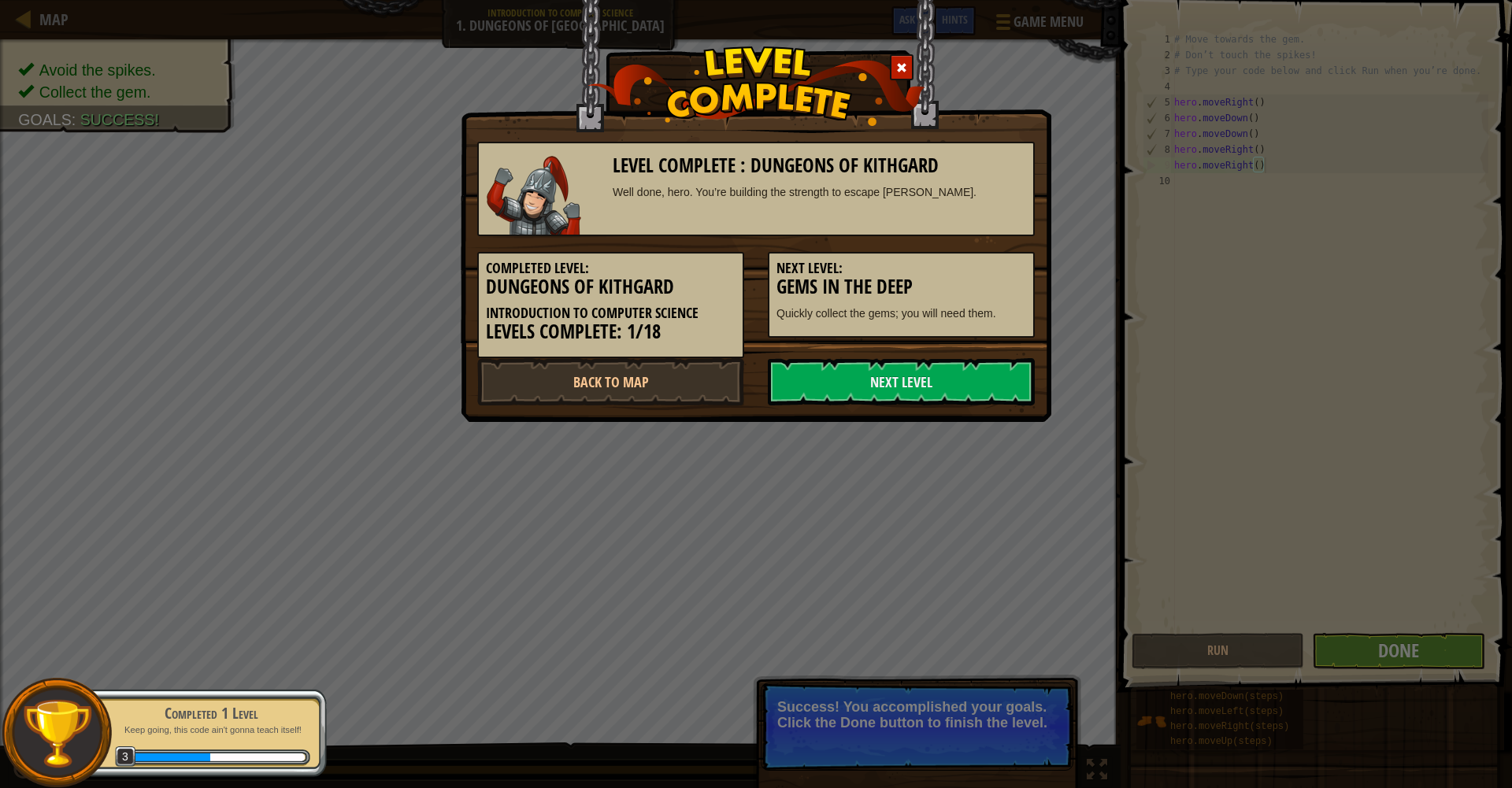
click at [930, 323] on div "Next Level: Gems in the Deep Quickly collect the gems; you will need them." at bounding box center [901, 295] width 267 height 85
drag, startPoint x: 865, startPoint y: 383, endPoint x: 863, endPoint y: 394, distance: 11.2
click at [866, 383] on link "Next Level" at bounding box center [901, 382] width 267 height 48
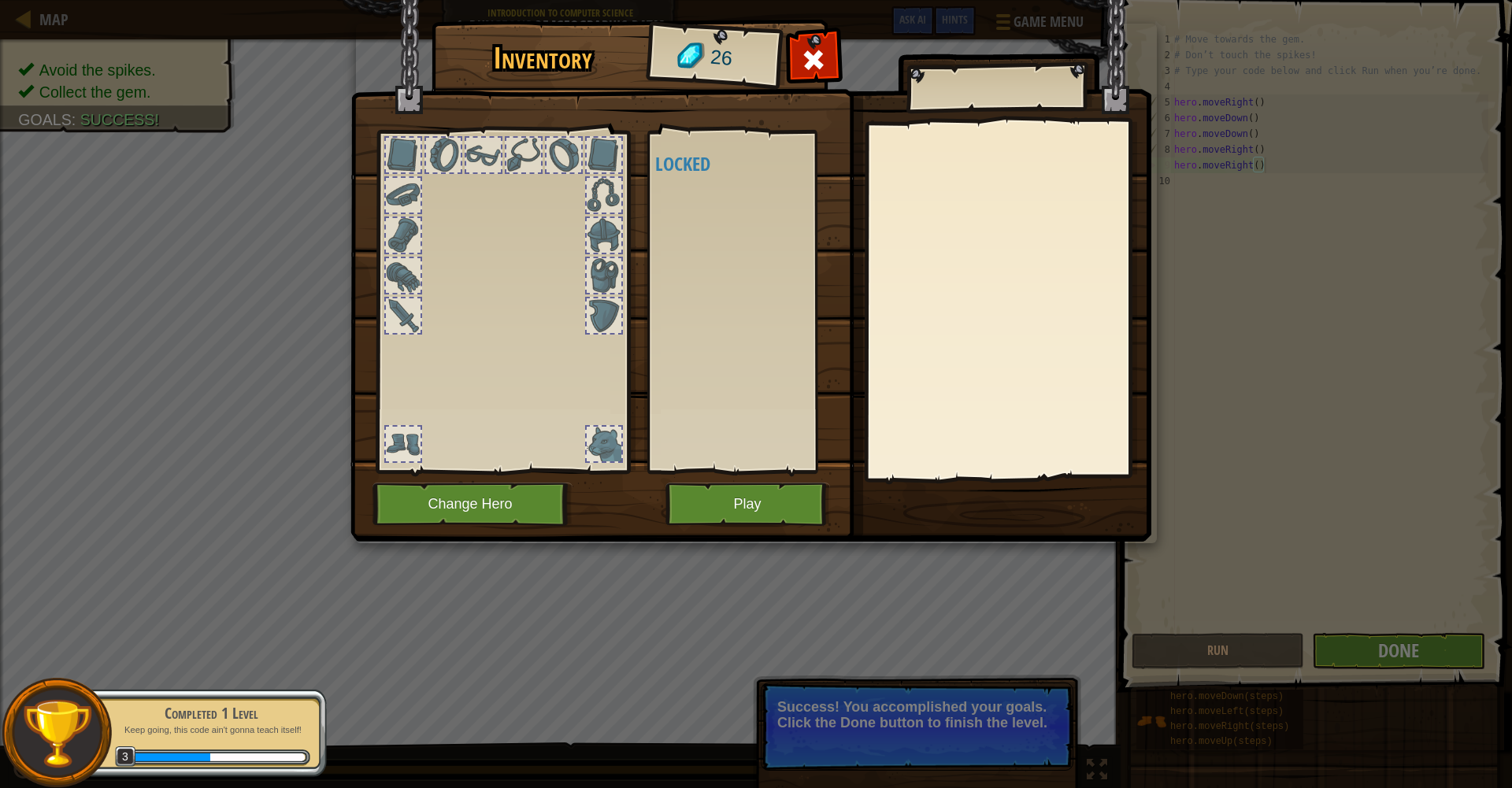
click at [396, 157] on div at bounding box center [403, 155] width 35 height 35
click at [405, 165] on div at bounding box center [403, 155] width 35 height 35
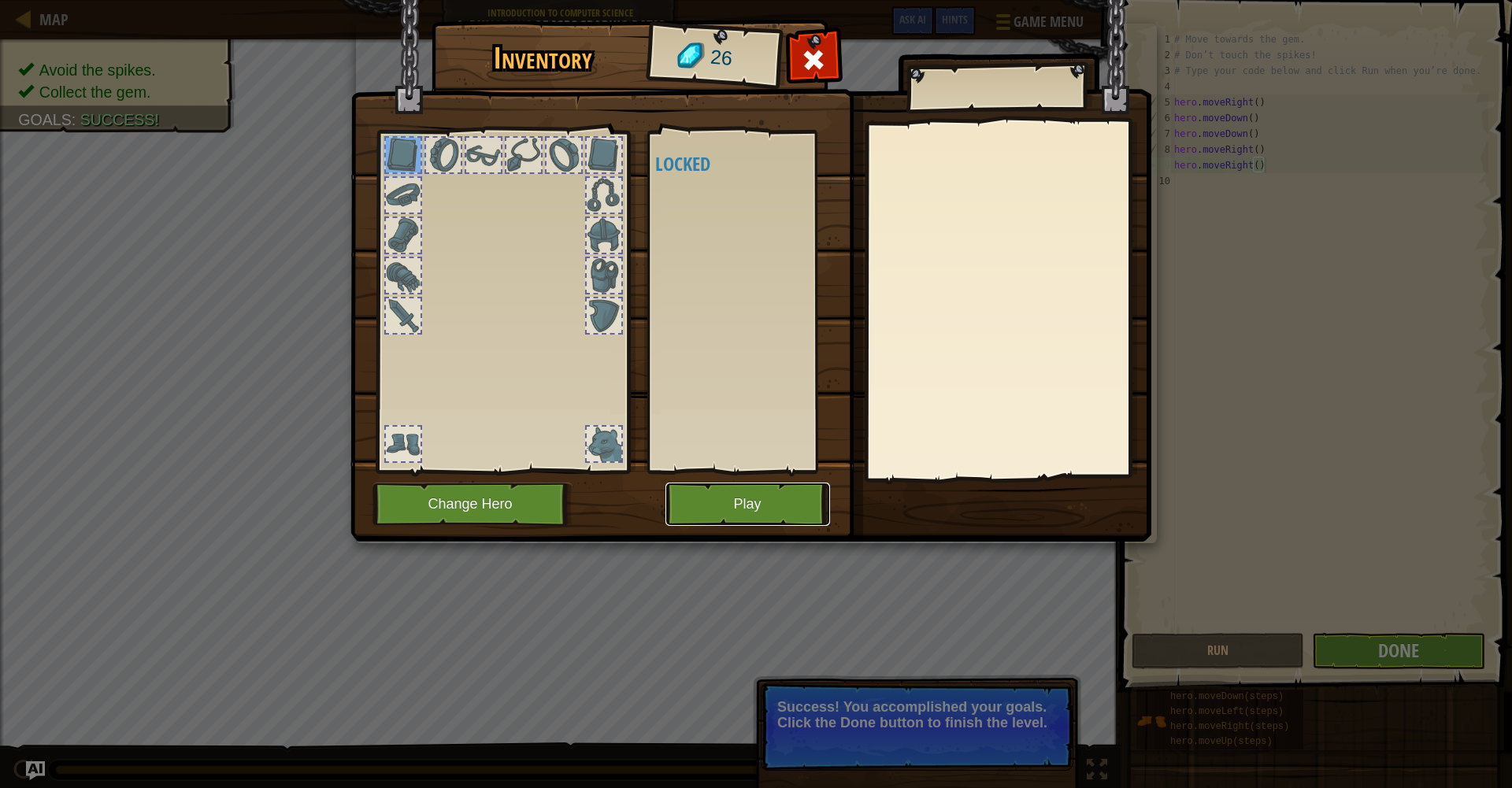
click at [718, 495] on button "Play" at bounding box center [748, 504] width 165 height 44
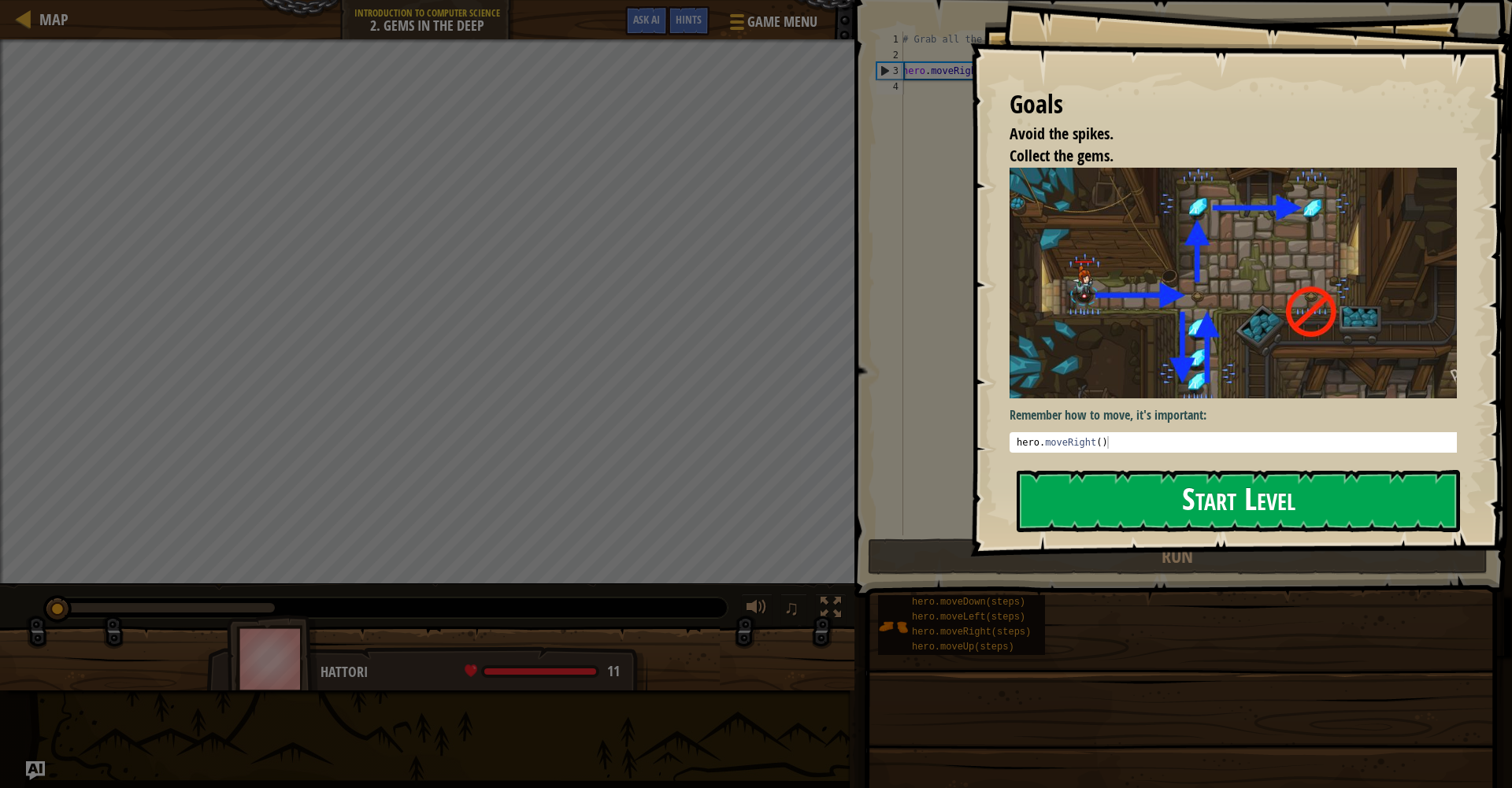
click at [933, 498] on button "Start Level" at bounding box center [1237, 501] width 443 height 63
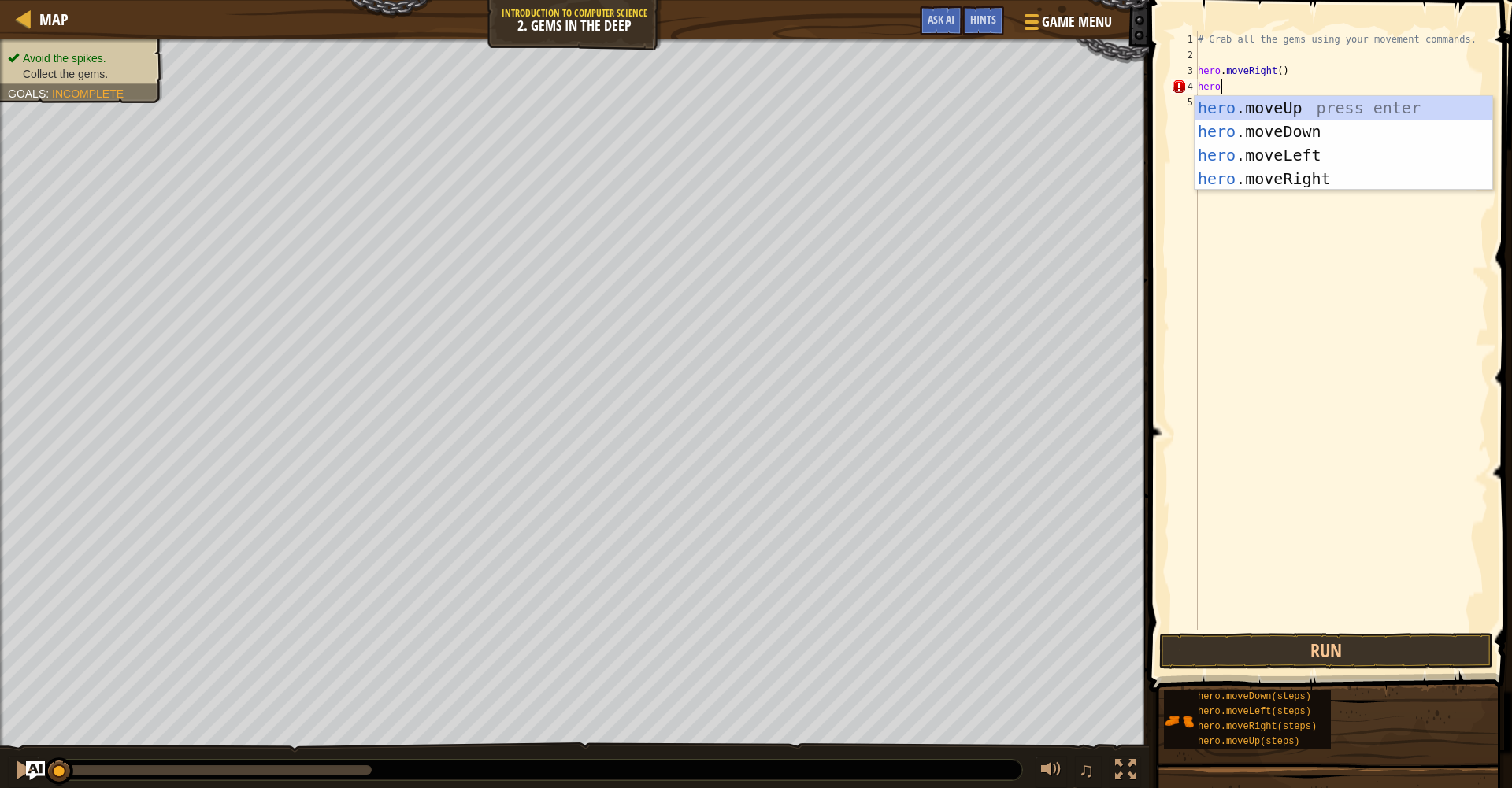
scroll to position [7, 1]
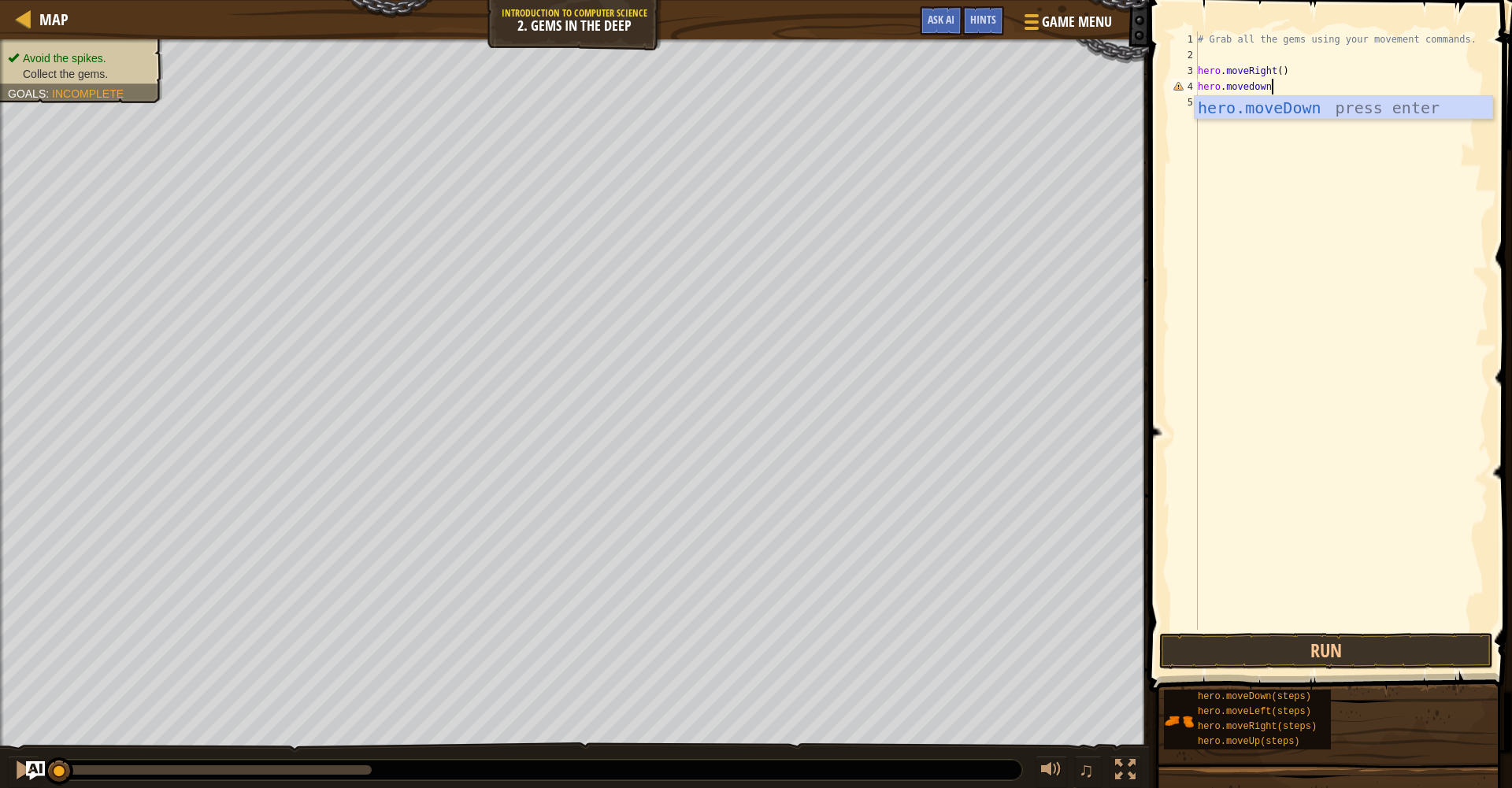
type textarea "hero.movedown"
click at [933, 103] on div "hero.moveDown press enter" at bounding box center [1343, 131] width 298 height 70
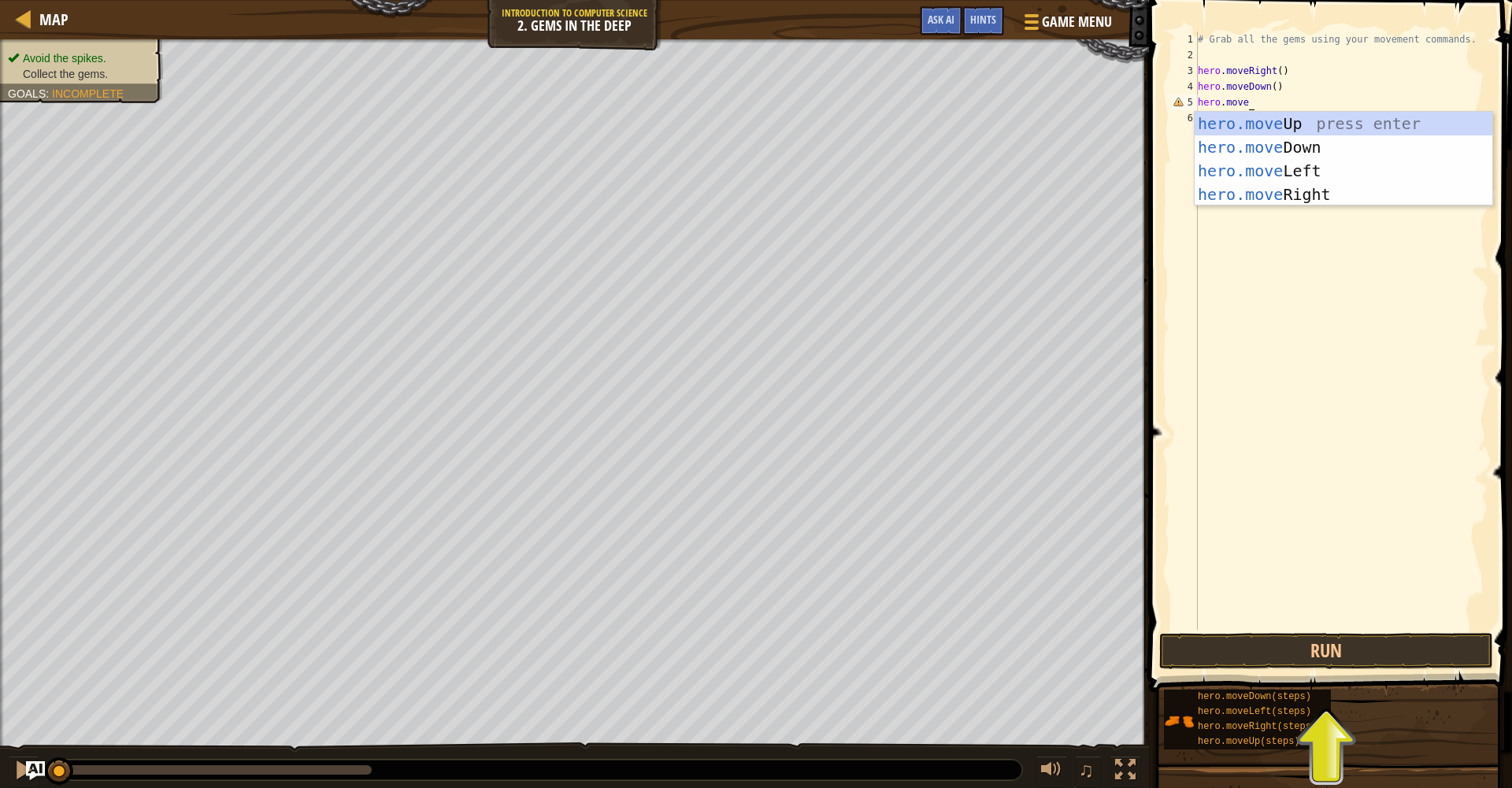
scroll to position [7, 3]
type textarea "hero.moveup"
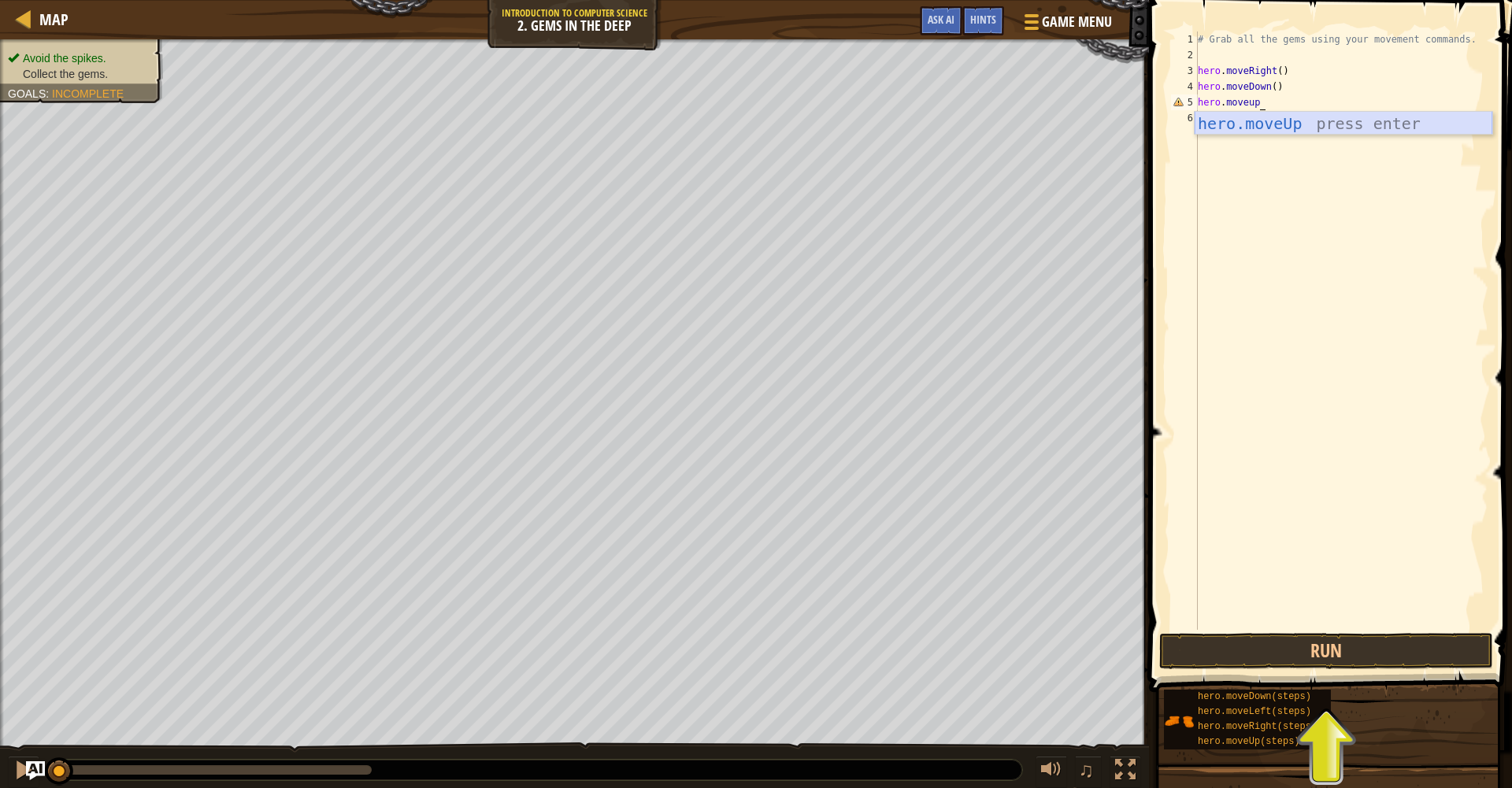
click at [933, 131] on div "hero.moveUp press enter" at bounding box center [1343, 147] width 298 height 70
click at [933, 119] on div "# Grab all the gems using your movement commands. hero . moveRight ( ) hero . m…" at bounding box center [1341, 346] width 294 height 630
type textarea "hero.moveup"
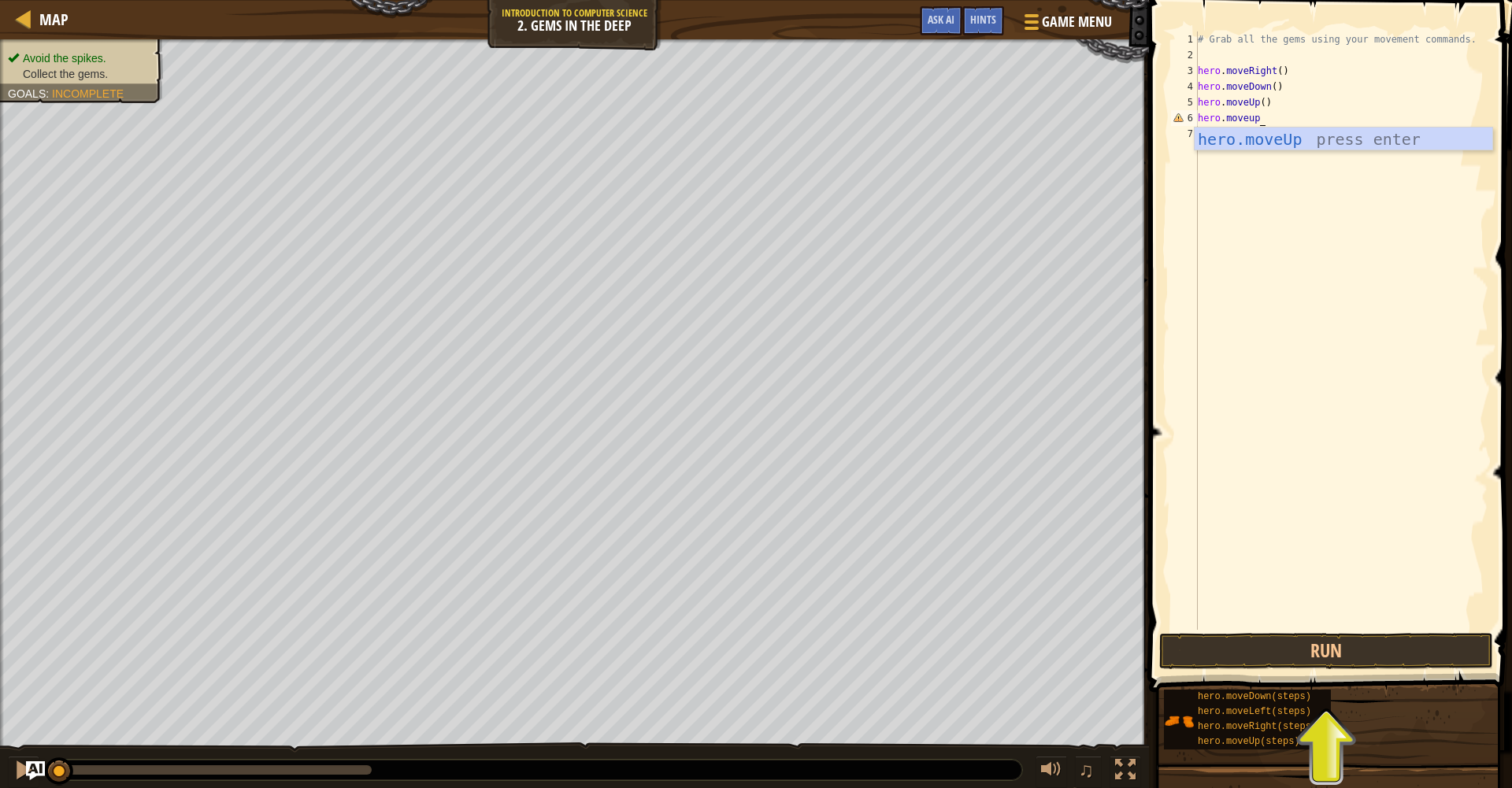
click at [933, 143] on div "hero.moveUp press enter" at bounding box center [1343, 163] width 298 height 70
type textarea "hero.moveright"
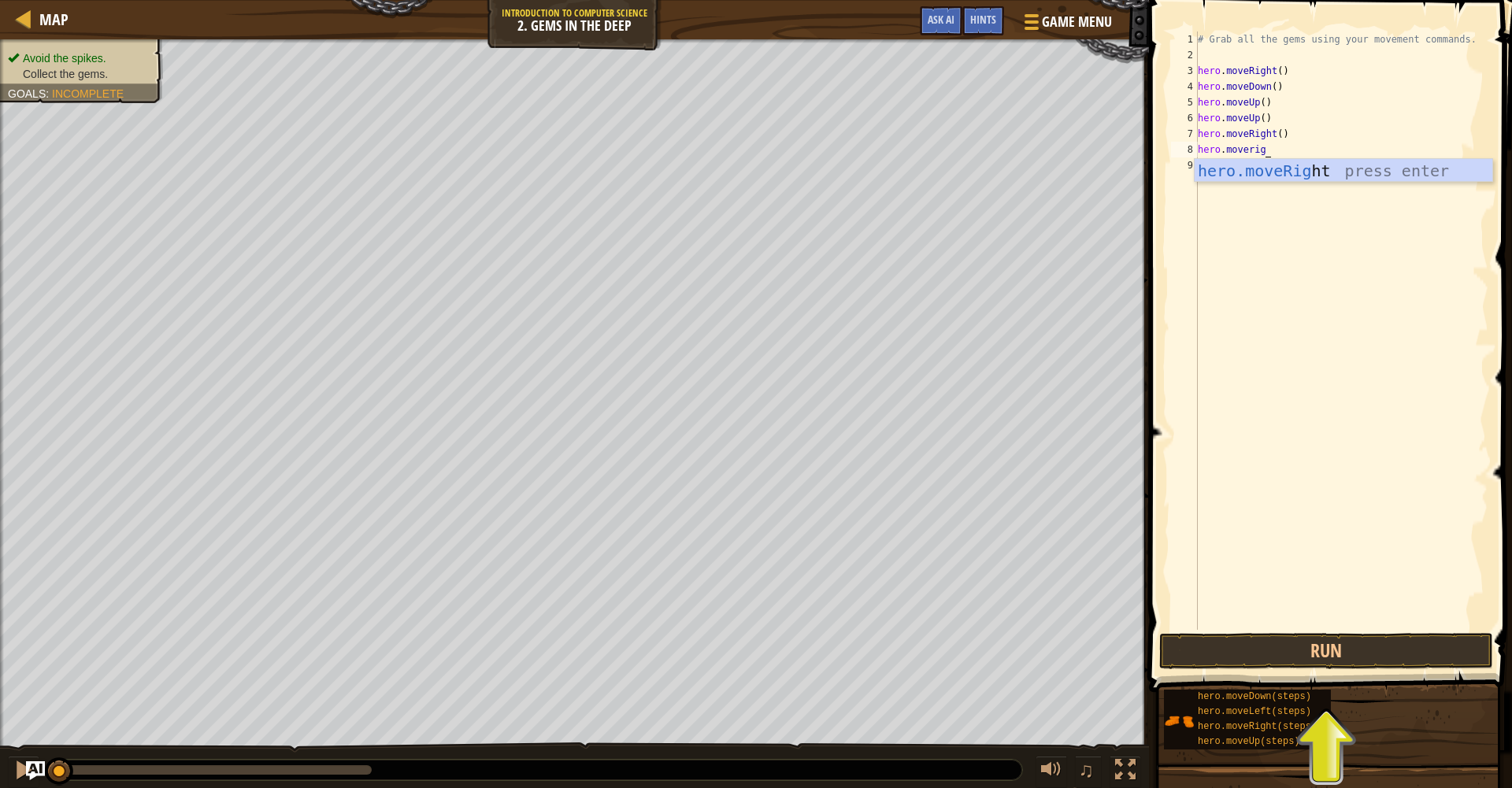
type textarea "hero.moveright"
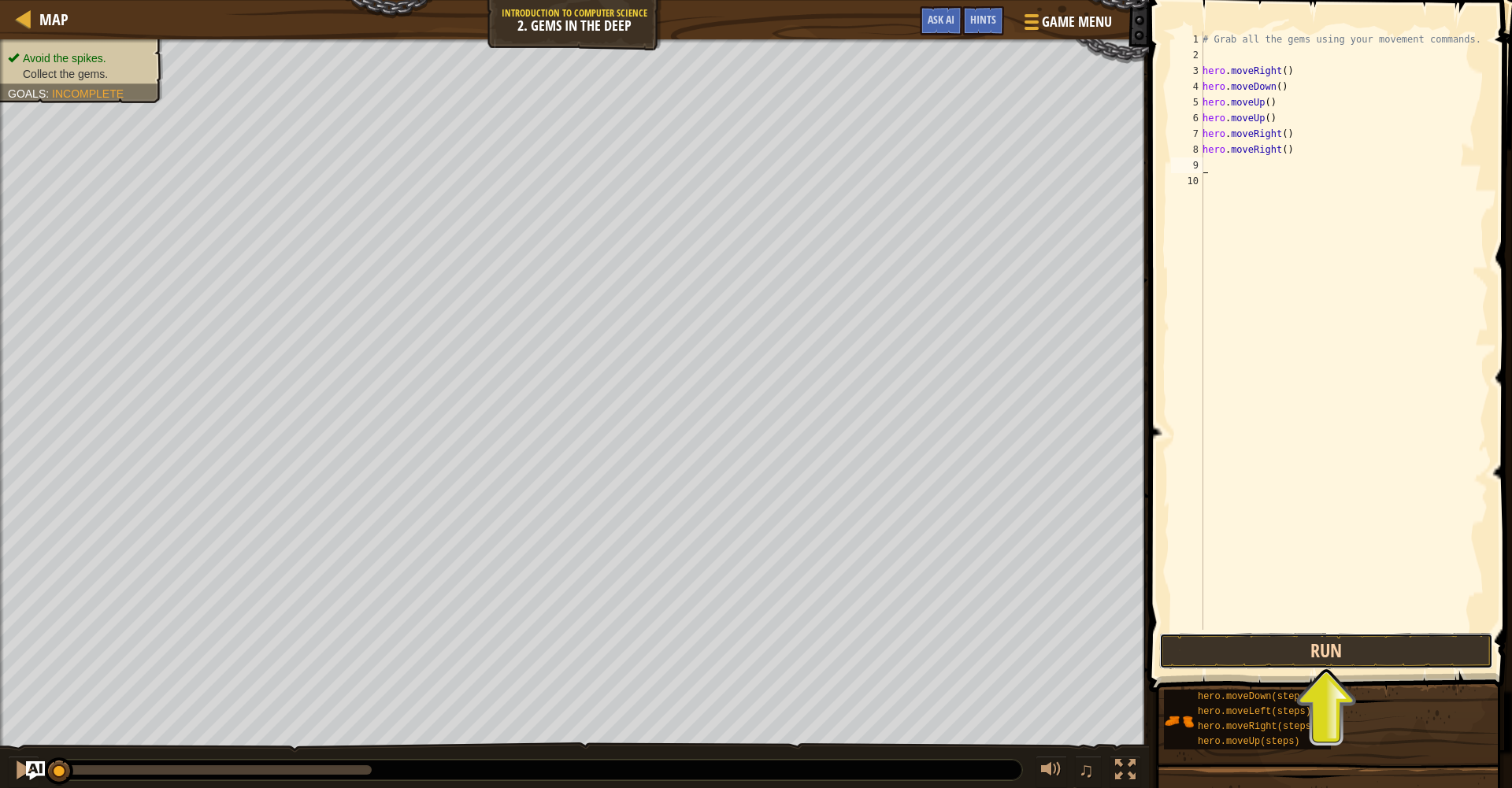
click at [933, 658] on button "Run" at bounding box center [1325, 651] width 333 height 37
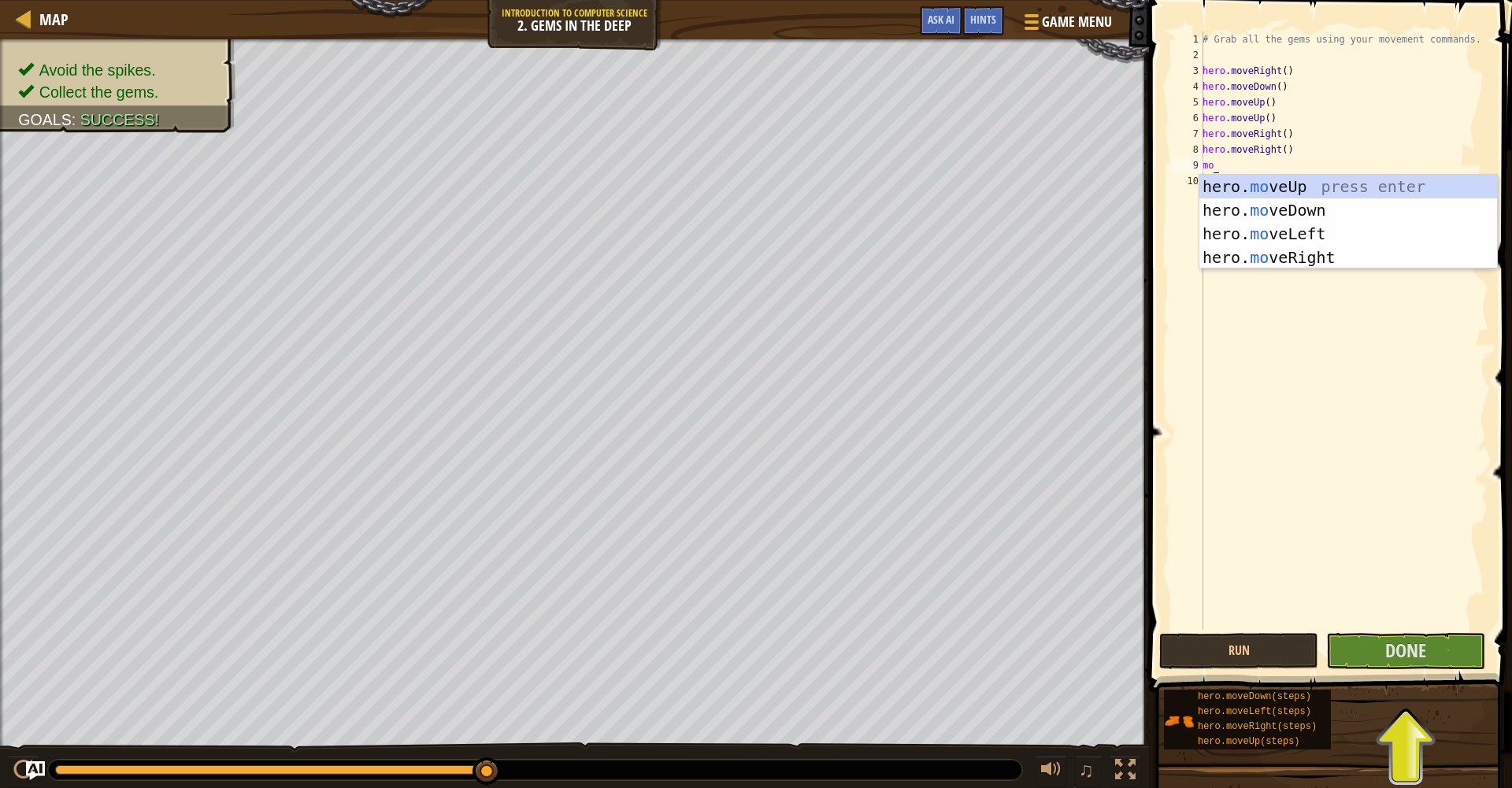
type textarea "m"
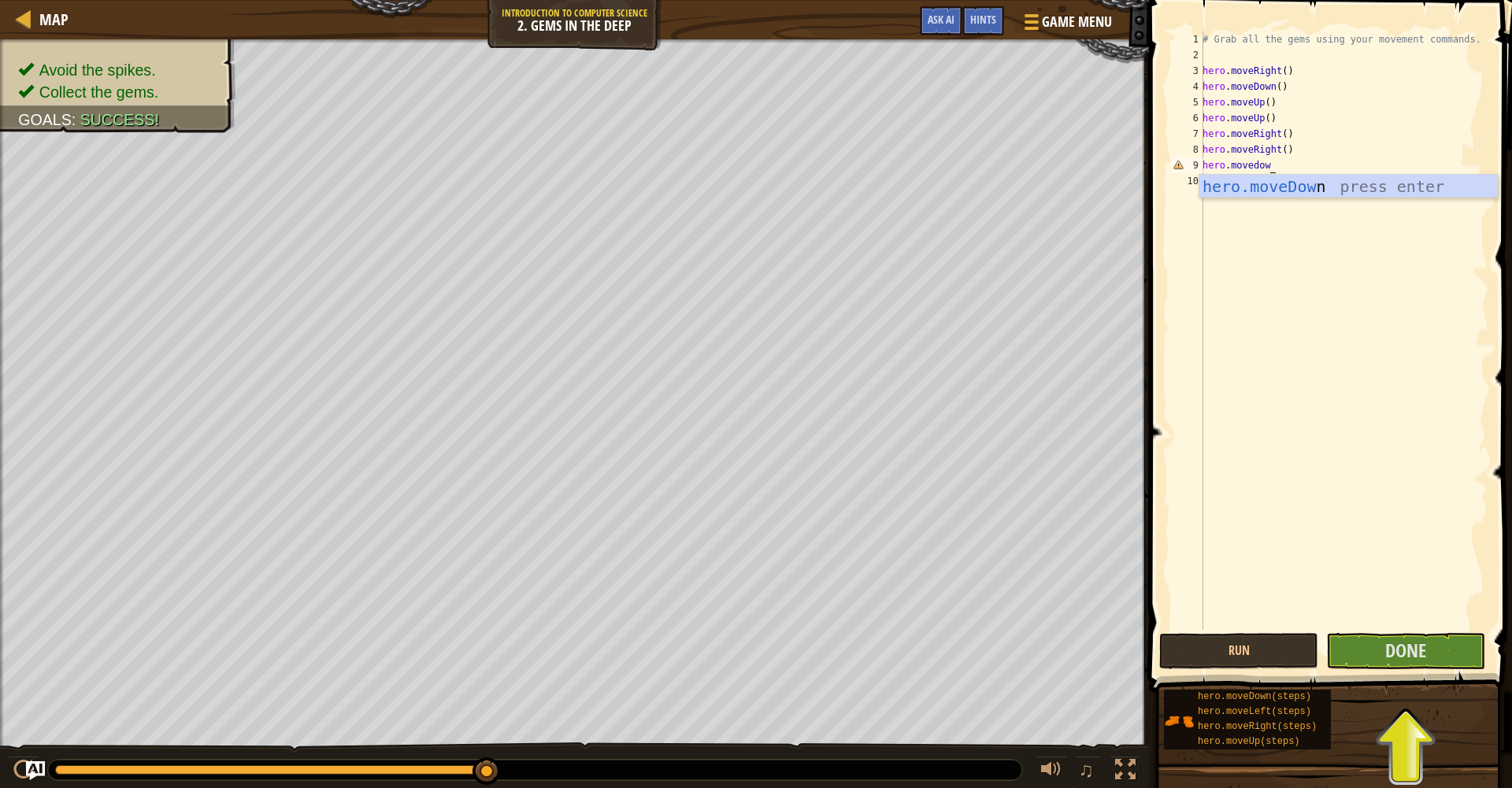
type textarea "hero.movedown"
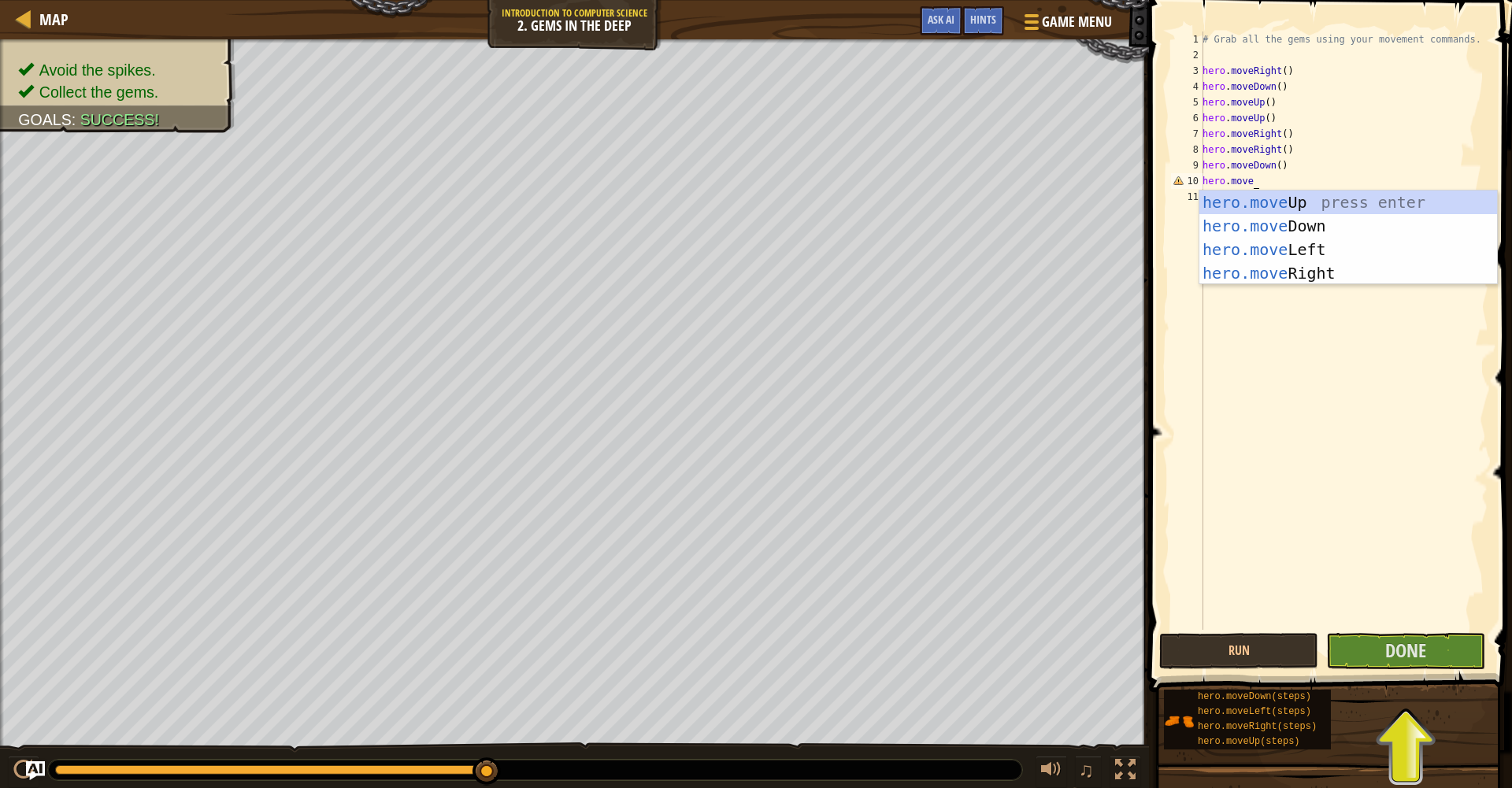
scroll to position [7, 3]
type textarea "hero.moveup"
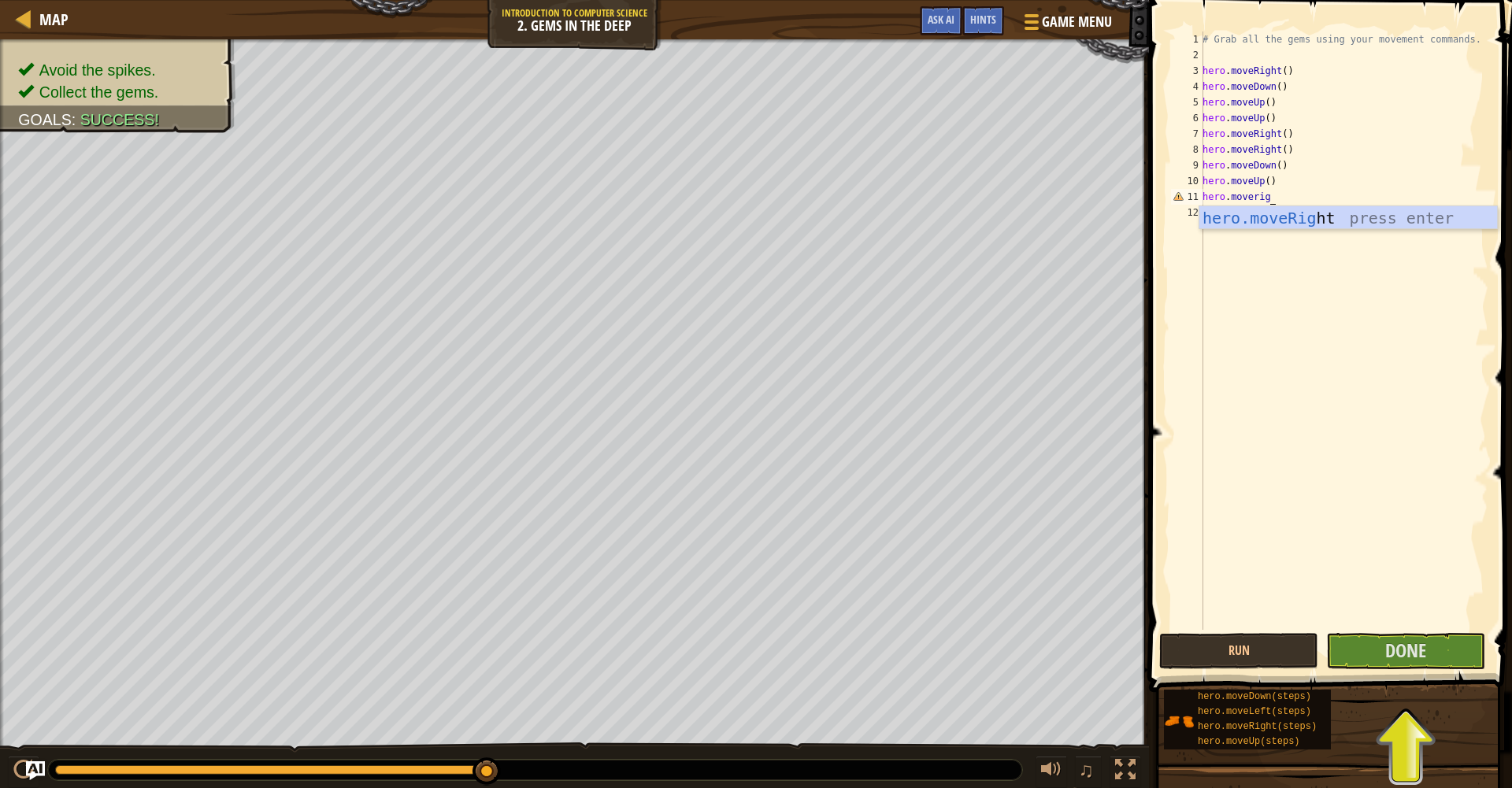
scroll to position [7, 6]
type textarea "hero.moveright"
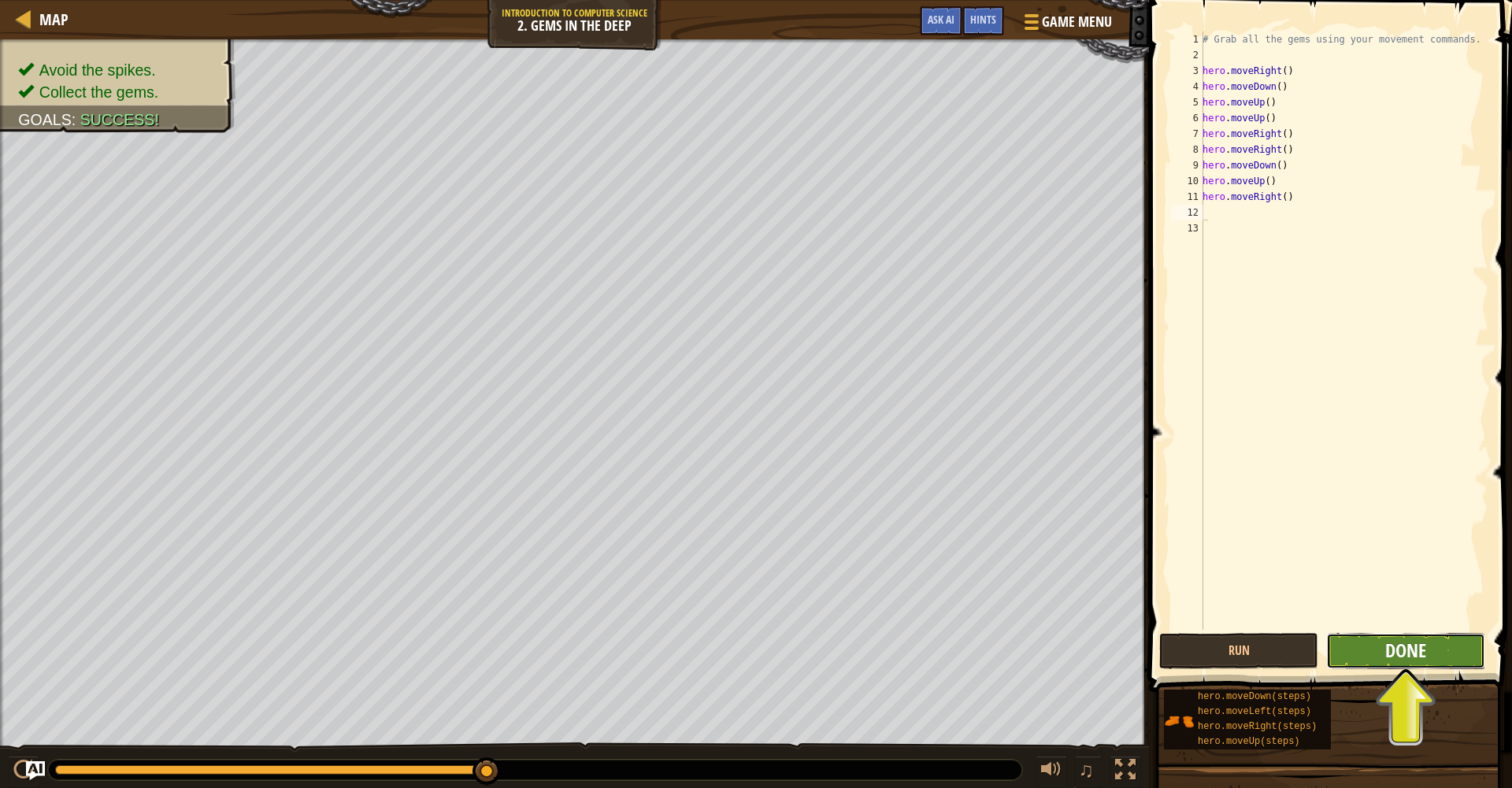
click at [933, 643] on span "Done" at bounding box center [1405, 650] width 41 height 25
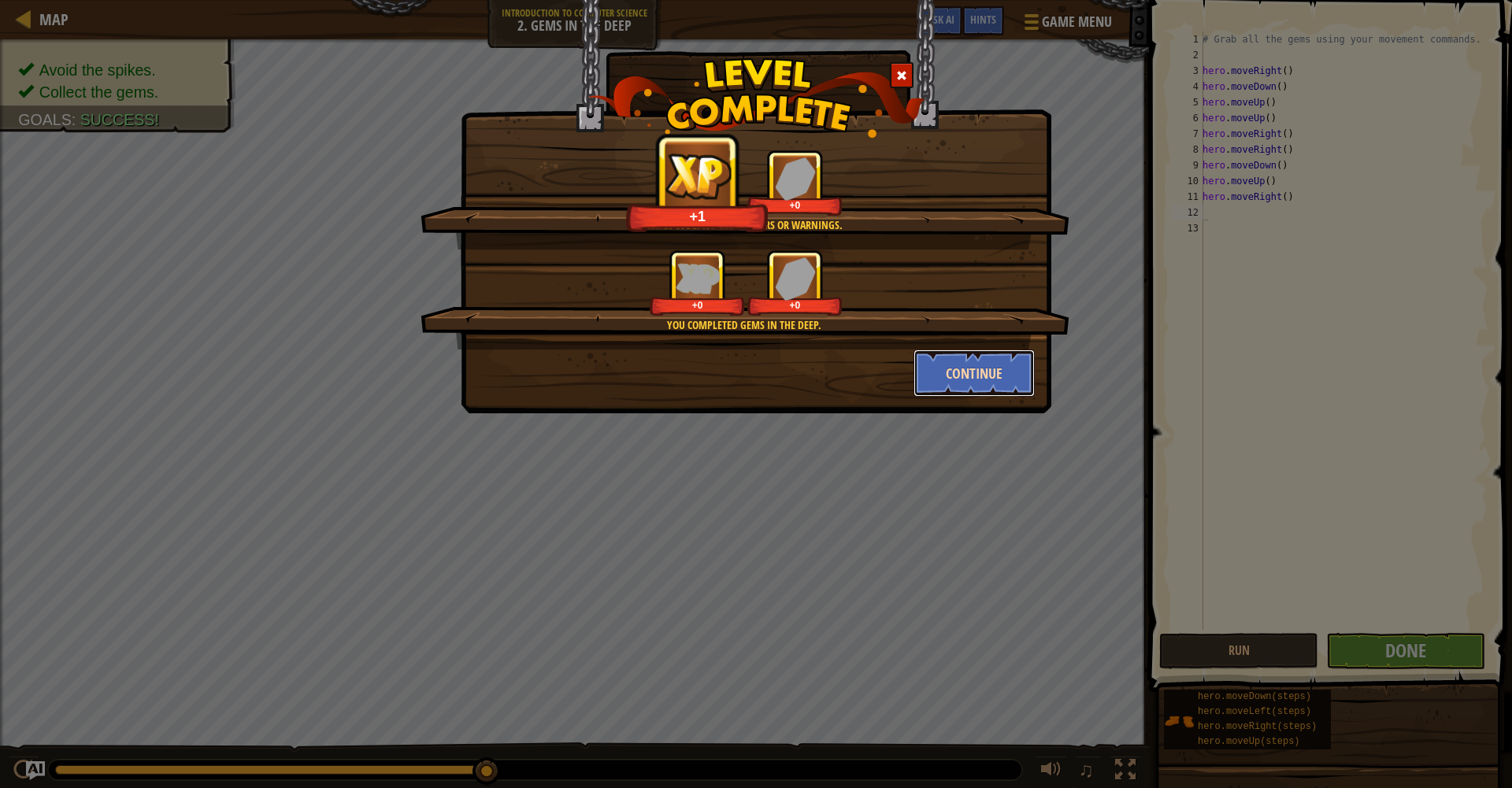
click at [933, 379] on button "Continue" at bounding box center [973, 373] width 122 height 48
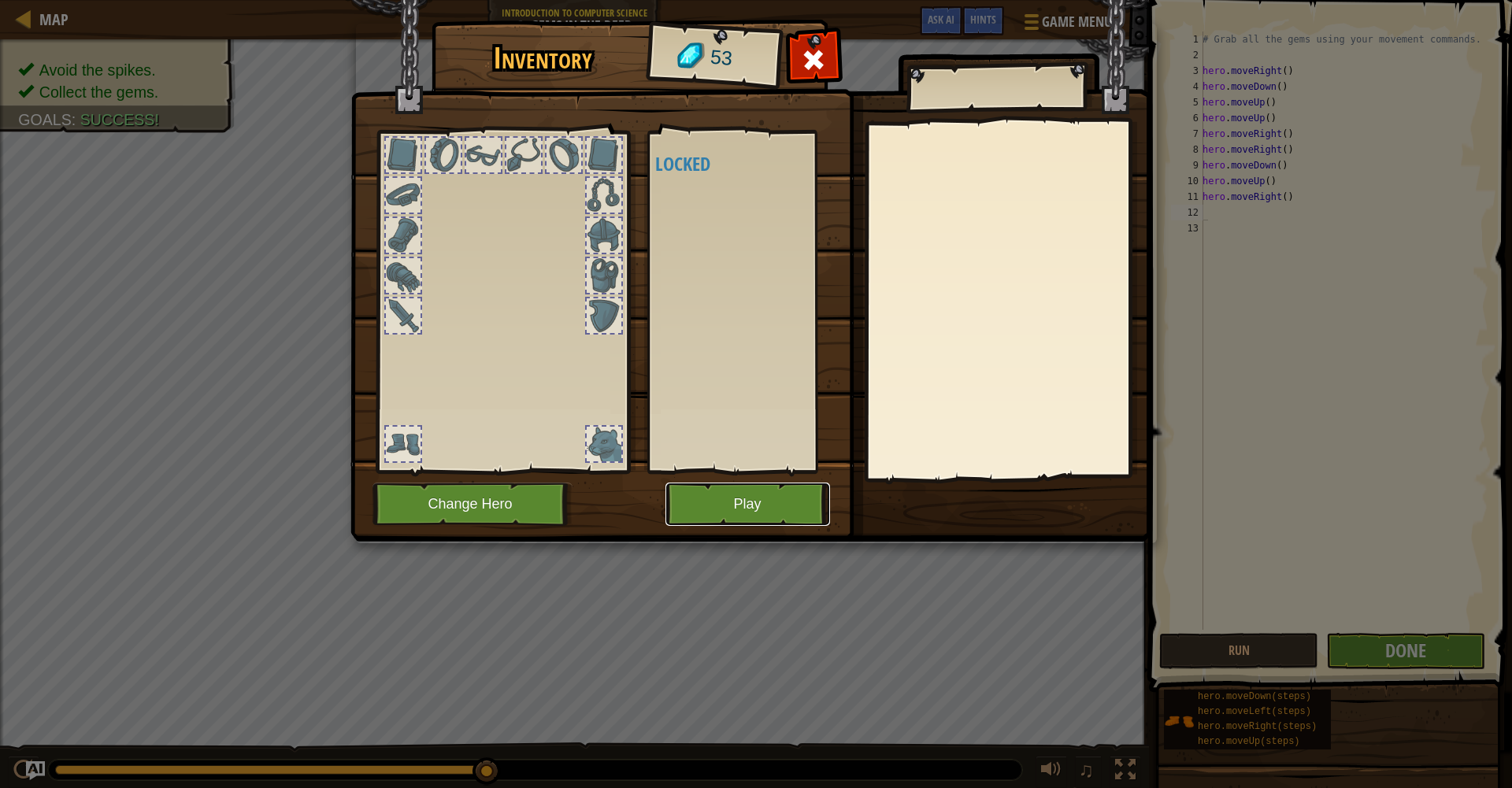
click at [761, 501] on button "Play" at bounding box center [748, 504] width 165 height 44
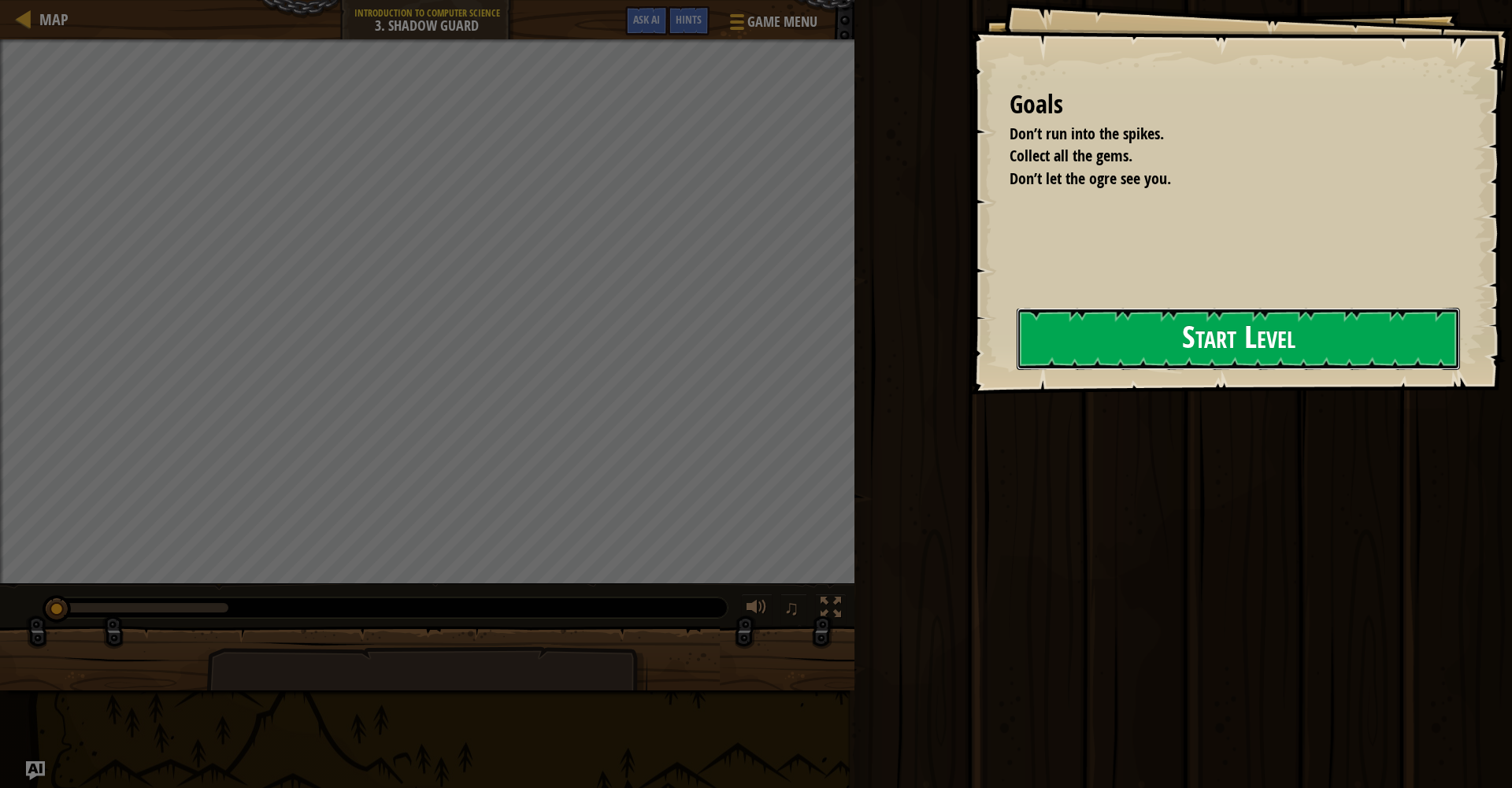
click at [933, 330] on button "Start Level" at bounding box center [1237, 338] width 443 height 63
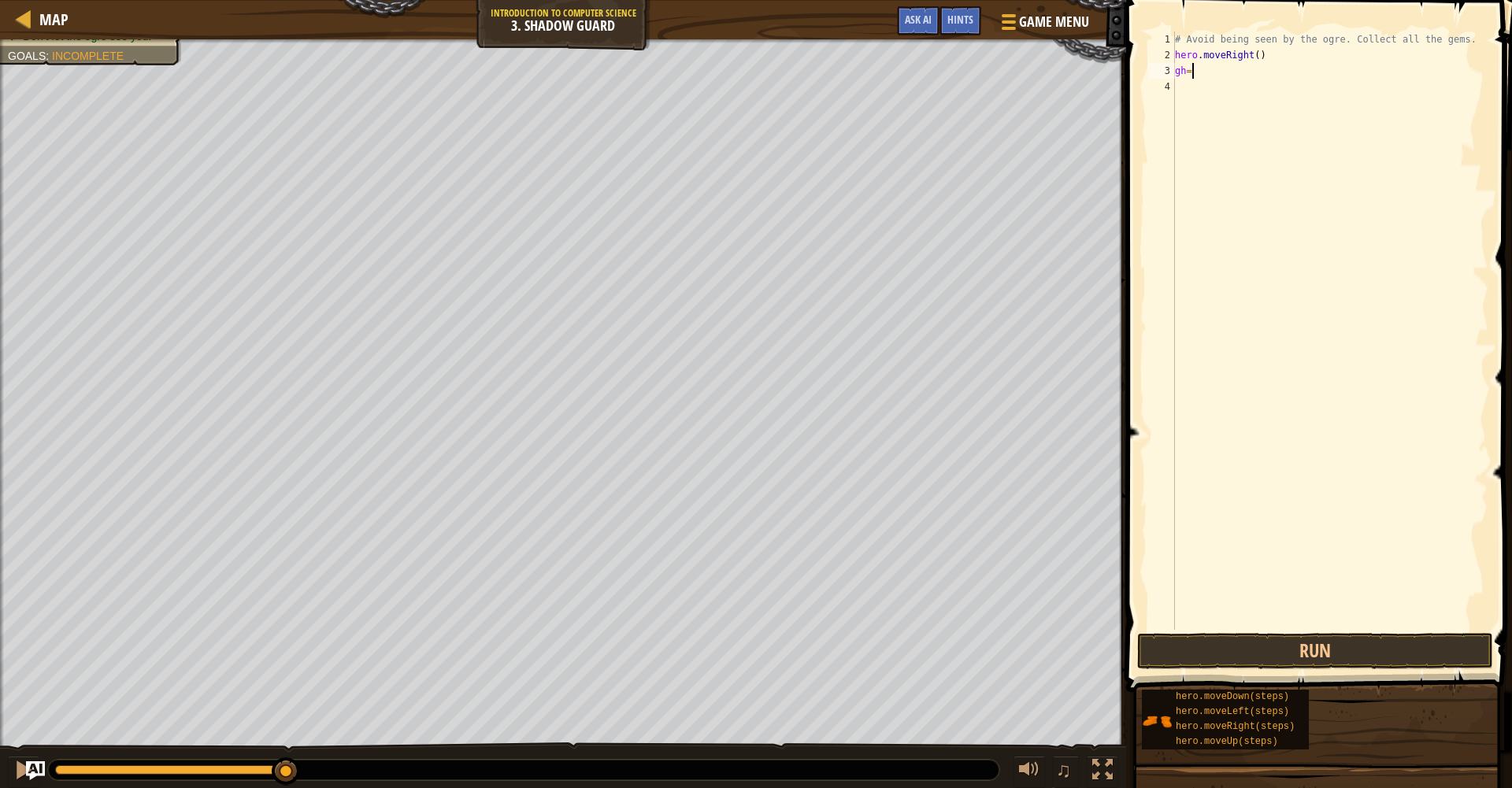
scroll to position [7, 0]
type textarea "g"
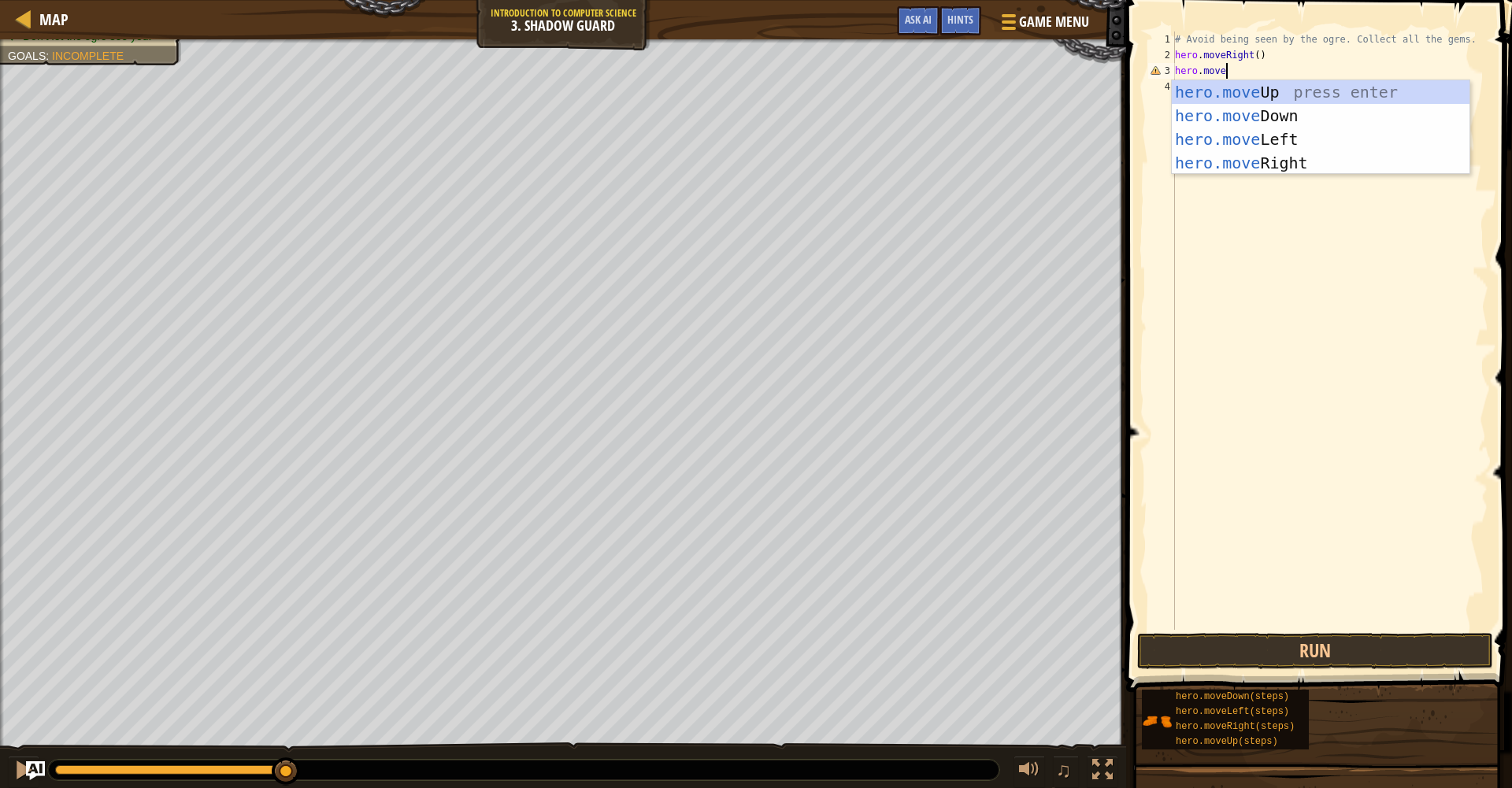
scroll to position [7, 5]
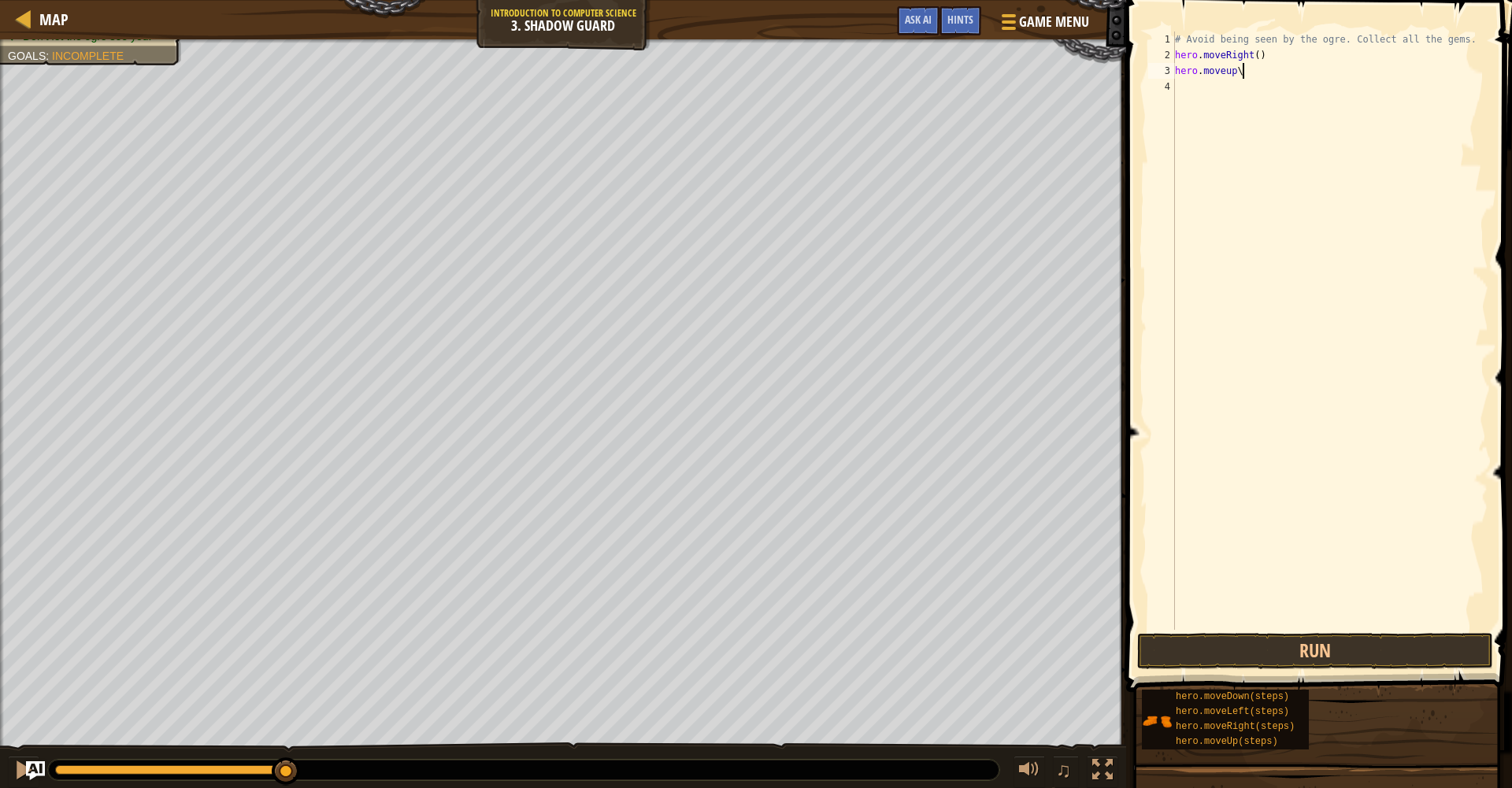
type textarea "hero.moveup"
type textarea "hero.moveright"
type textarea "hero.movedown"
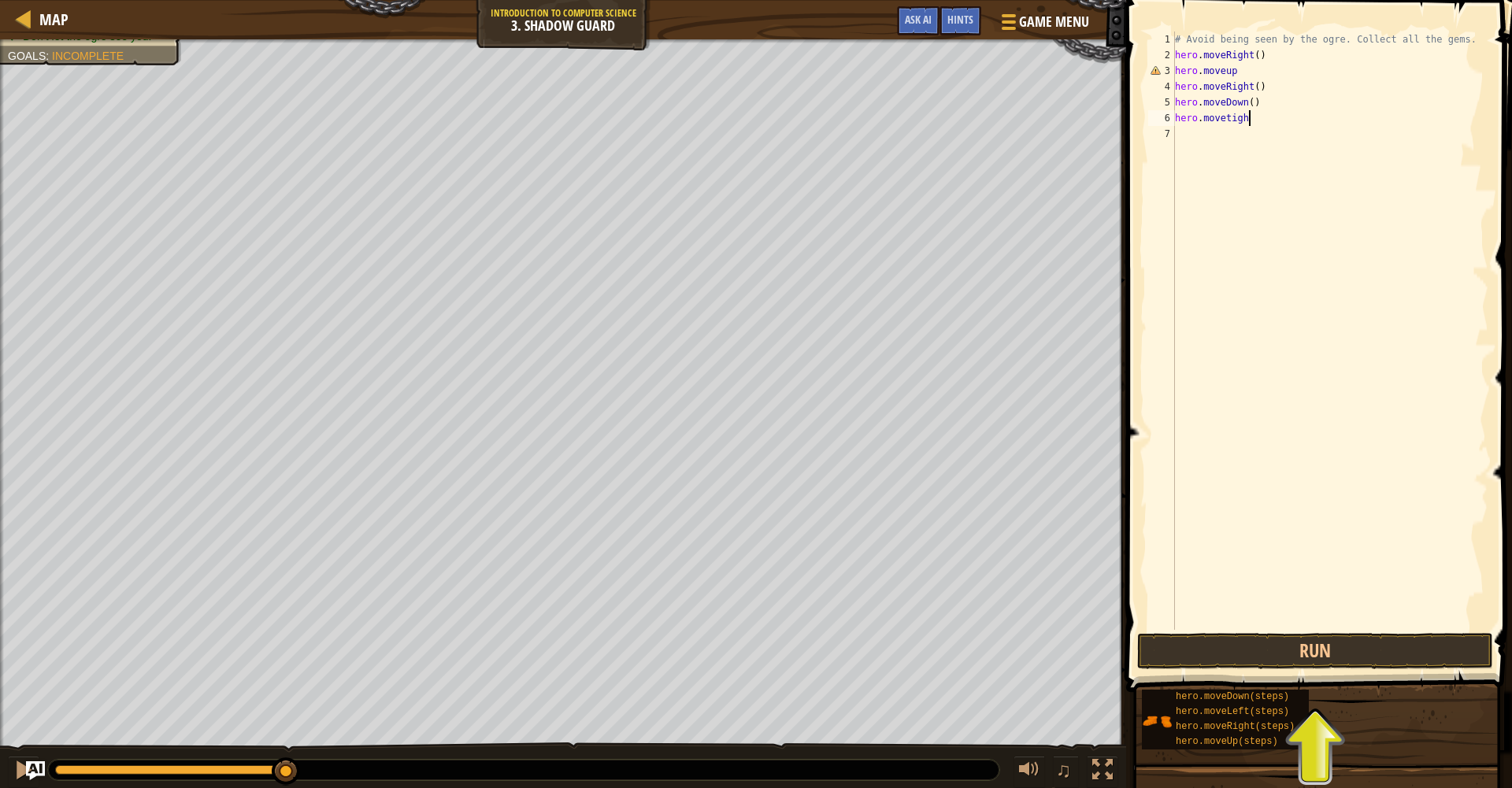
scroll to position [7, 6]
type textarea "hero.movetight"
click at [933, 663] on button "Run" at bounding box center [1315, 651] width 356 height 37
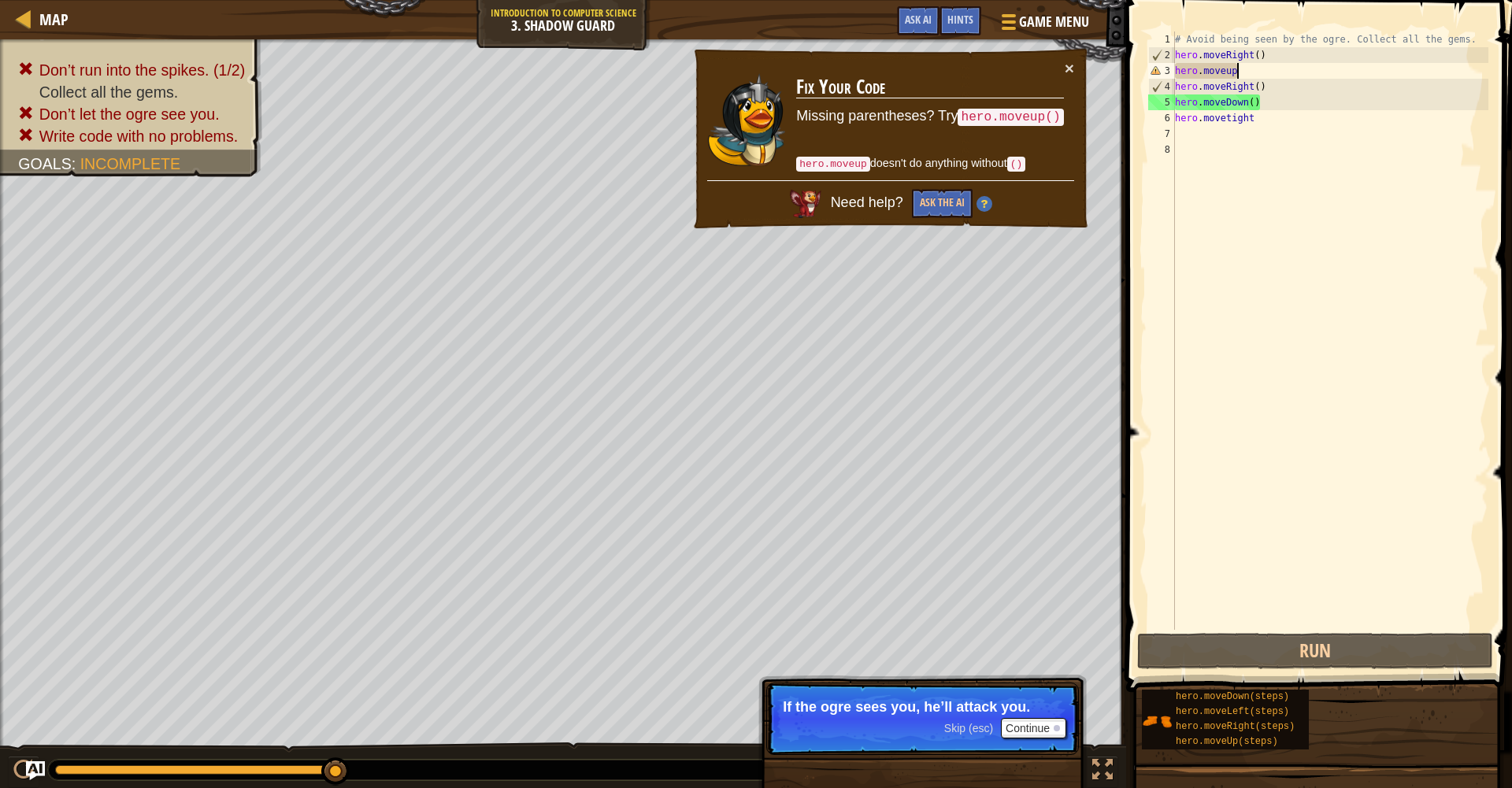
click at [933, 74] on div "# Avoid being seen by the ogre. Collect all the gems. hero . moveRight ( ) hero…" at bounding box center [1329, 346] width 316 height 630
click at [933, 672] on span "Skip (esc)" at bounding box center [967, 728] width 49 height 13
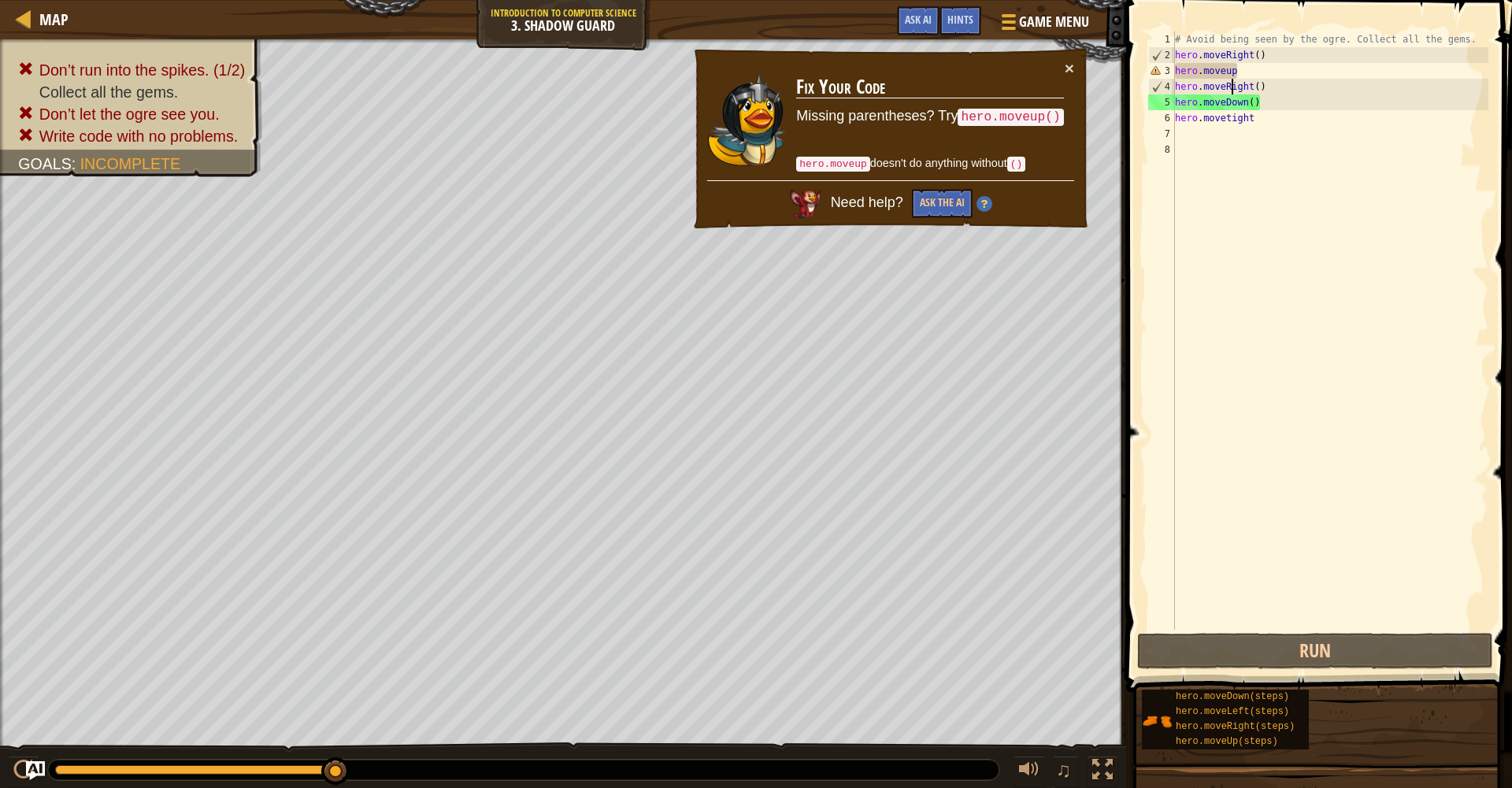
drag, startPoint x: 1233, startPoint y: 82, endPoint x: 1237, endPoint y: 72, distance: 10.8
click at [933, 81] on div "# Avoid being seen by the ogre. Collect all the gems. hero . moveRight ( ) hero…" at bounding box center [1329, 346] width 316 height 630
drag, startPoint x: 1237, startPoint y: 71, endPoint x: 1203, endPoint y: 77, distance: 34.5
click at [933, 77] on div "# Avoid being seen by the ogre. Collect all the gems. hero . moveRight ( ) hero…" at bounding box center [1329, 346] width 316 height 630
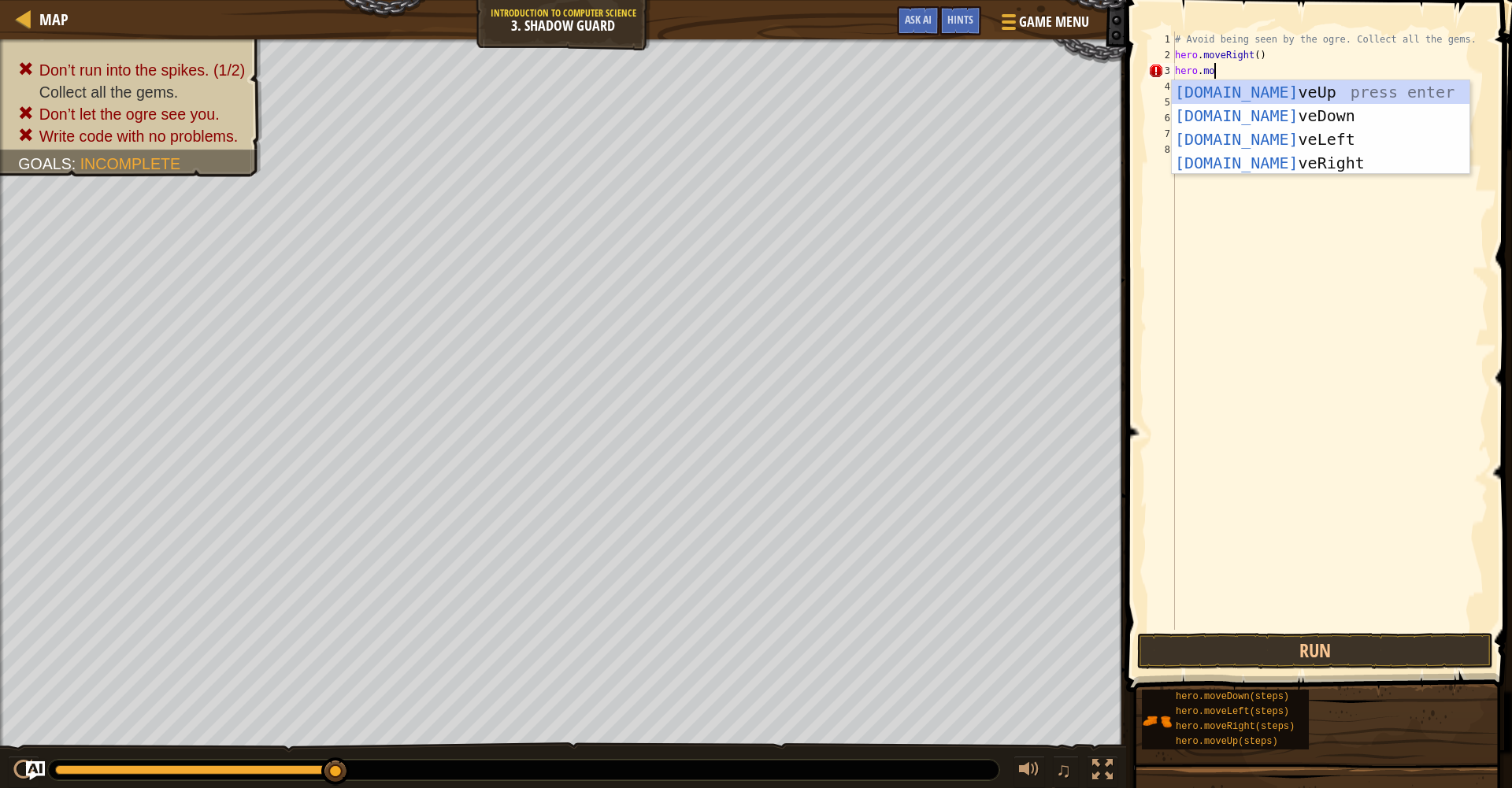
scroll to position [7, 3]
type textarea "hero.moveup"
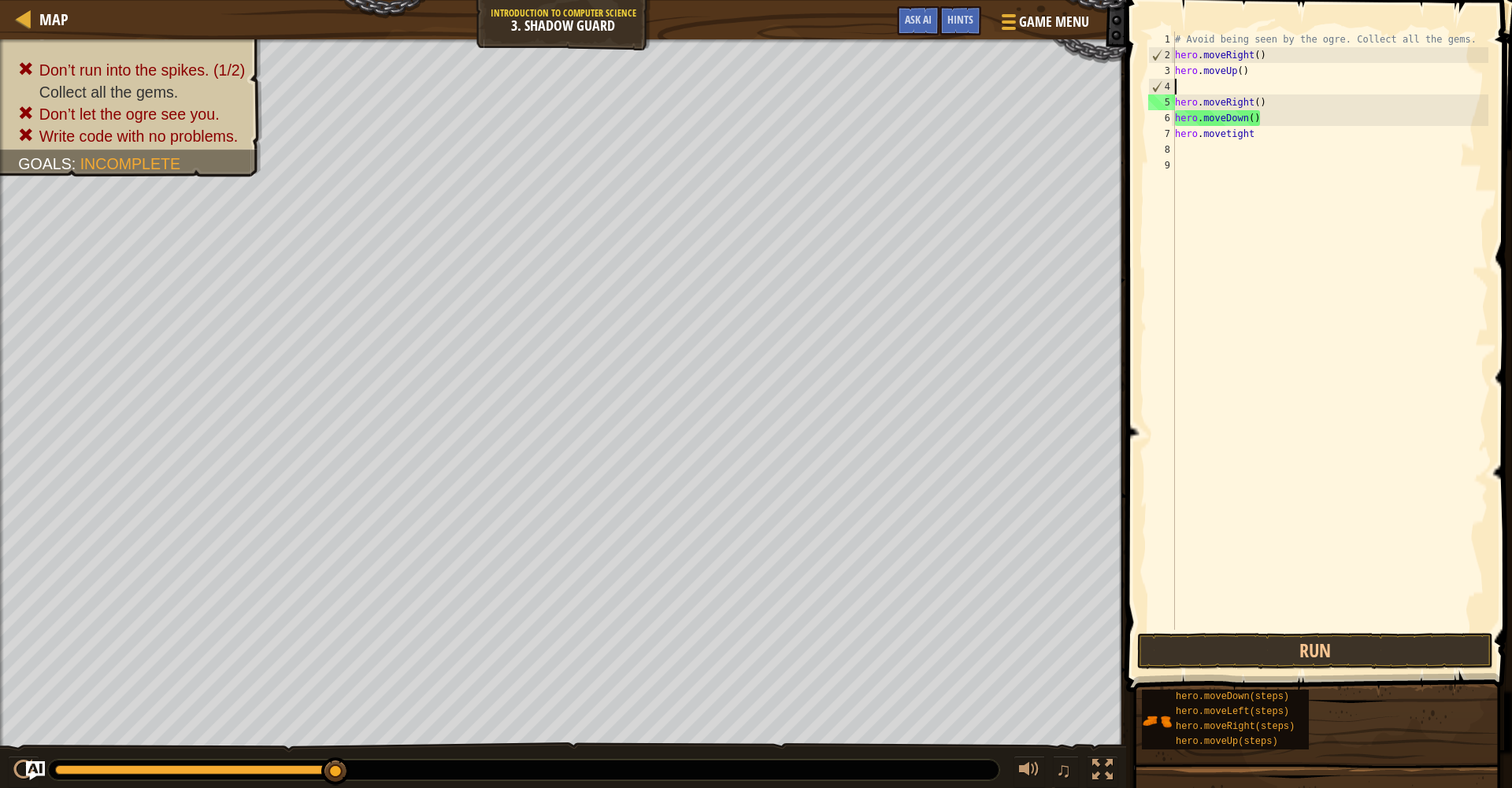
scroll to position [7, 0]
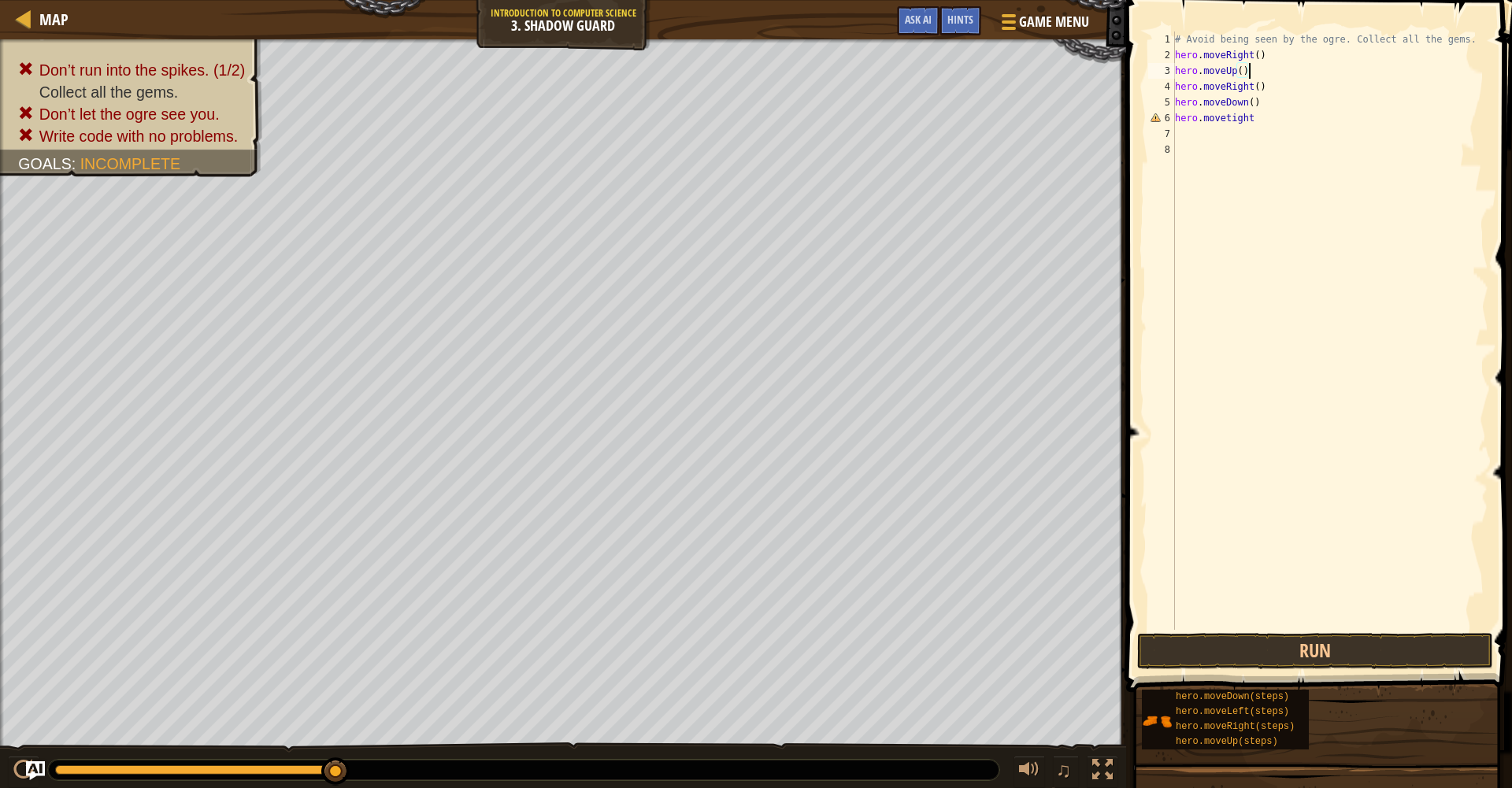
click at [933, 119] on div "# Avoid being seen by the ogre. Collect all the gems. hero . moveRight ( ) hero…" at bounding box center [1329, 346] width 316 height 630
click at [933, 122] on div "# Avoid being seen by the ogre. Collect all the gems. hero . moveRight ( ) hero…" at bounding box center [1329, 346] width 316 height 630
click at [933, 118] on div "# Avoid being seen by the ogre. Collect all the gems. hero . moveRight ( ) hero…" at bounding box center [1329, 346] width 316 height 630
type textarea "hero.moveright"
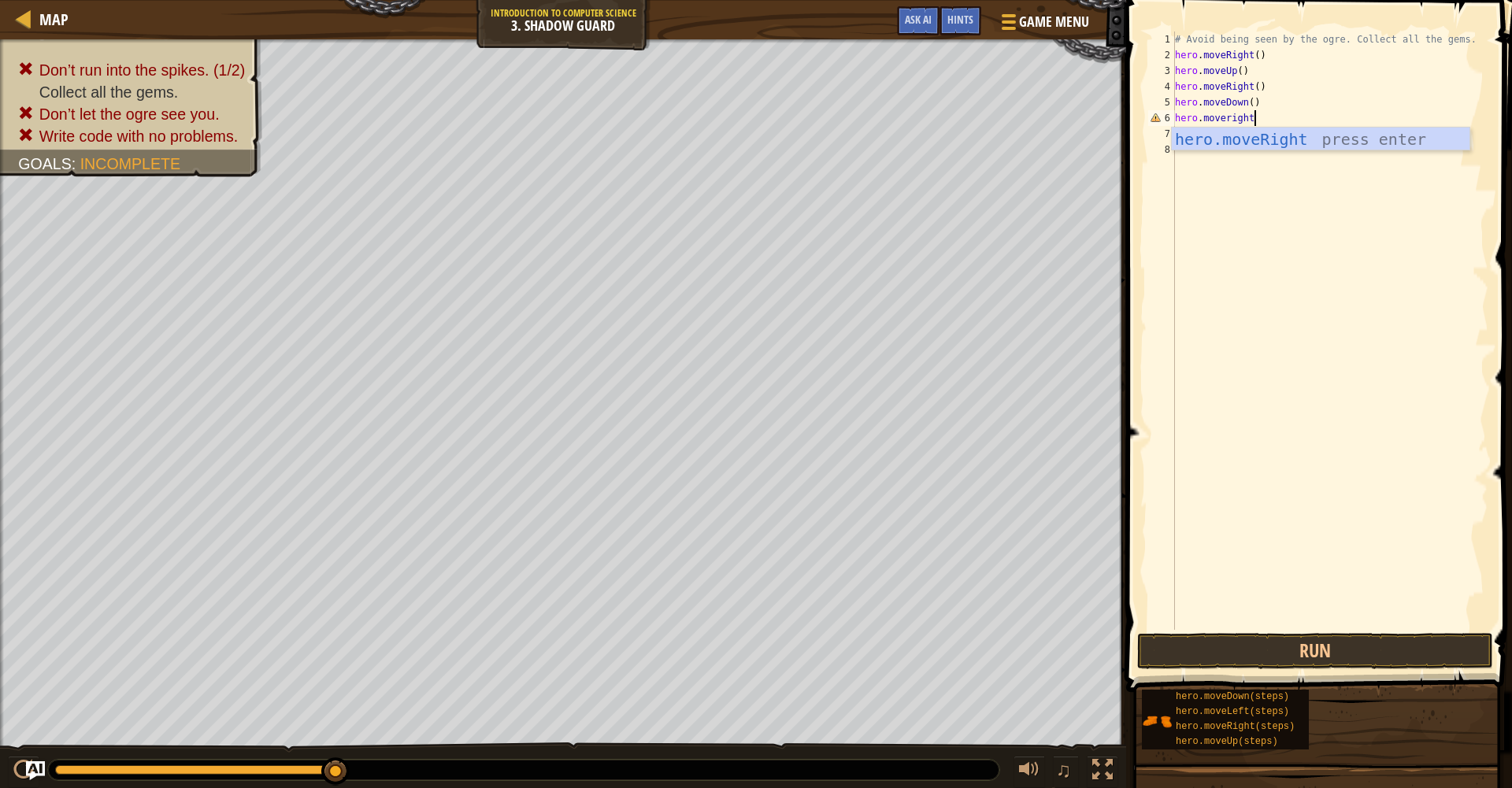
scroll to position [7, 0]
click at [933, 641] on button "Run" at bounding box center [1315, 651] width 356 height 37
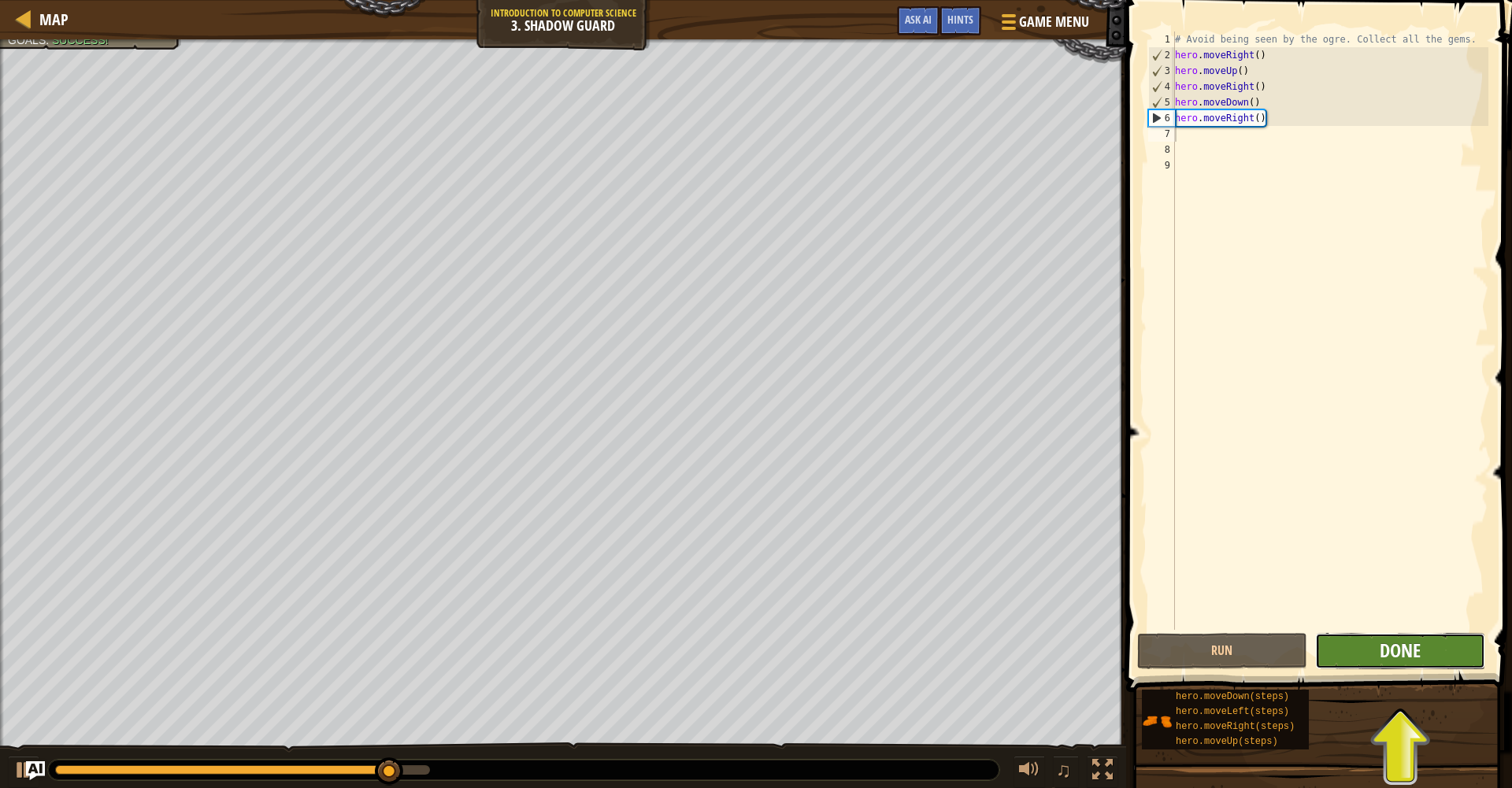
click at [933, 656] on span "Done" at bounding box center [1399, 650] width 41 height 25
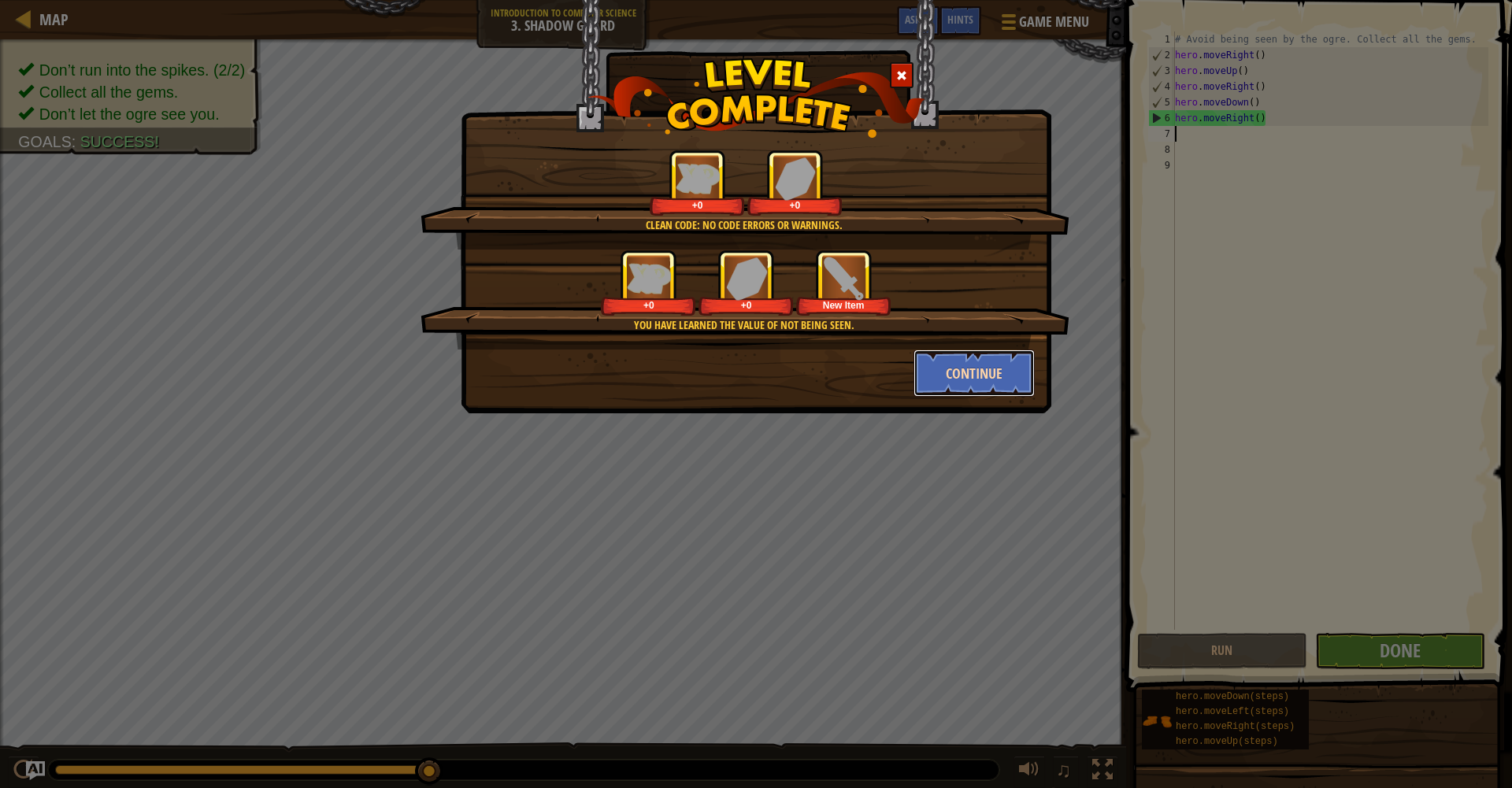
click at [933, 367] on button "Continue" at bounding box center [973, 373] width 122 height 48
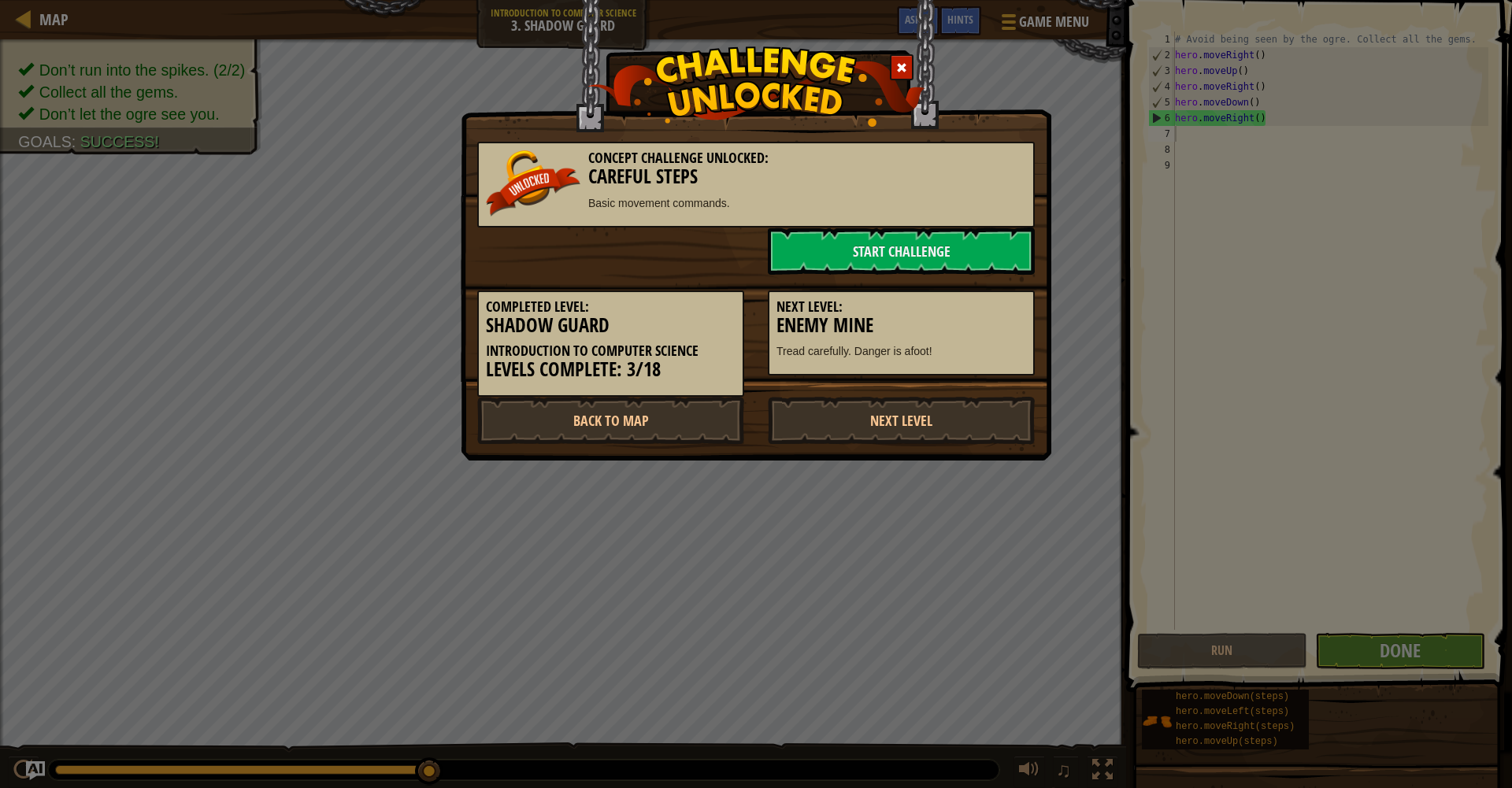
click at [925, 360] on div "Next Level: Enemy Mine Tread carefully. Danger is afoot!" at bounding box center [901, 333] width 267 height 85
click at [910, 270] on link "Start Challenge" at bounding box center [901, 251] width 267 height 48
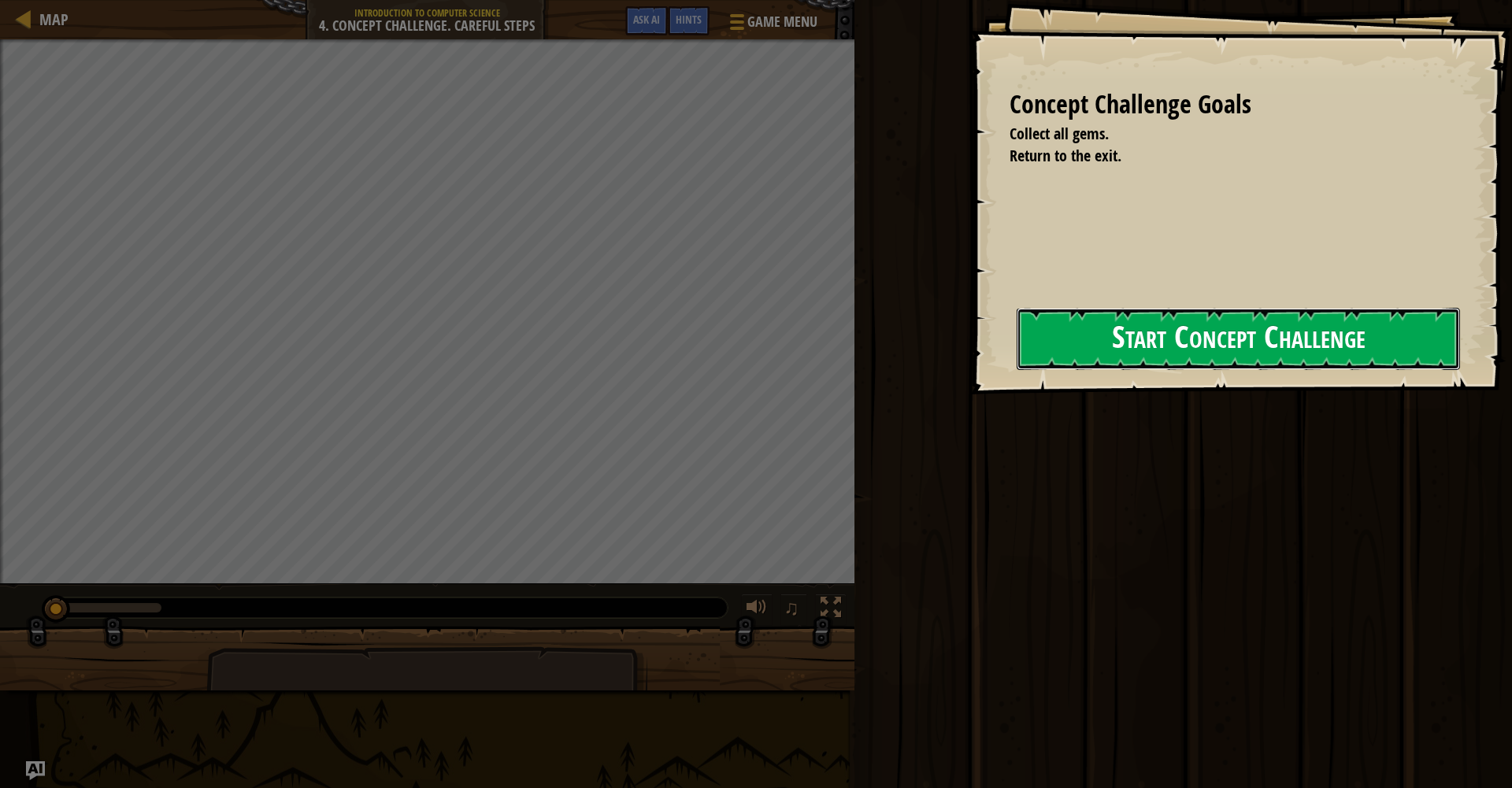
click at [933, 360] on button "Start Concept Challenge" at bounding box center [1237, 338] width 443 height 63
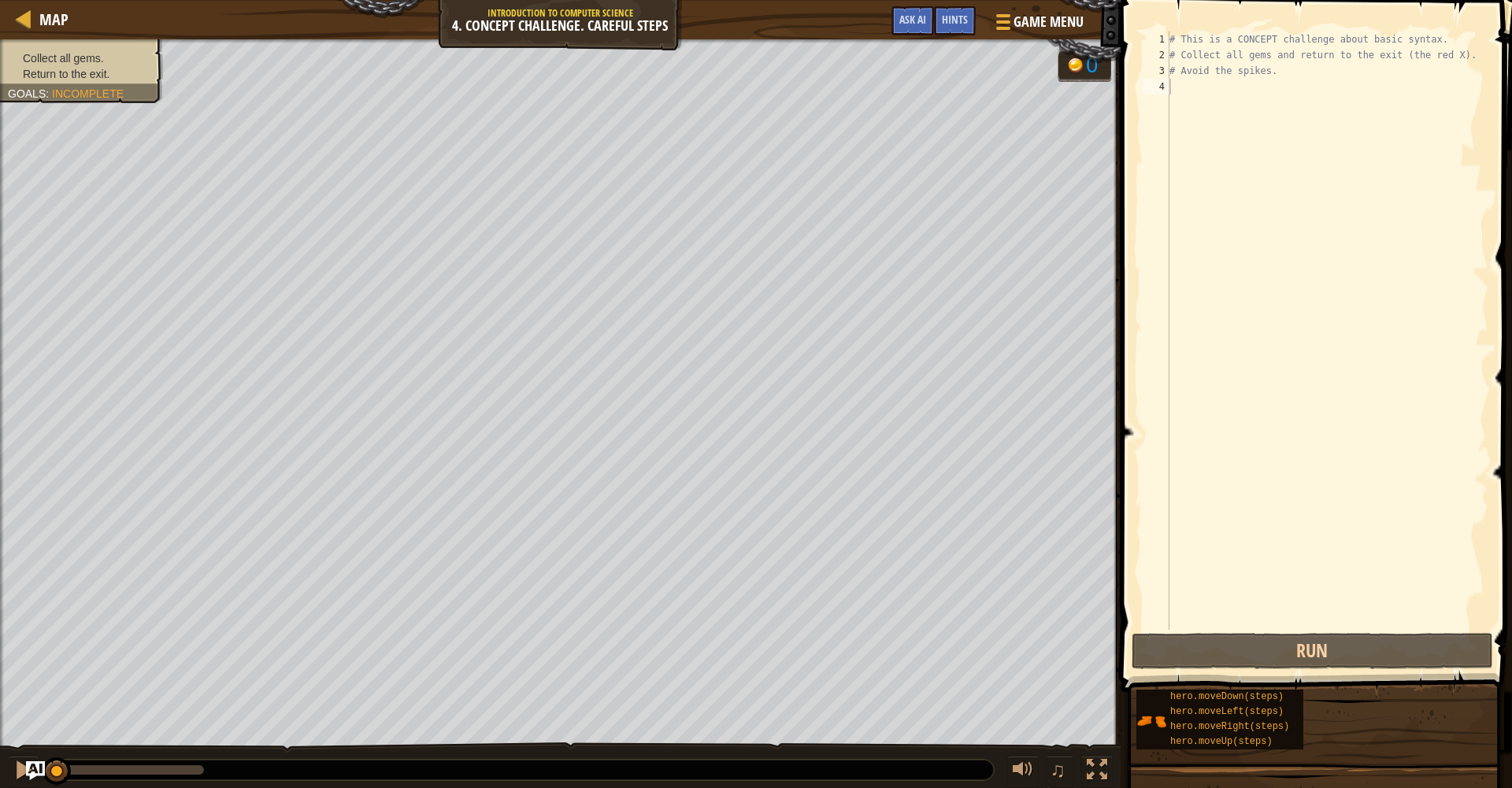
click at [933, 44] on div "# This is a CONCEPT challenge about basic syntax. # Collect all gems and return…" at bounding box center [1326, 346] width 322 height 630
click at [933, 37] on div "# This is a CONCEPT challenge about basic syntax. # Collect all gems and return…" at bounding box center [1326, 346] width 322 height 630
click at [933, 74] on div "# This is a CONCEPT challenge about basic syntax. # Collect all gems and return…" at bounding box center [1326, 346] width 322 height 630
type textarea "# Avoid the spikes."
click at [933, 90] on div "# This is a CONCEPT challenge about basic syntax. # Collect all gems and return…" at bounding box center [1326, 346] width 322 height 630
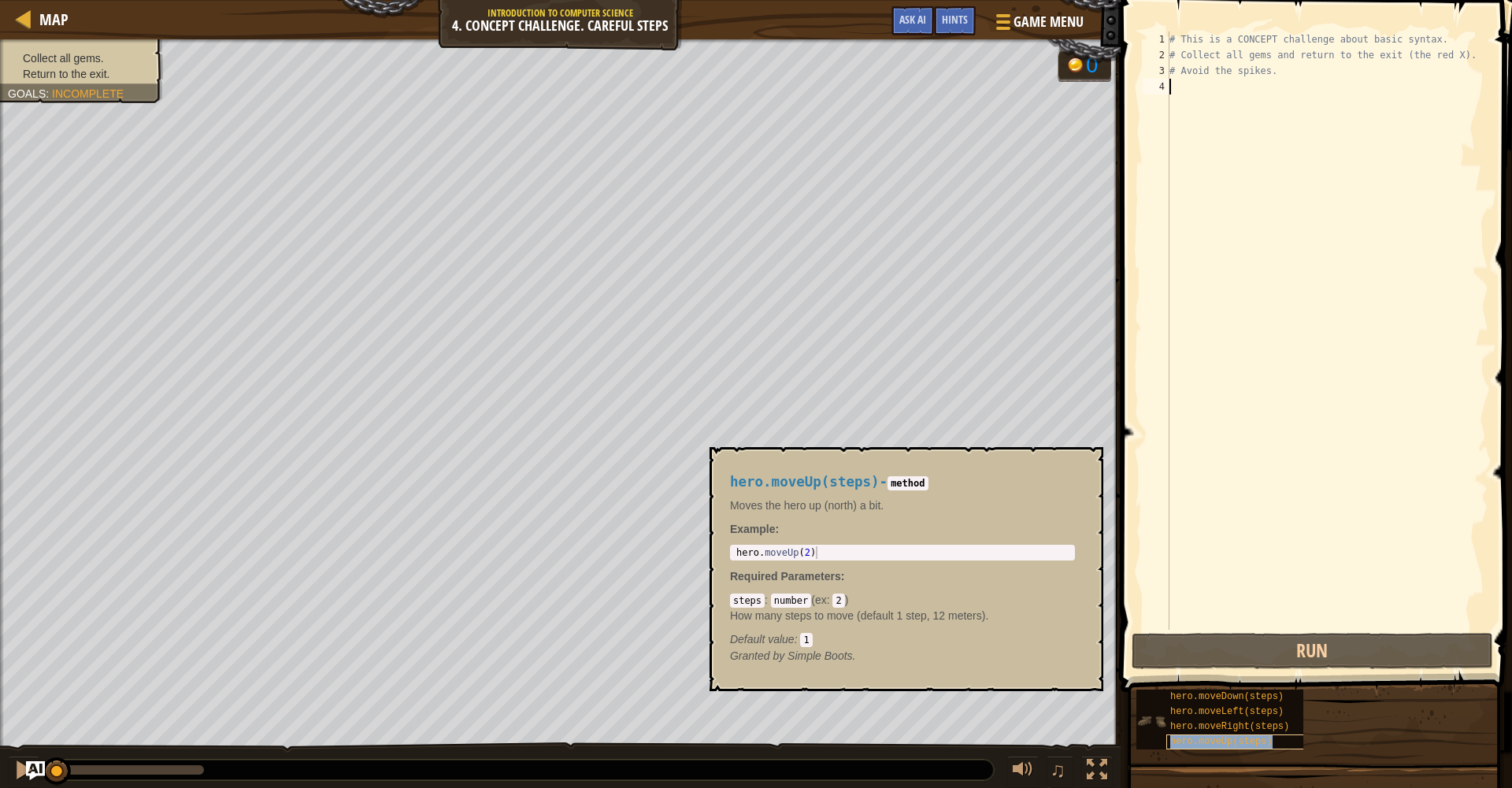
click at [933, 672] on span "hero.moveUp(steps)" at bounding box center [1220, 741] width 102 height 11
click at [933, 672] on div "hero.moveUp(steps)" at bounding box center [1241, 741] width 151 height 15
click at [933, 672] on span "hero.moveUp(steps)" at bounding box center [1220, 741] width 102 height 11
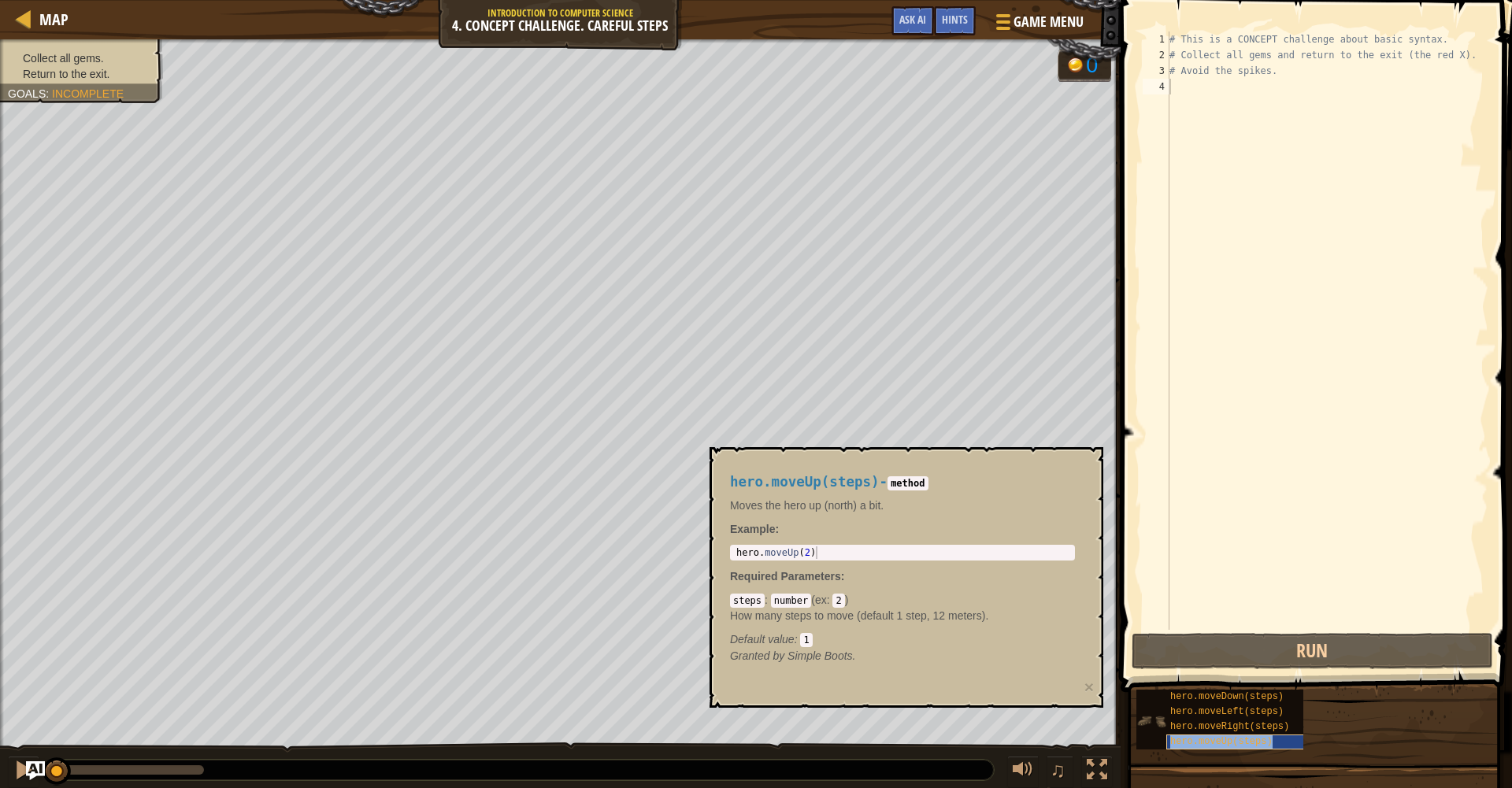
click at [933, 672] on span "hero.moveUp(steps)" at bounding box center [1220, 741] width 102 height 11
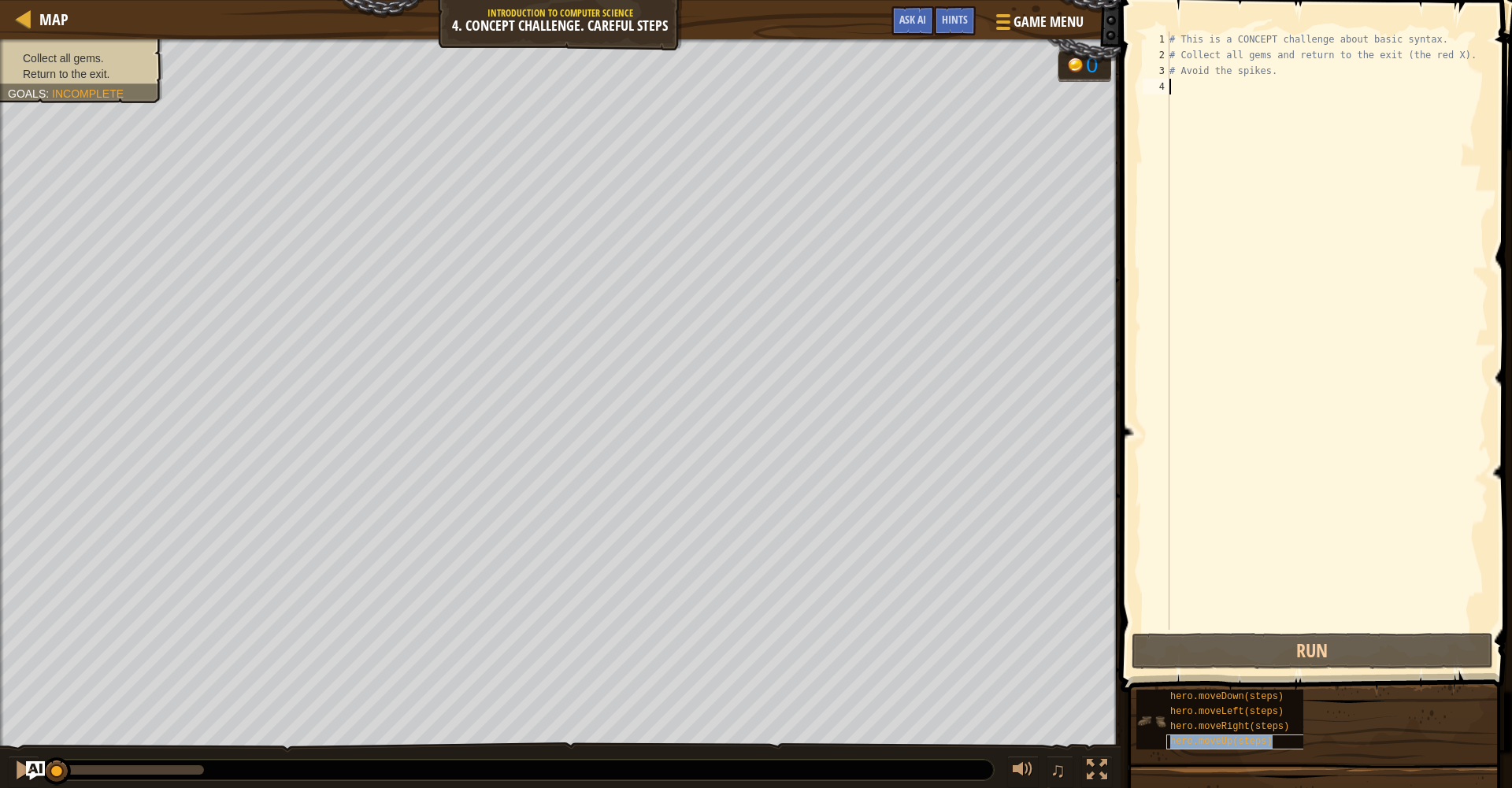
click at [933, 672] on span "hero.moveUp(steps)" at bounding box center [1220, 741] width 102 height 11
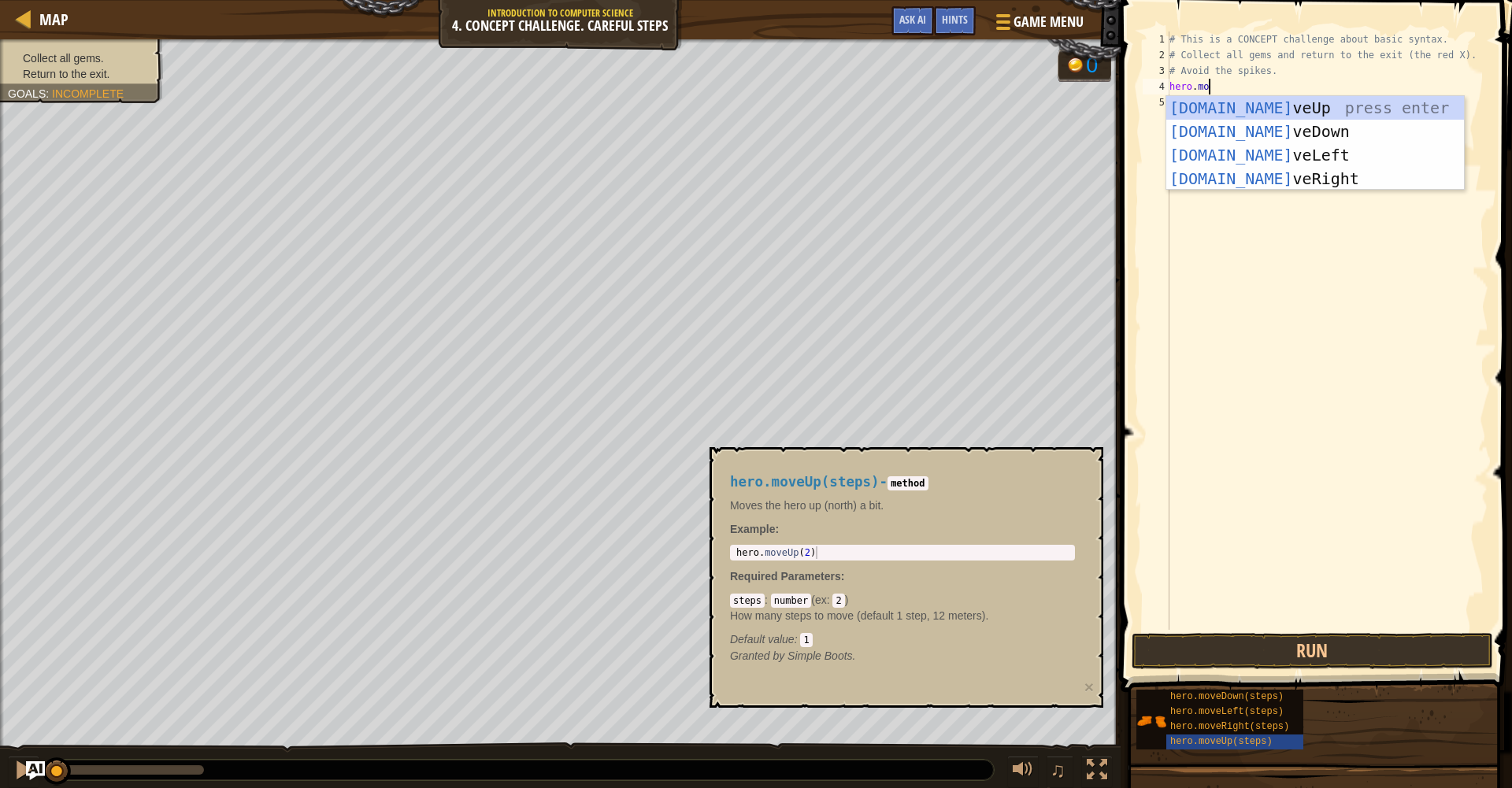
scroll to position [7, 3]
type textarea "hero.moveup"
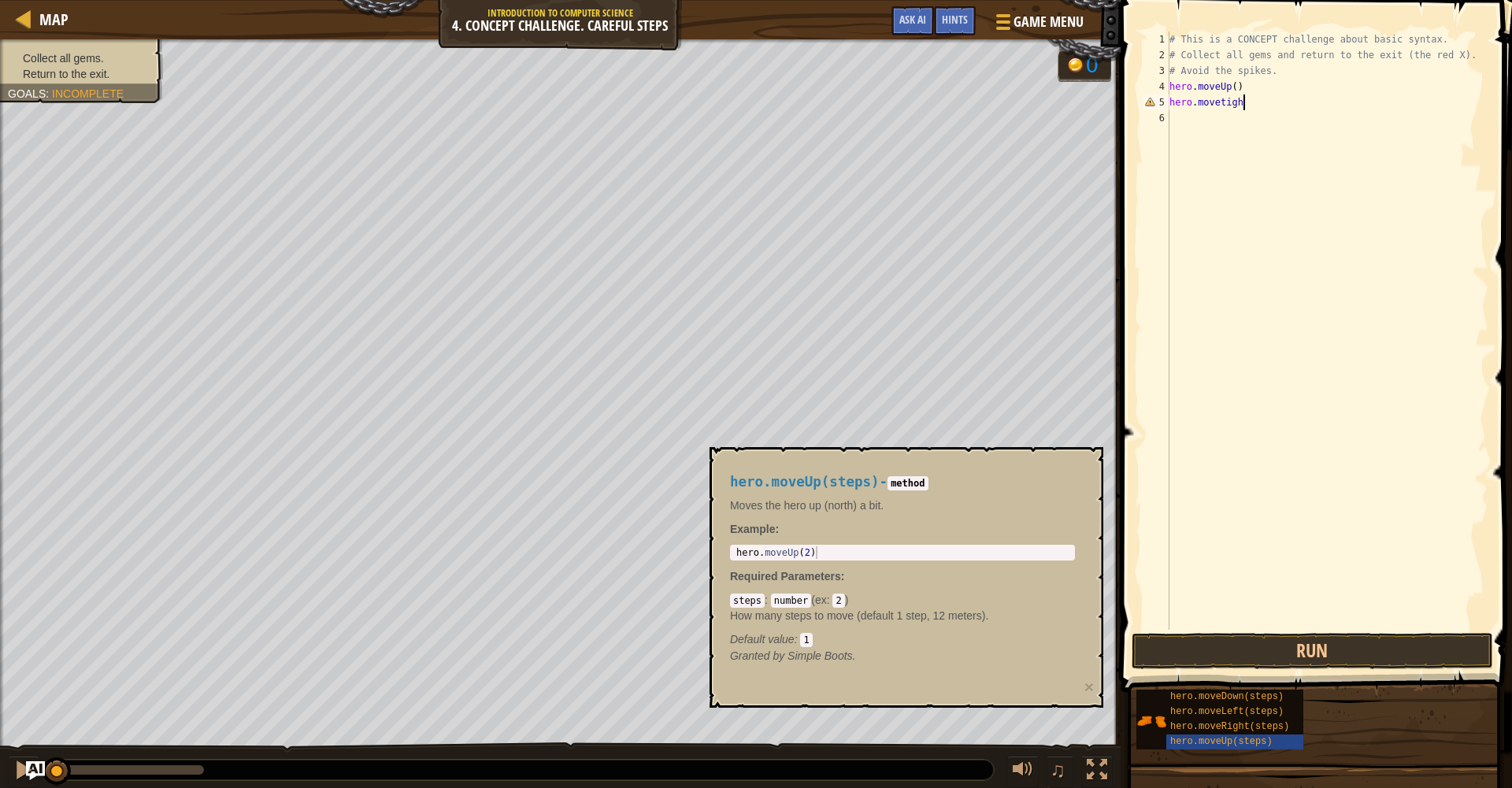
scroll to position [7, 6]
type textarea "hero.movetight"
type textarea "hero.moveright"
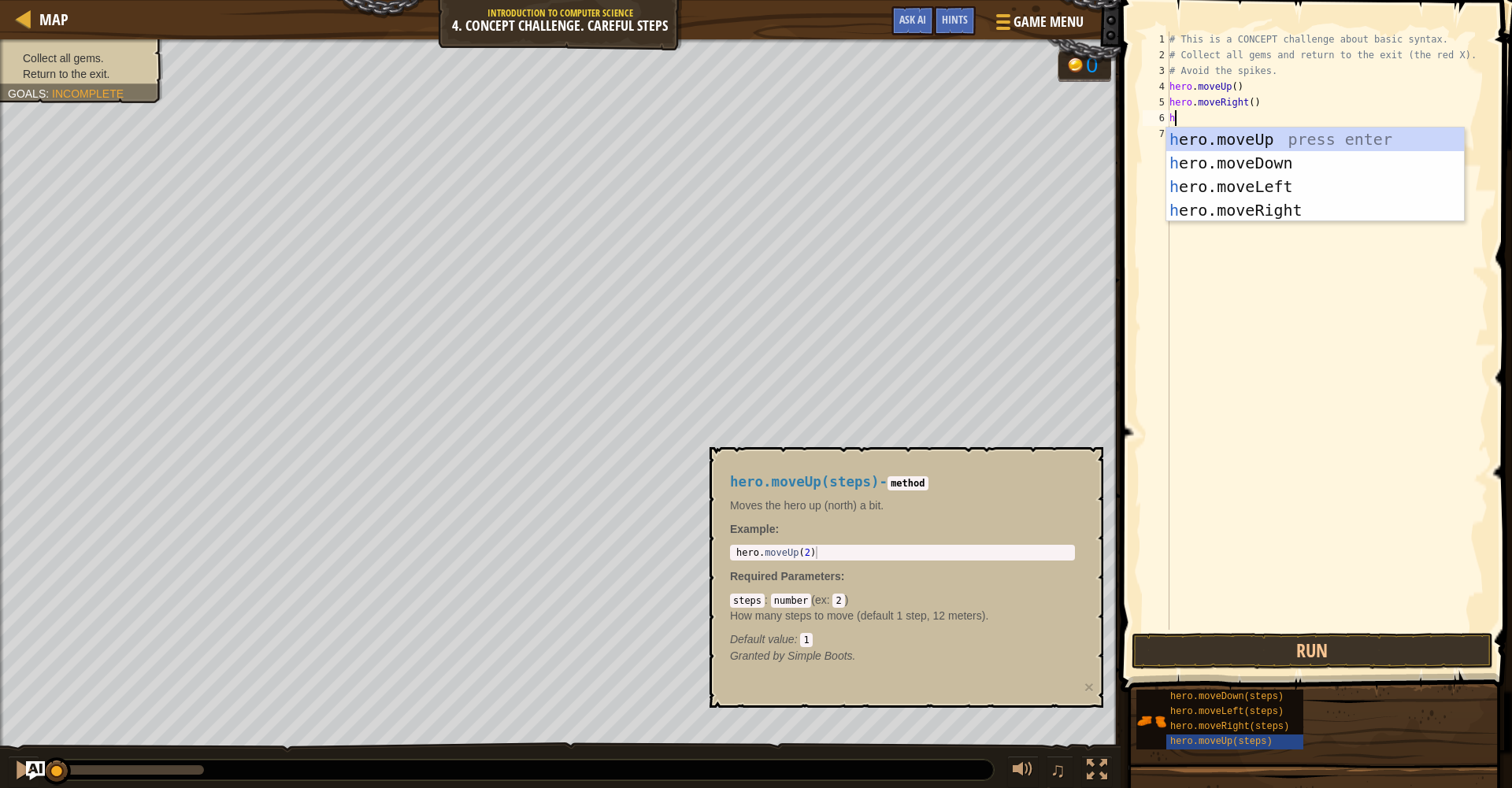
scroll to position [7, 1]
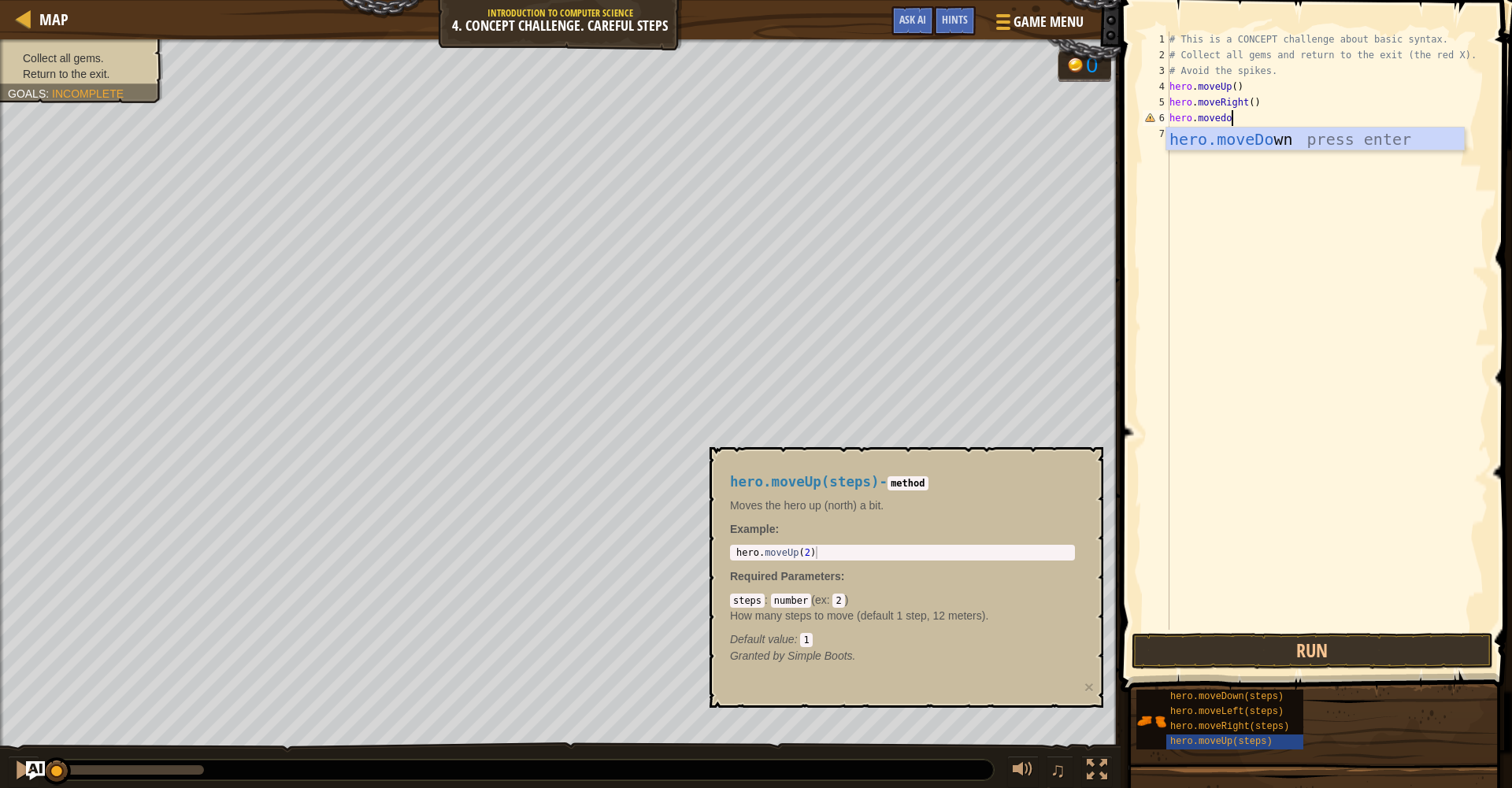
type textarea "hero.movedown"
type textarea "hero.moveright"
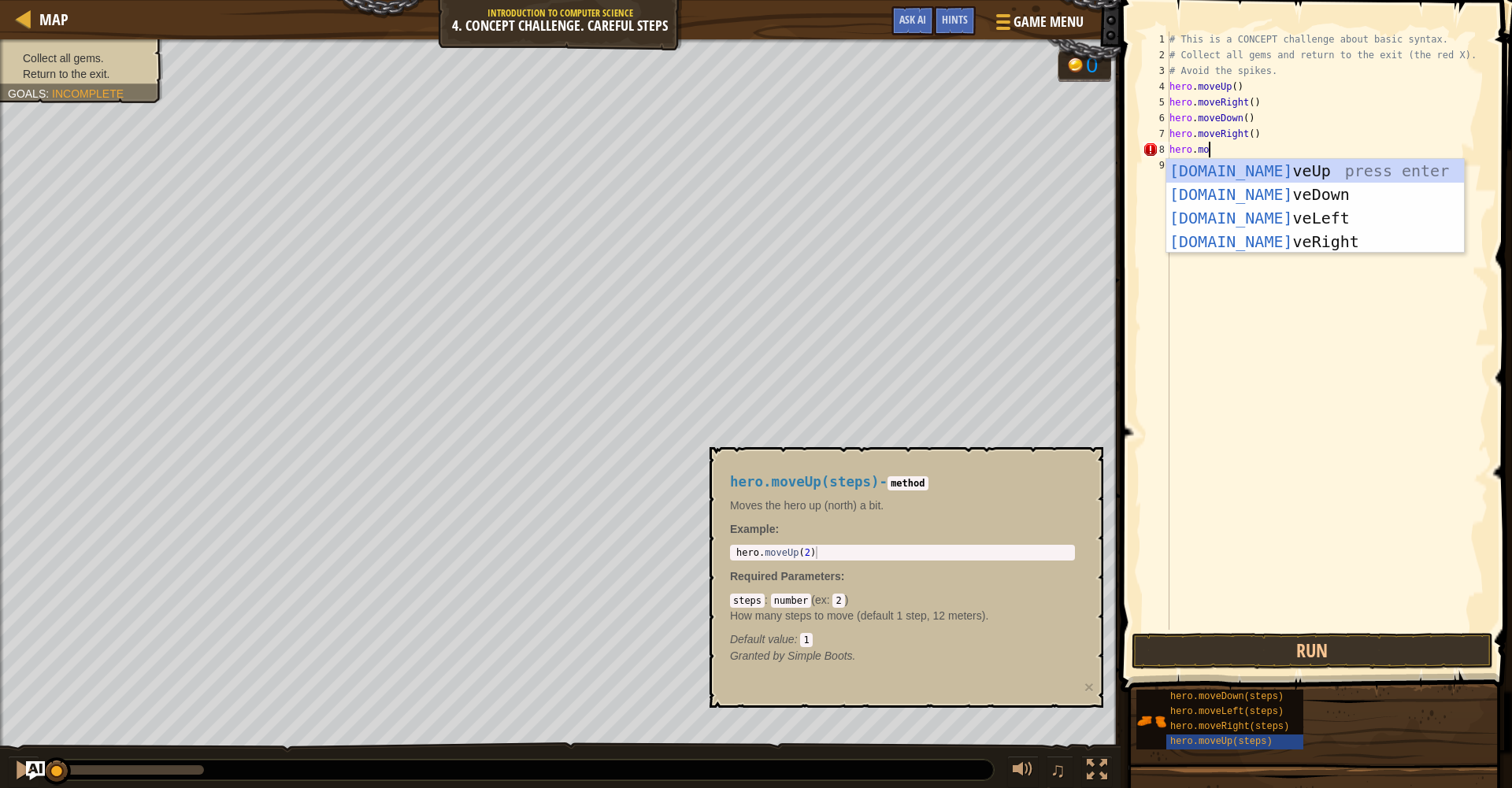
scroll to position [7, 3]
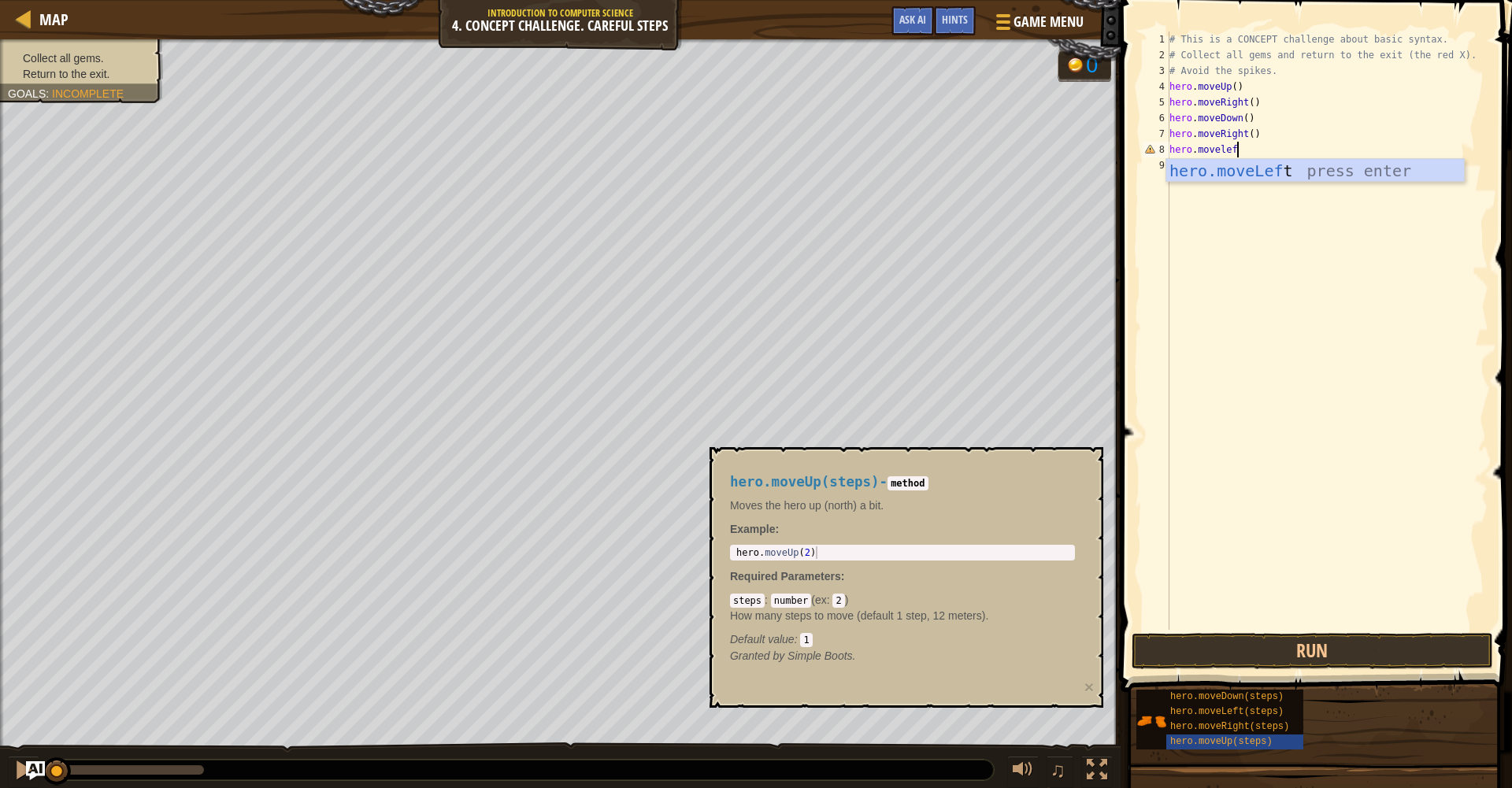
type textarea "hero.moveleft"
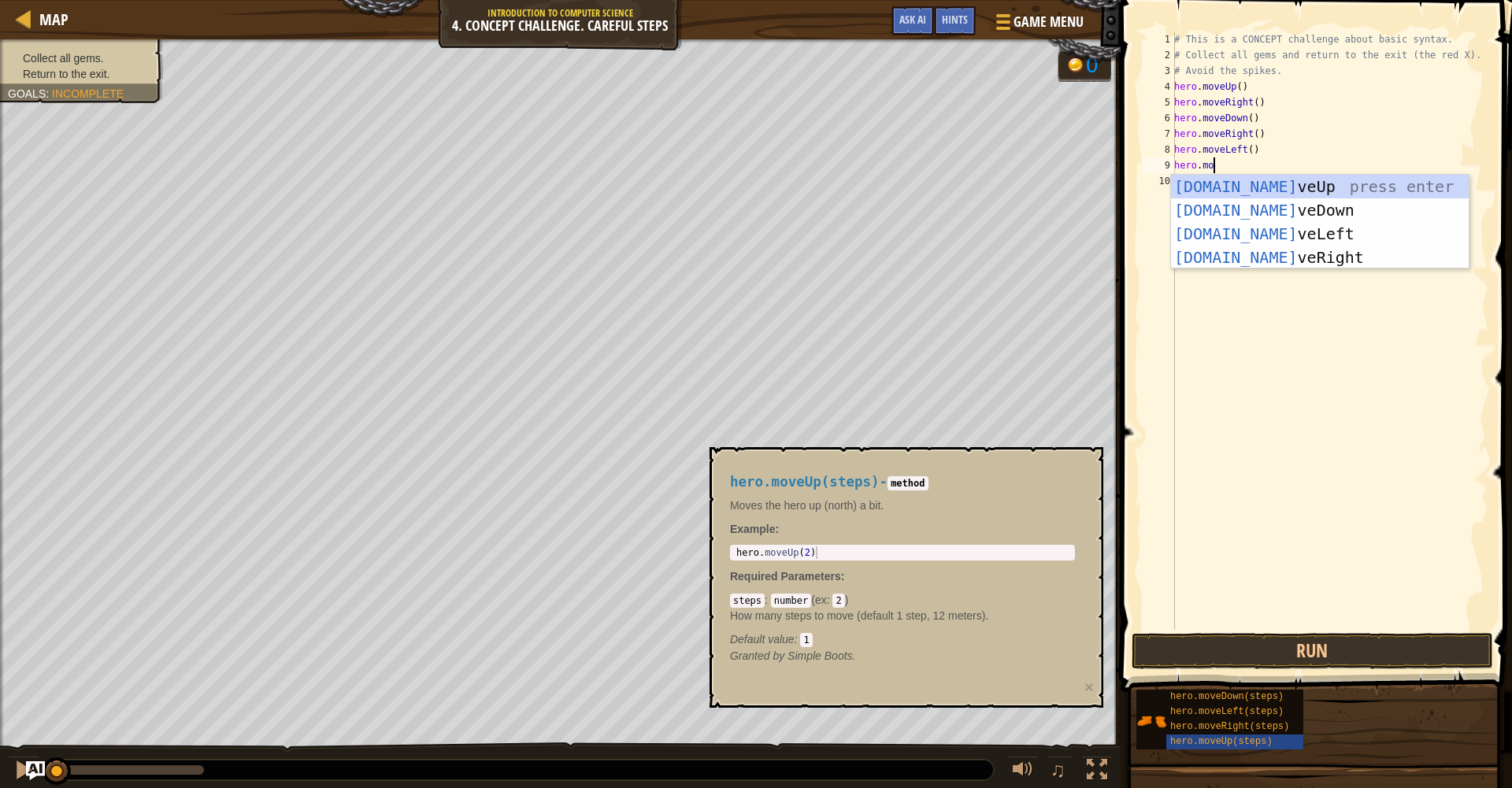
type textarea "hero.move"
